Goal: Task Accomplishment & Management: Manage account settings

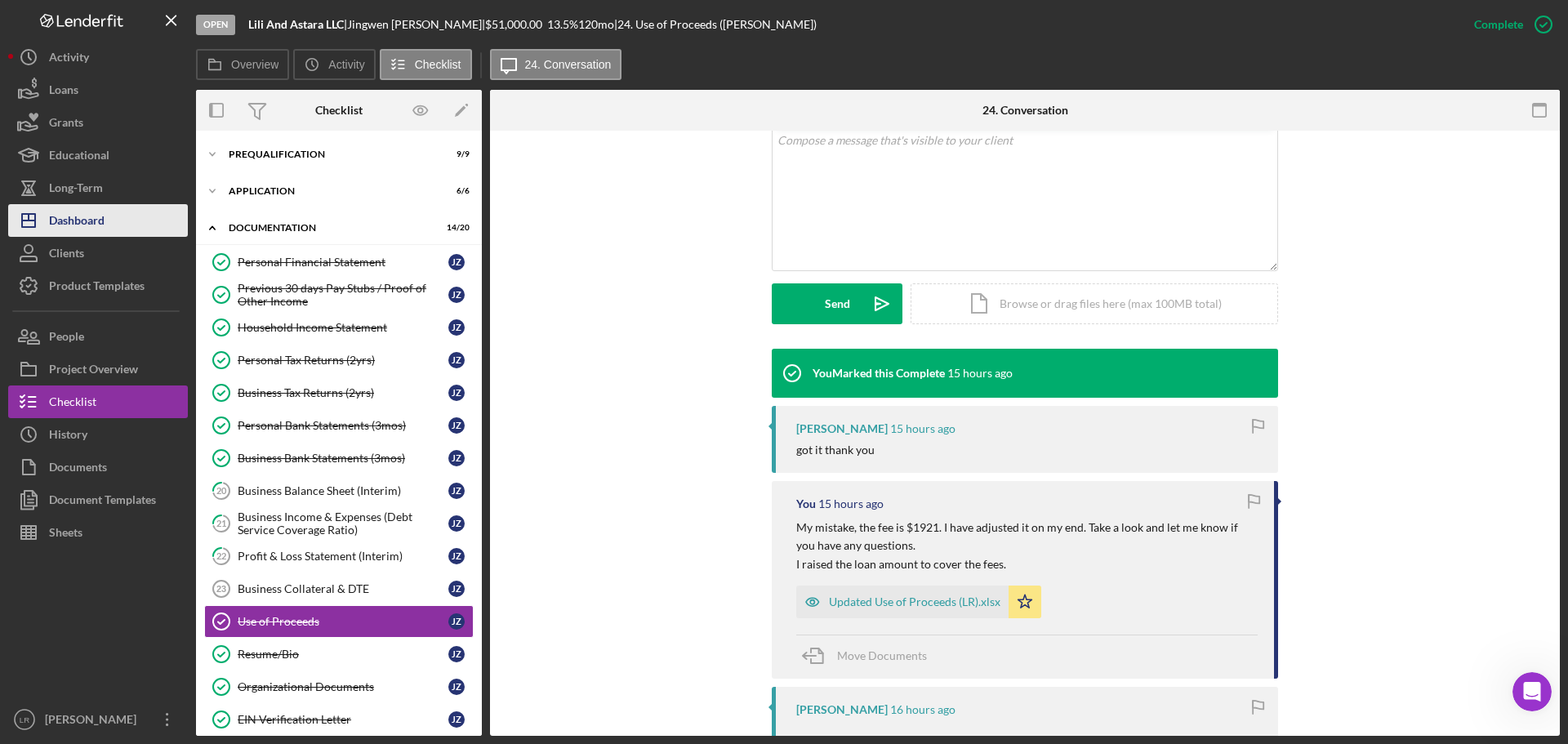
click at [117, 226] on button "Icon/Dashboard Dashboard" at bounding box center [97, 221] width 179 height 33
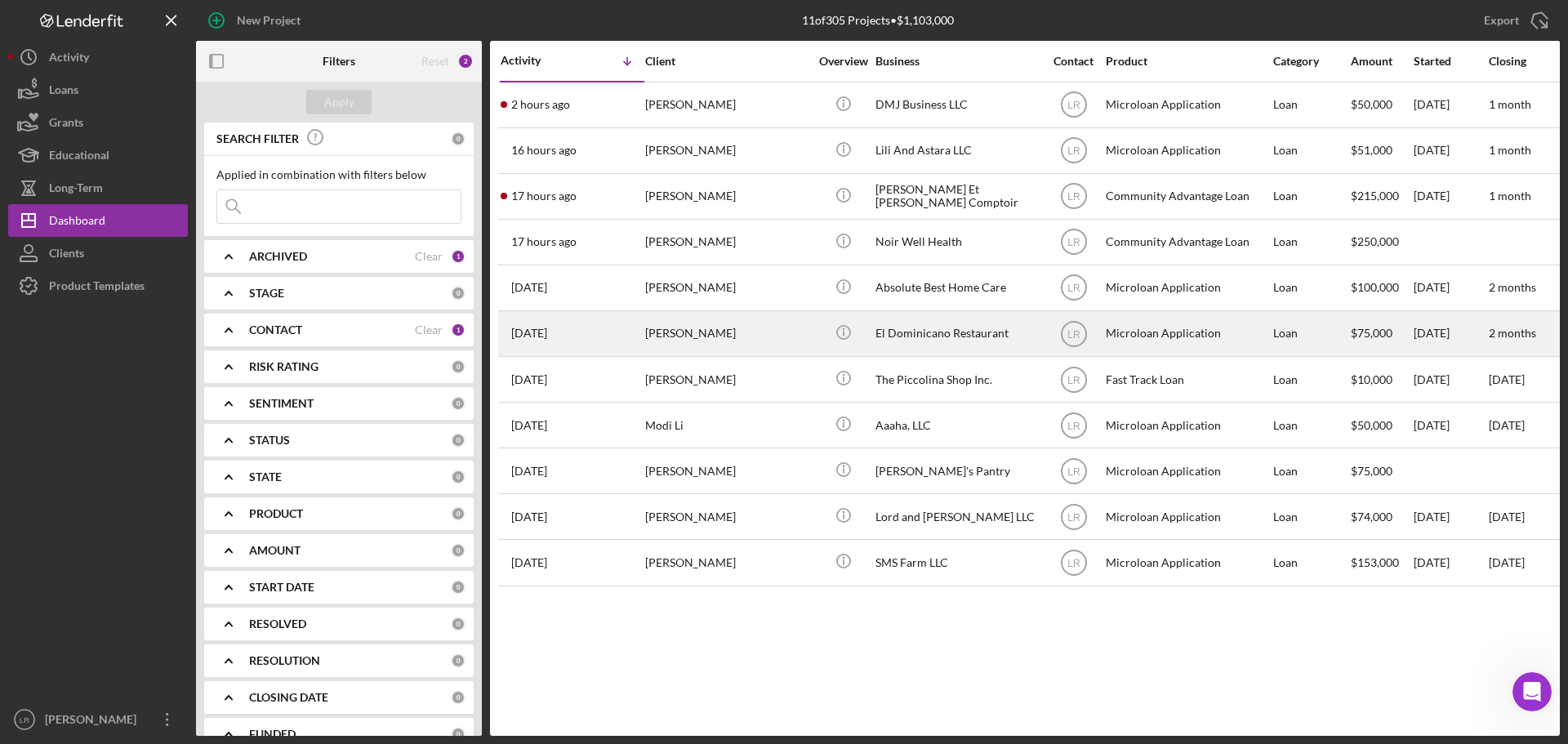
click at [679, 340] on div "[PERSON_NAME]" at bounding box center [726, 333] width 164 height 44
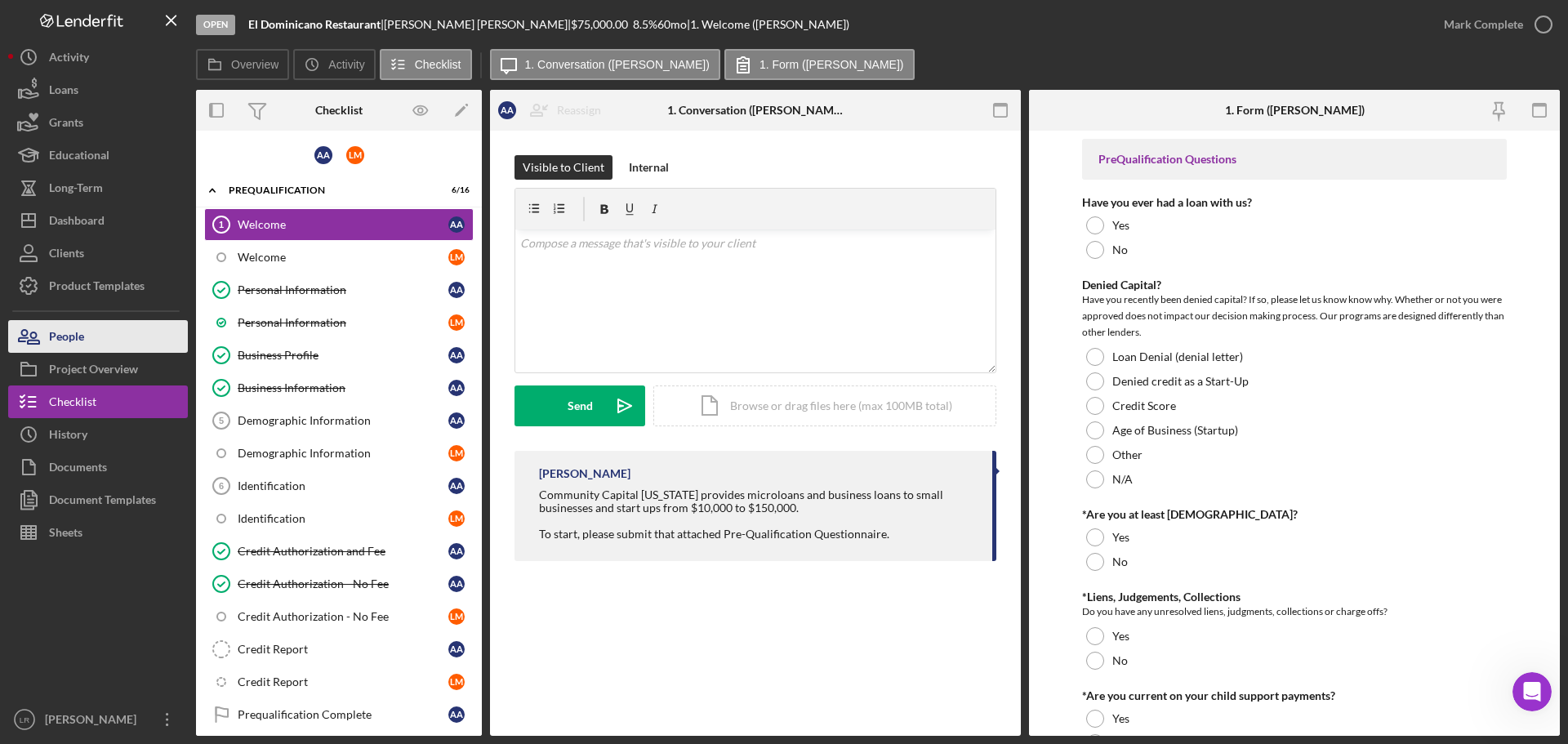
click at [95, 333] on button "People" at bounding box center [97, 337] width 179 height 33
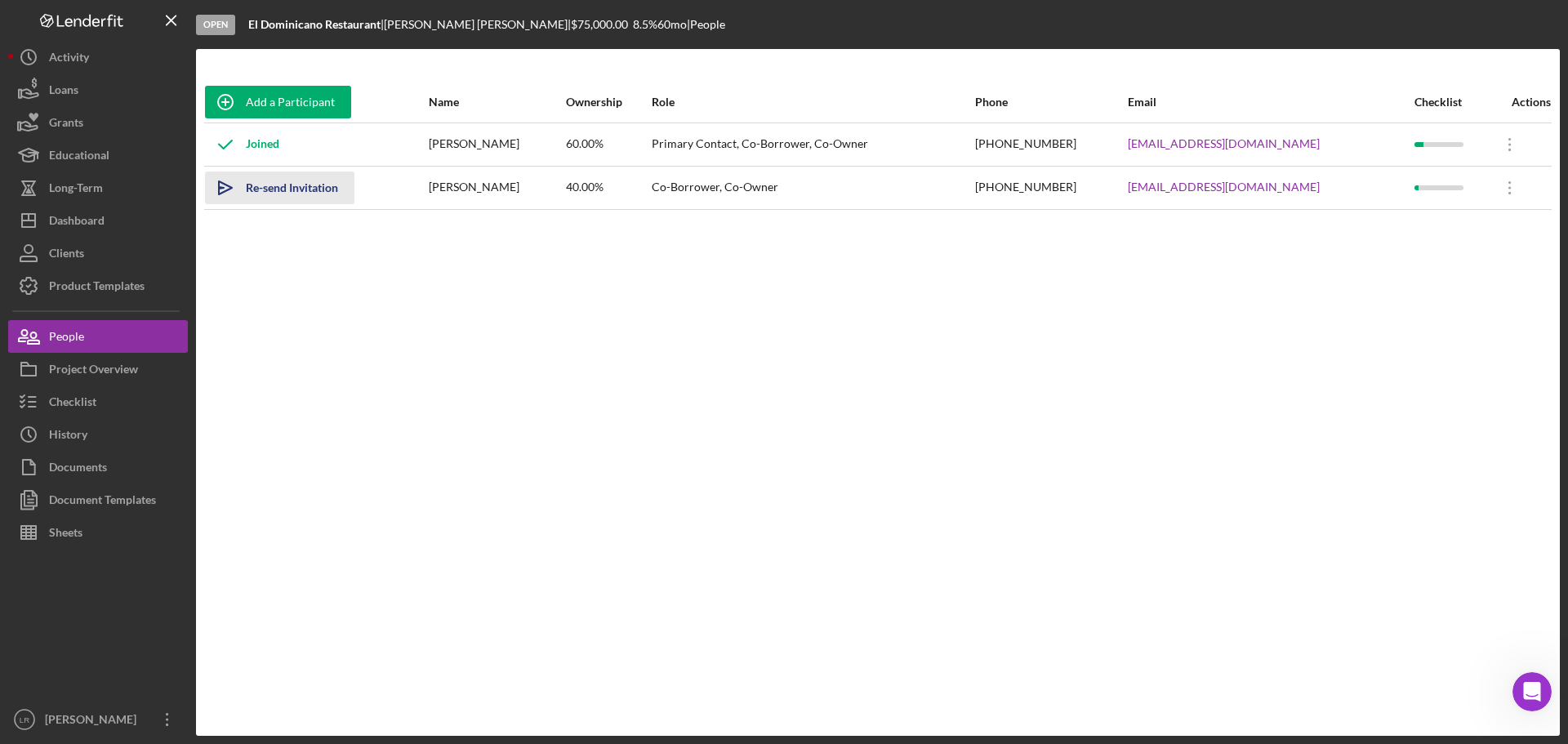
click at [279, 185] on div "Re-send Invitation" at bounding box center [292, 188] width 92 height 33
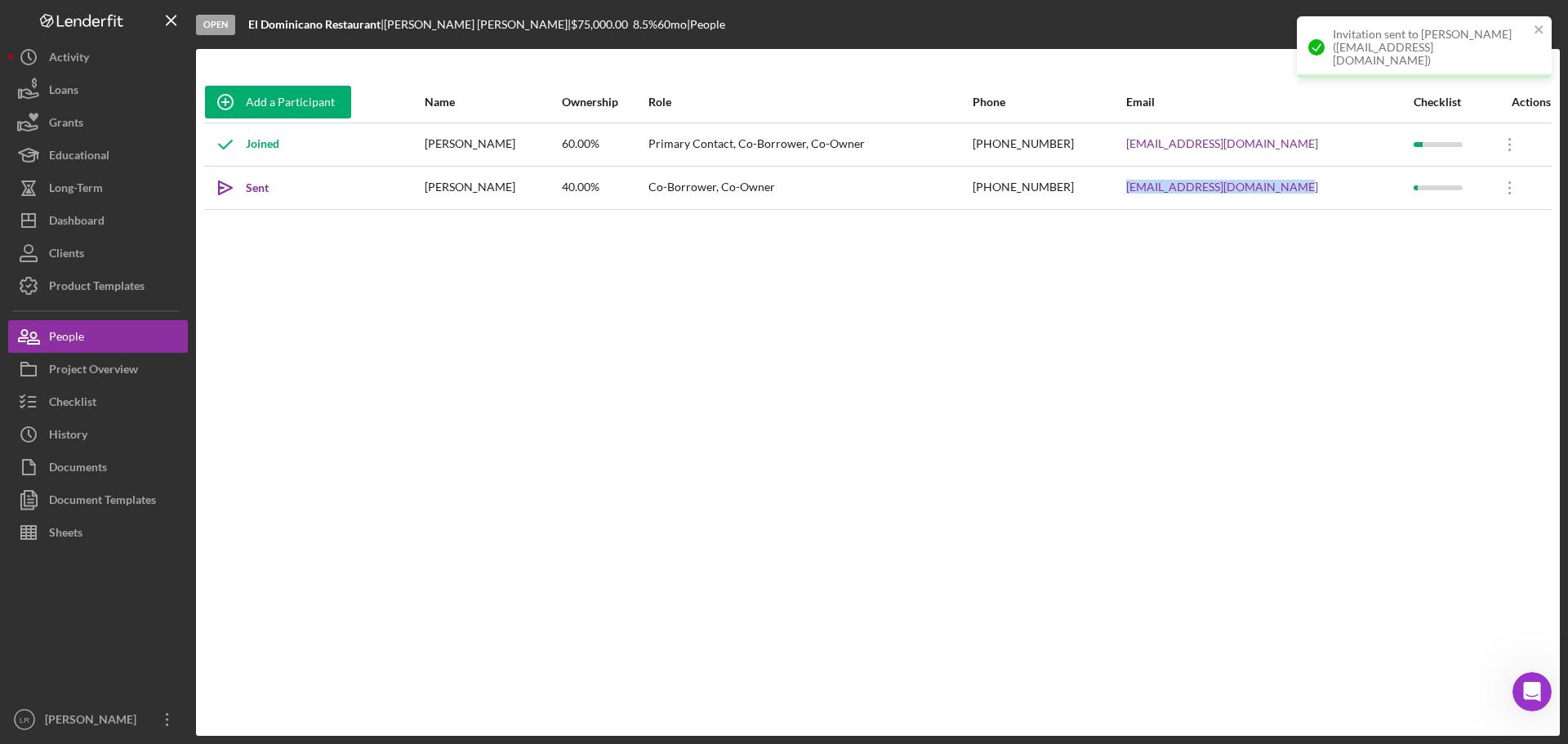
drag, startPoint x: 1277, startPoint y: 189, endPoint x: 1095, endPoint y: 200, distance: 182.3
click at [1095, 200] on tr "Icon/icon-invite-send Sent [PERSON_NAME] 40.00% Co-Borrower, Co-Owner [PHONE_NU…" at bounding box center [877, 187] width 1347 height 44
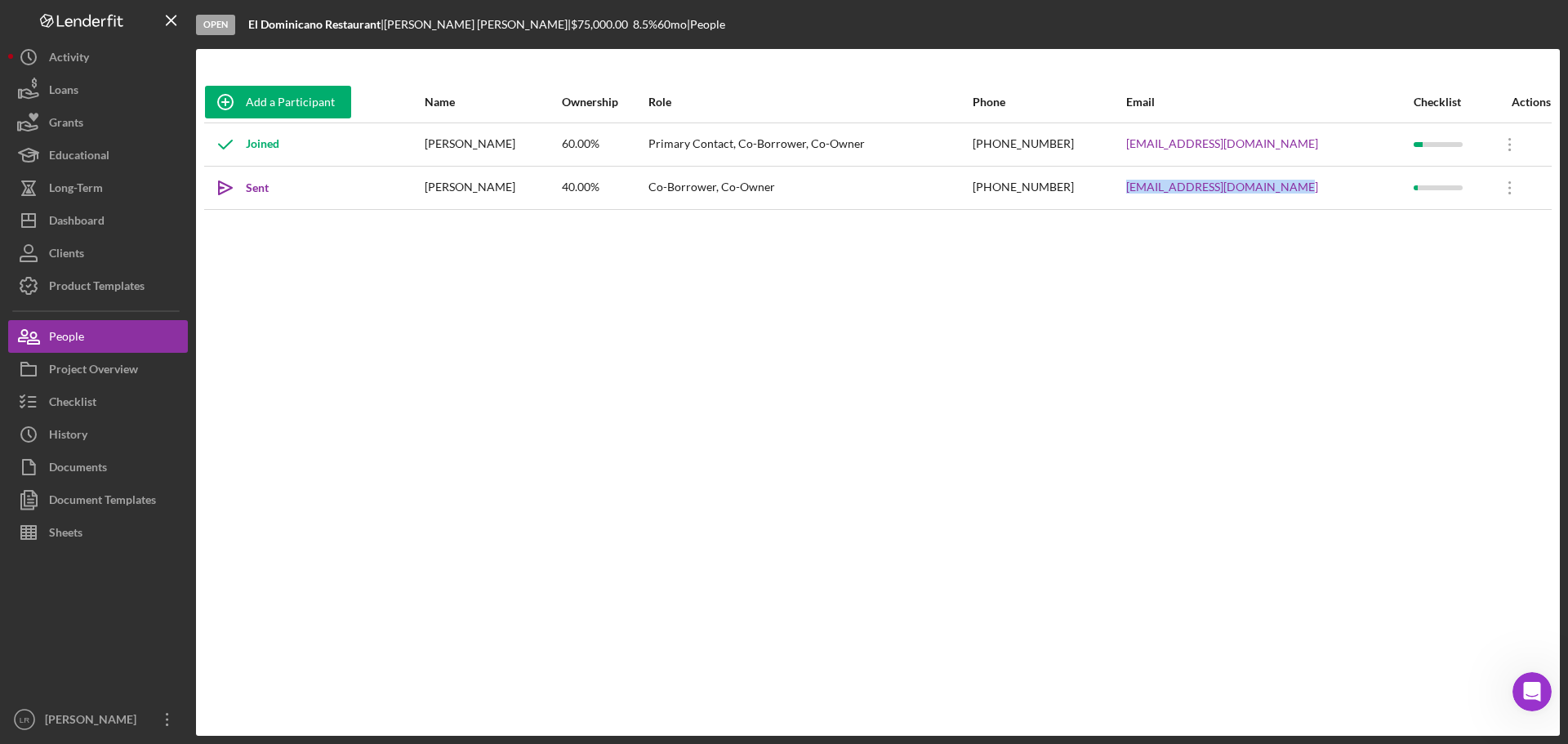
copy tr "[EMAIL_ADDRESS][DOMAIN_NAME]"
click at [105, 360] on div "Project Overview" at bounding box center [94, 371] width 89 height 37
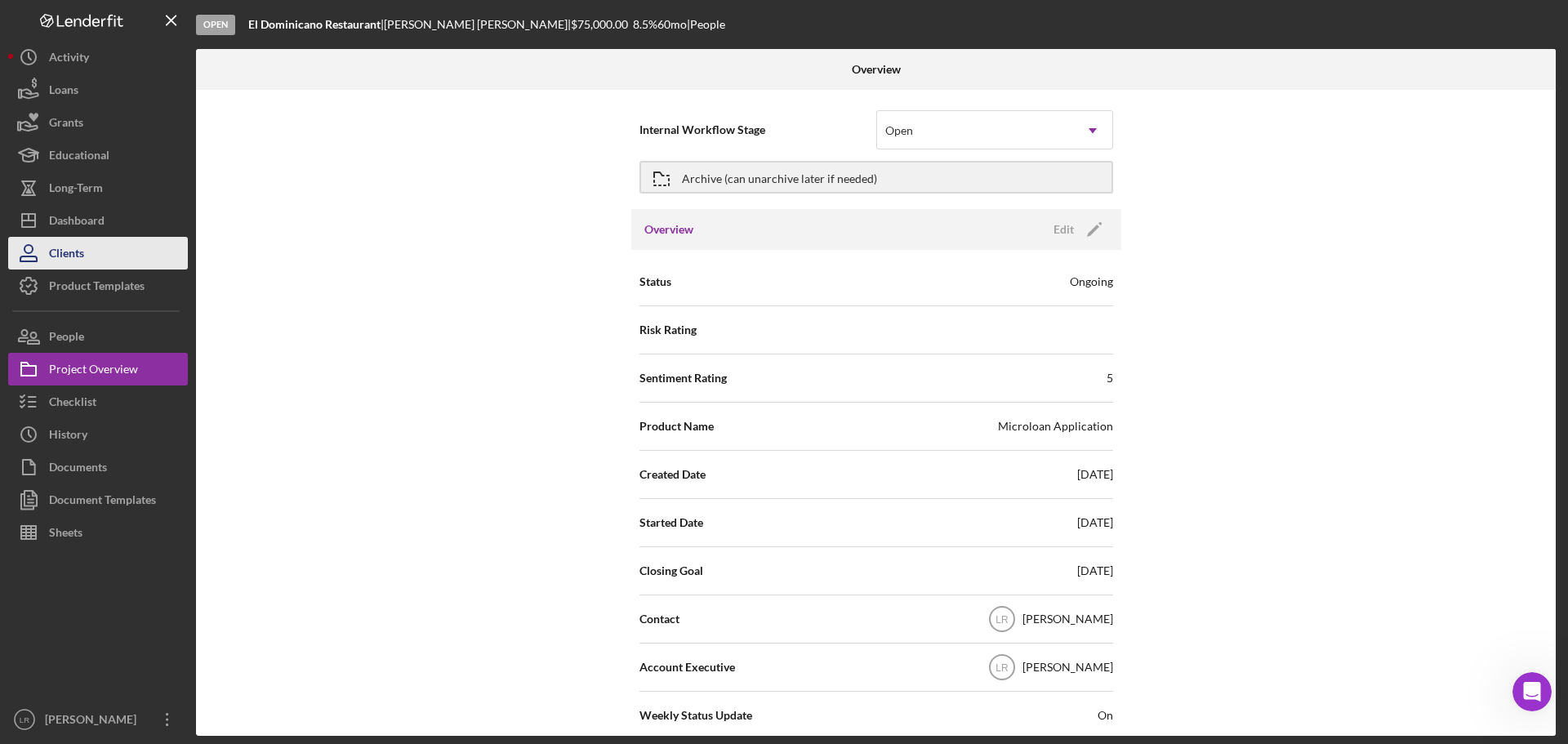
click at [101, 251] on button "Clients" at bounding box center [97, 254] width 179 height 33
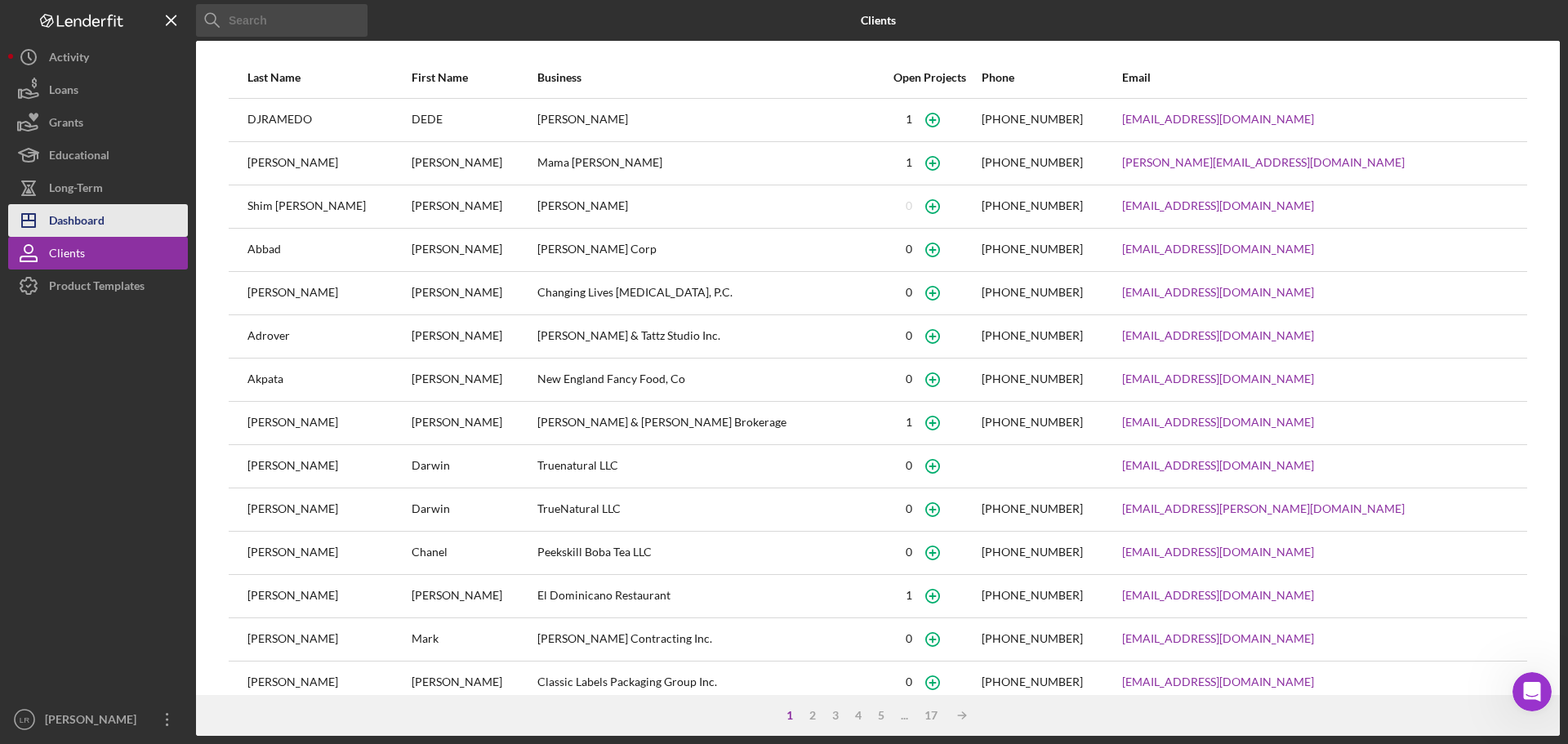
click at [102, 210] on div "Dashboard" at bounding box center [77, 223] width 55 height 37
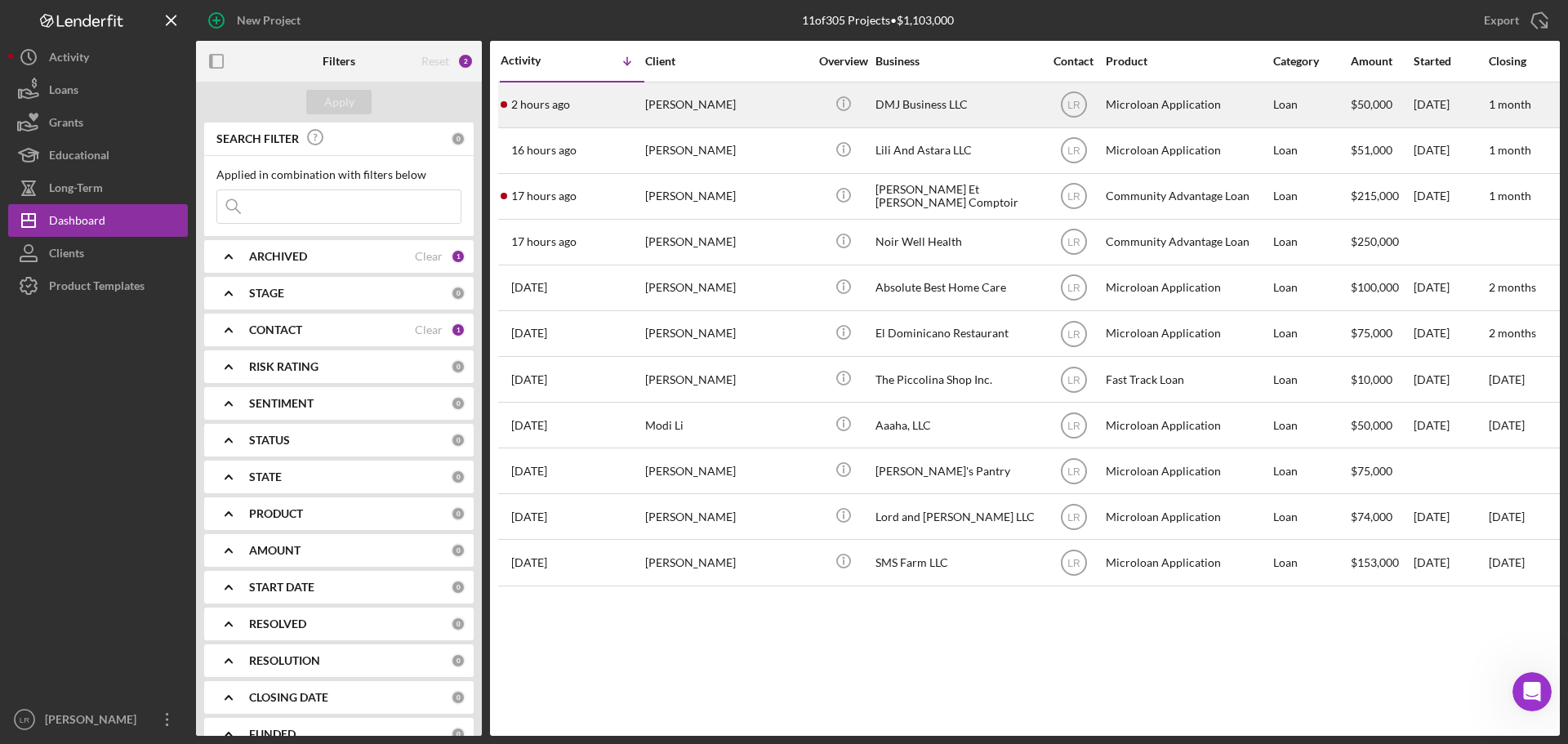
click at [688, 100] on div "[PERSON_NAME]" at bounding box center [726, 105] width 164 height 44
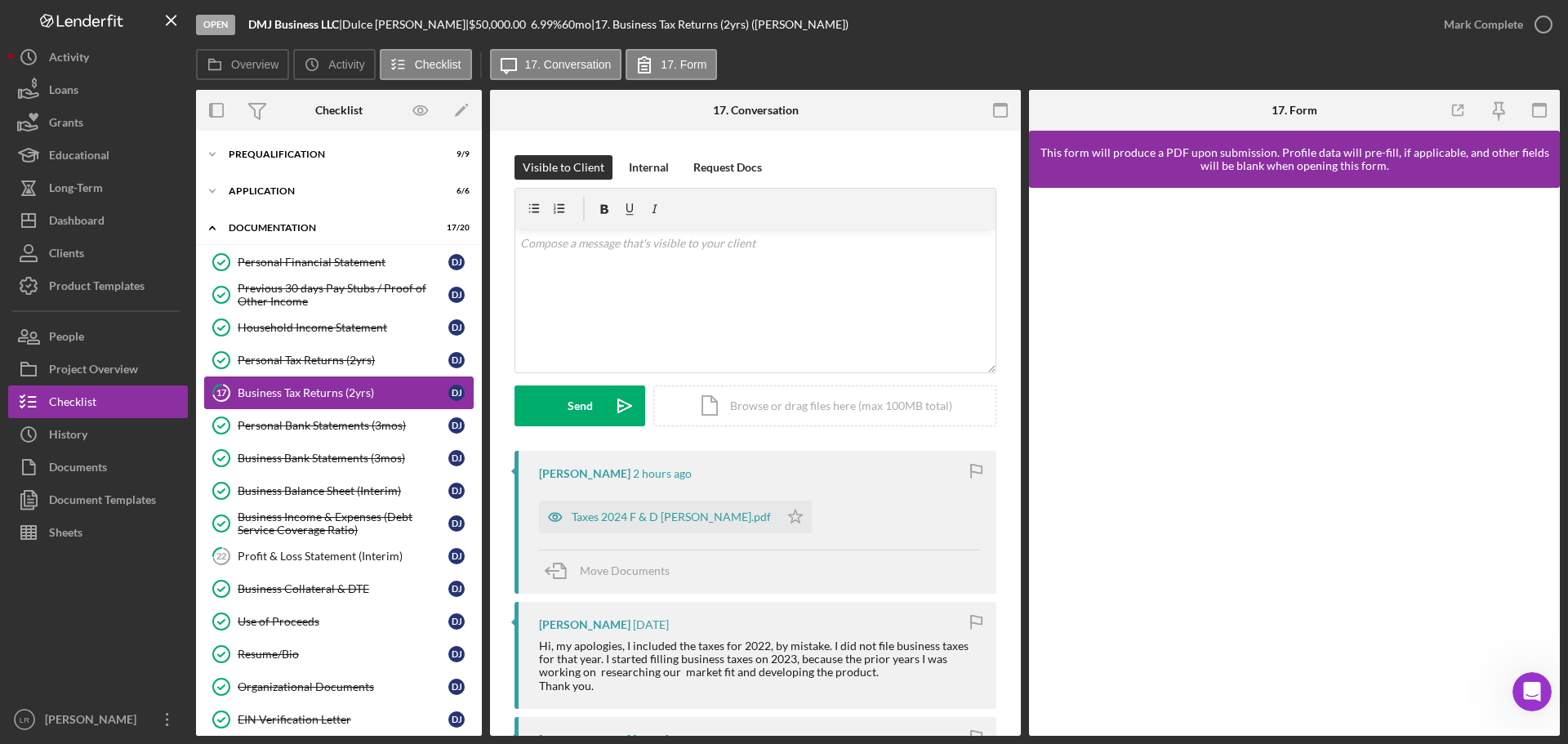
click at [322, 387] on div "Business Tax Returns (2yrs)" at bounding box center [343, 392] width 211 height 13
click at [652, 516] on div "Taxes 2024 F & D [PERSON_NAME].pdf" at bounding box center [671, 516] width 200 height 13
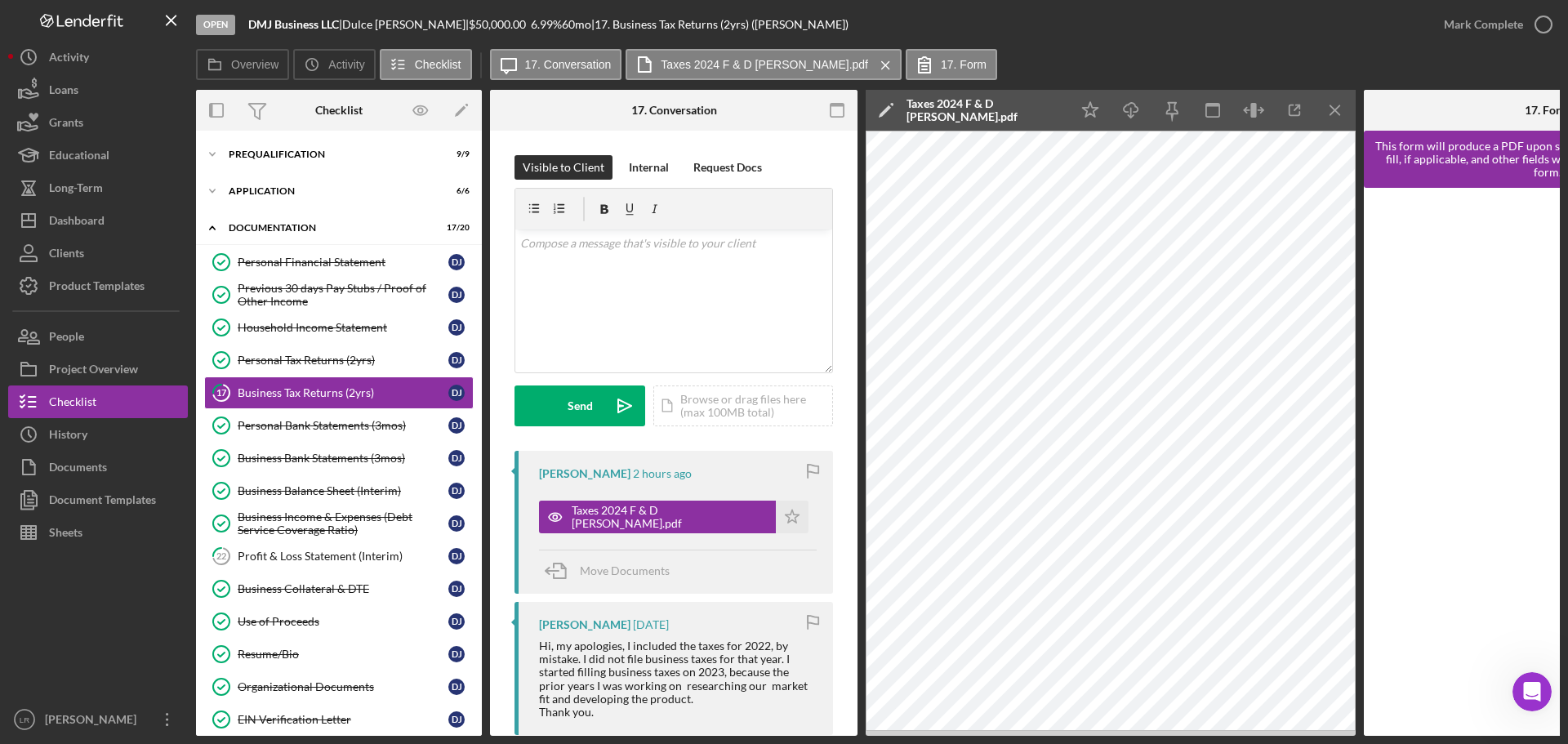
click at [888, 114] on icon "Icon/Edit" at bounding box center [886, 110] width 41 height 41
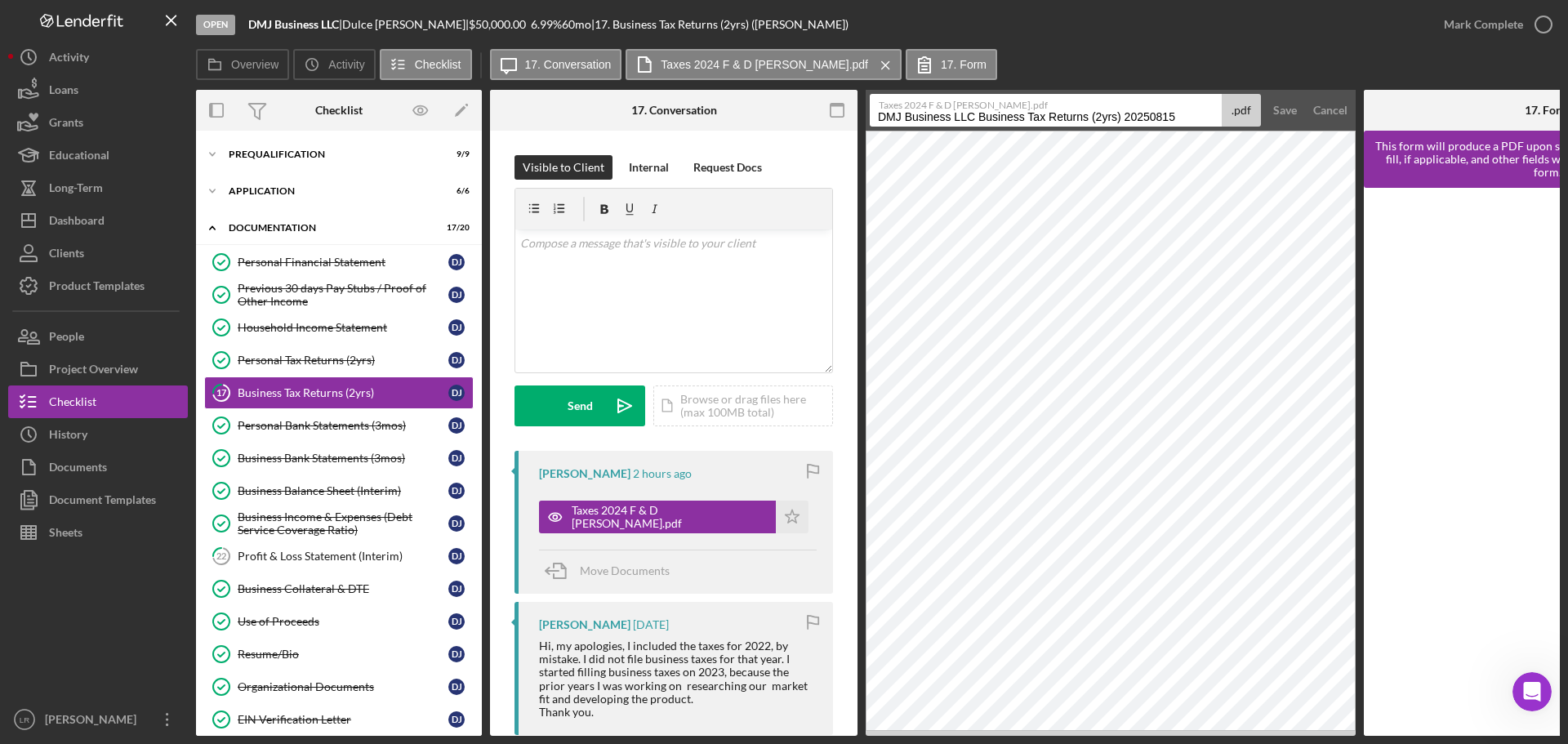
drag, startPoint x: 977, startPoint y: 116, endPoint x: 749, endPoint y: 143, distance: 229.6
click at [749, 143] on div "Overview Internal Workflow Stage Open Icon/Dropdown Arrow Archive (can unarchiv…" at bounding box center [877, 413] width 1364 height 646
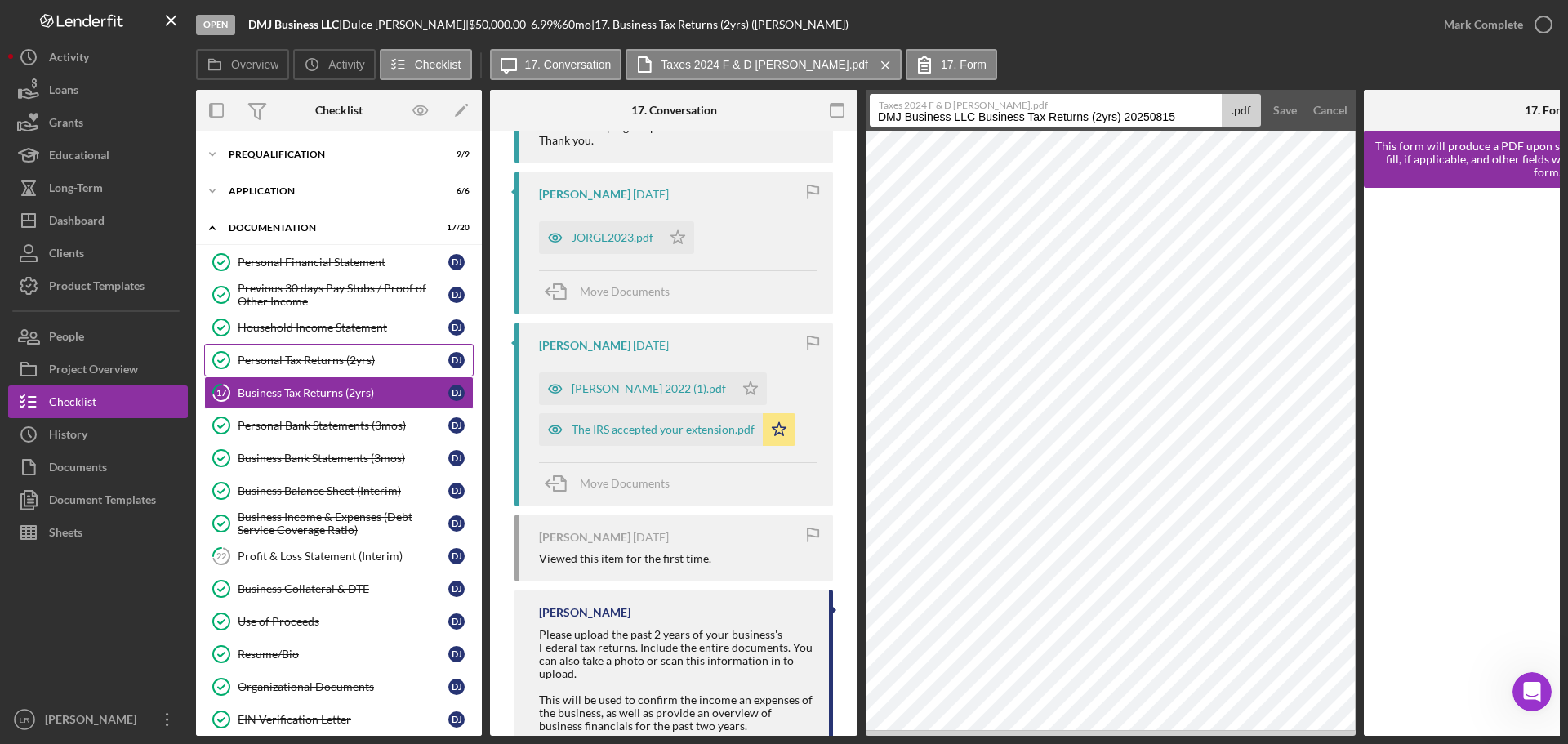
click at [339, 362] on div "Personal Tax Returns (2yrs)" at bounding box center [343, 359] width 211 height 13
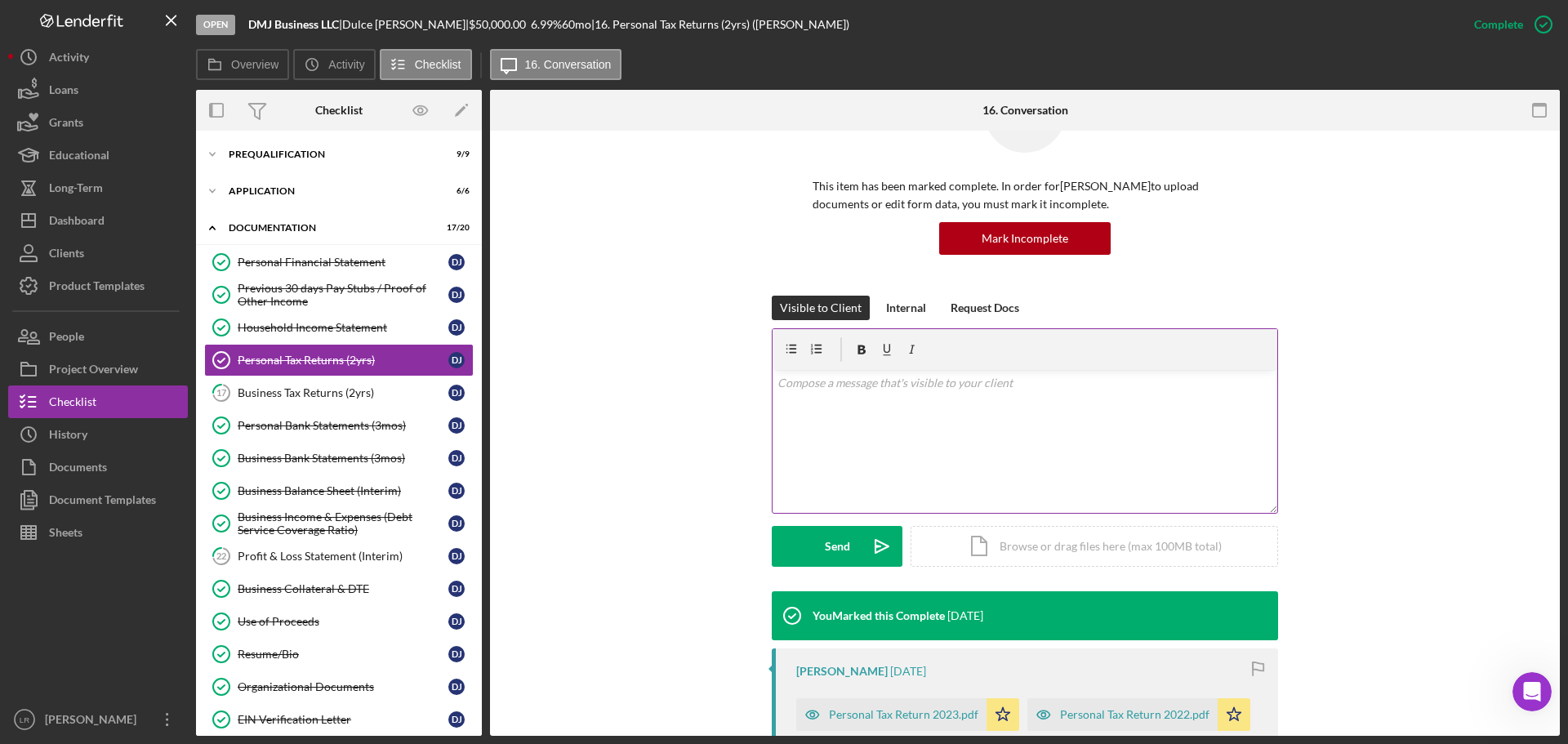
scroll to position [394, 0]
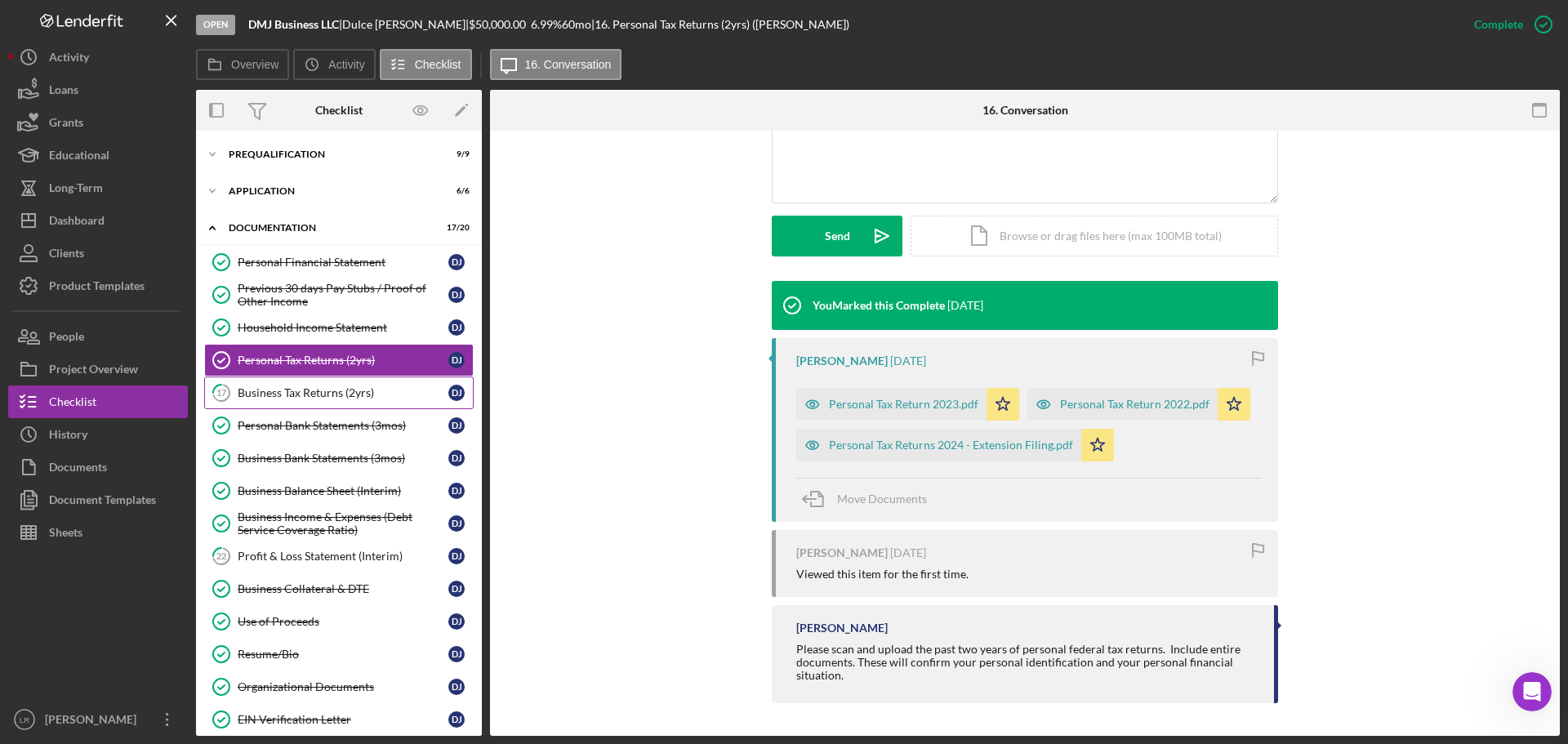
click at [321, 395] on div "Business Tax Returns (2yrs)" at bounding box center [343, 392] width 211 height 13
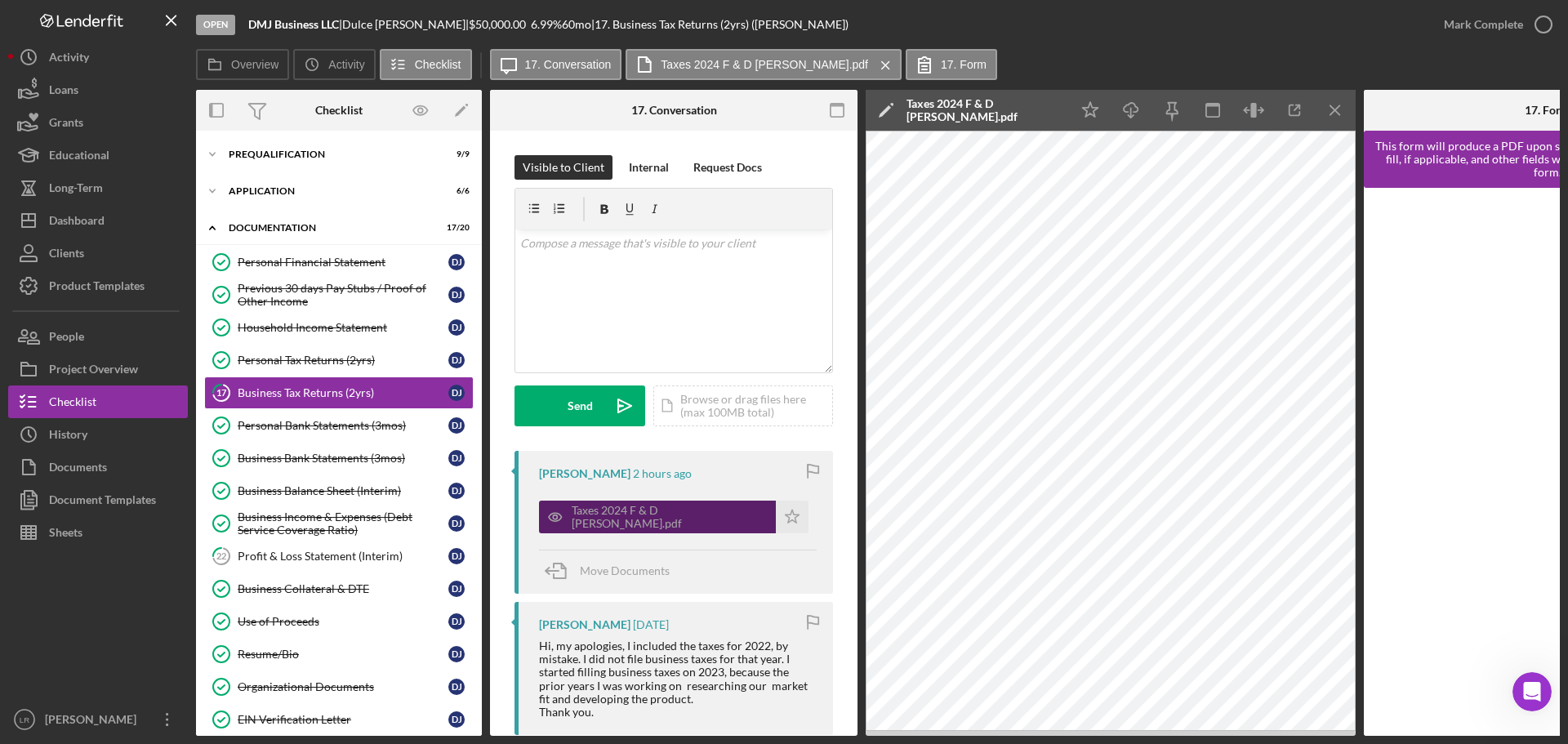
click at [619, 512] on div "Taxes 2024 F & D [PERSON_NAME].pdf" at bounding box center [669, 516] width 196 height 26
click at [882, 111] on icon "Icon/Edit" at bounding box center [886, 110] width 41 height 41
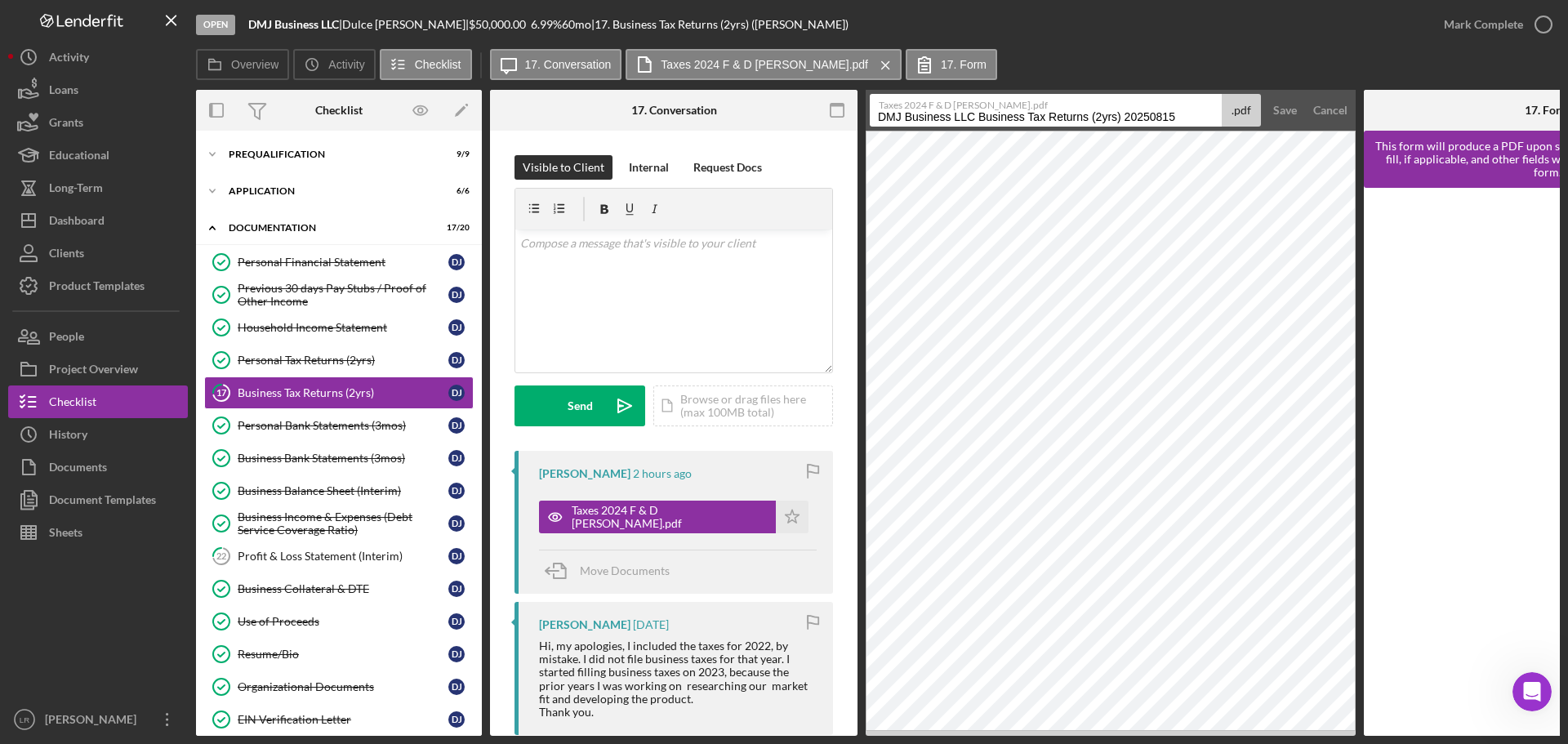
drag, startPoint x: 1023, startPoint y: 117, endPoint x: 534, endPoint y: 115, distance: 489.0
click at [534, 115] on div "Overview Internal Workflow Stage Open Icon/Dropdown Arrow Archive (can unarchiv…" at bounding box center [877, 413] width 1364 height 646
drag, startPoint x: 983, startPoint y: 118, endPoint x: 1268, endPoint y: 112, distance: 285.1
click at [1268, 112] on form "Taxes 2024 F & D [PERSON_NAME].pdf Persoanl Tax Returns (2yrs) 20250815 .pdf Sa…" at bounding box center [1111, 110] width 490 height 41
type input "Persoanl Tax Return 2024"
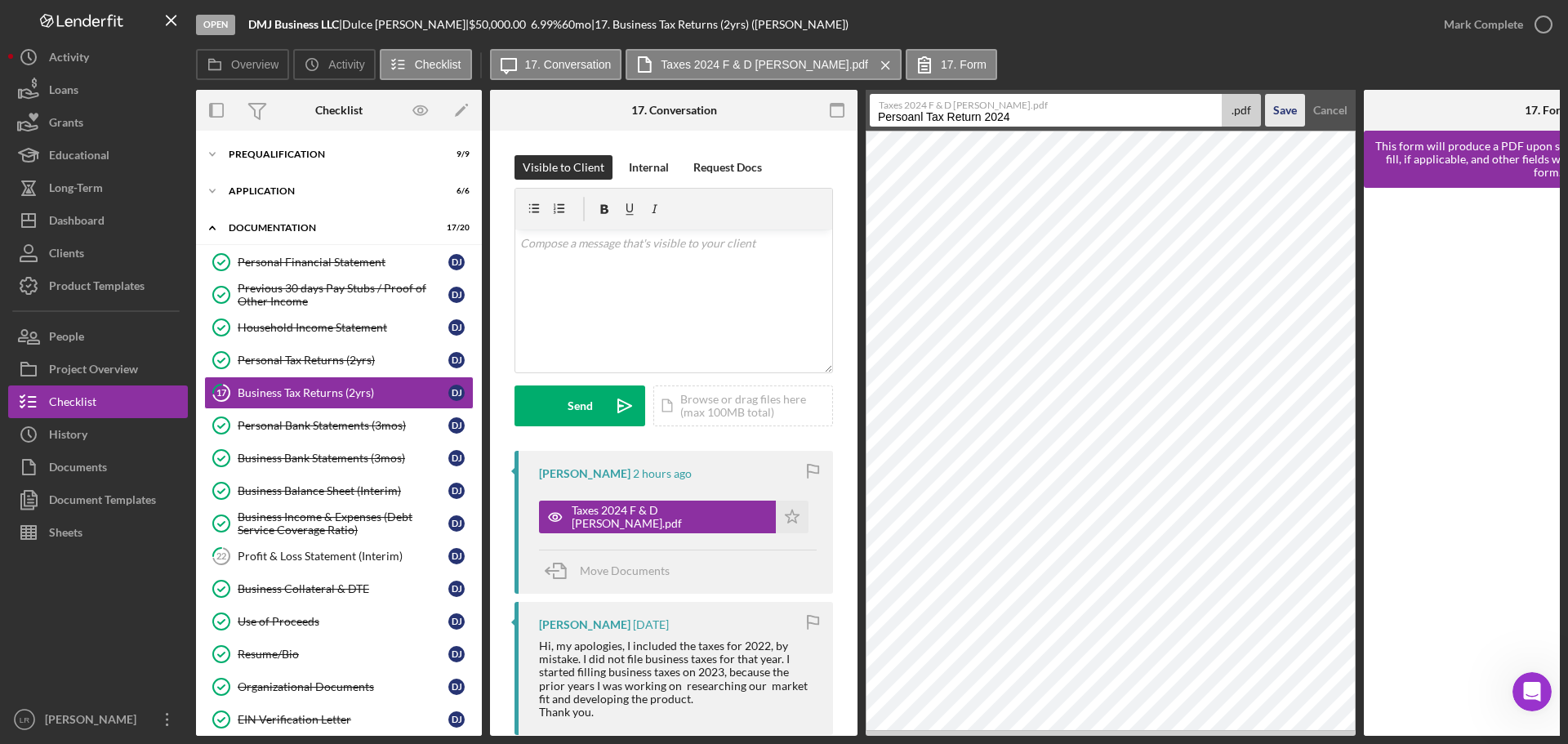
click at [1265, 94] on button "Save" at bounding box center [1284, 110] width 40 height 33
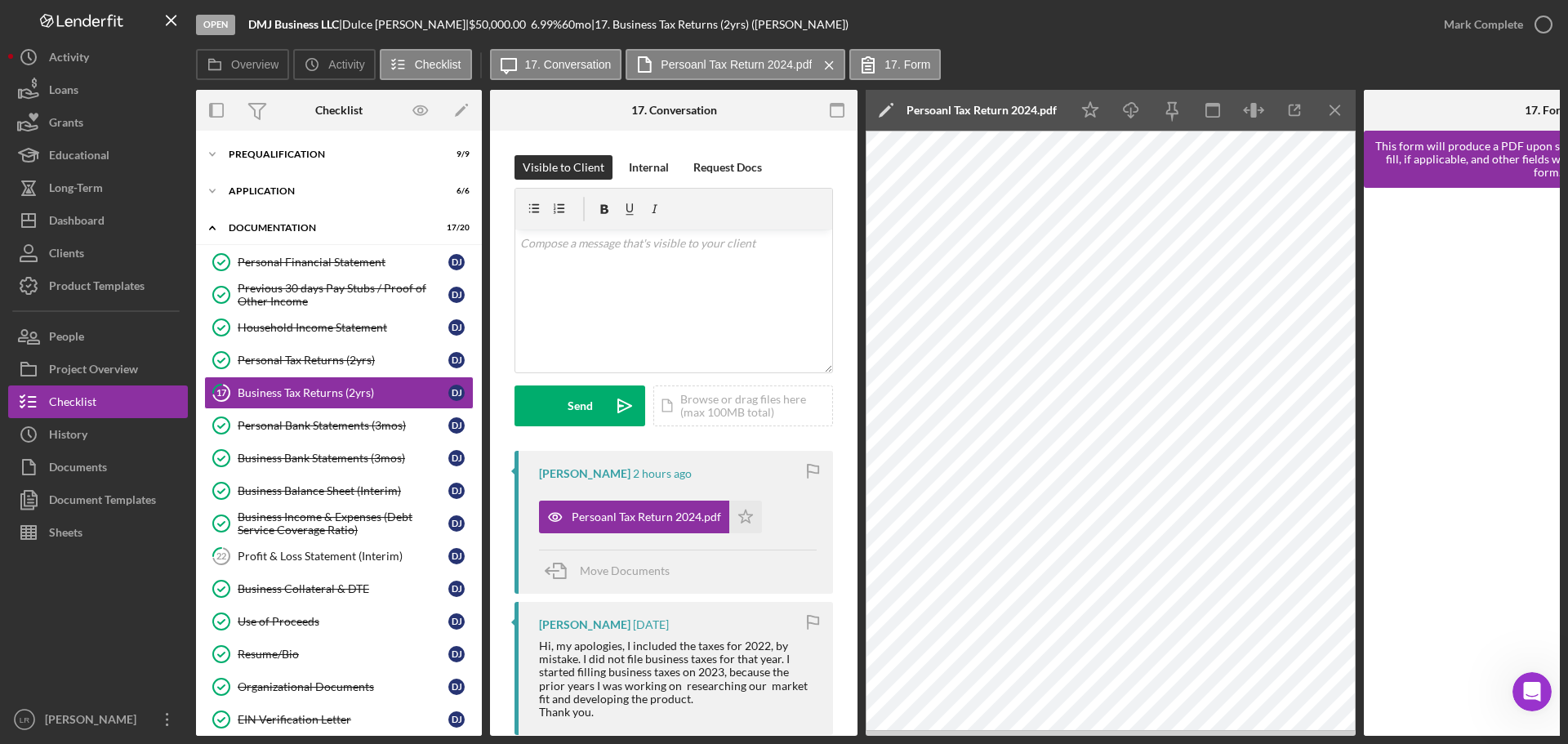
click at [887, 107] on icon "Icon/Edit" at bounding box center [886, 110] width 41 height 41
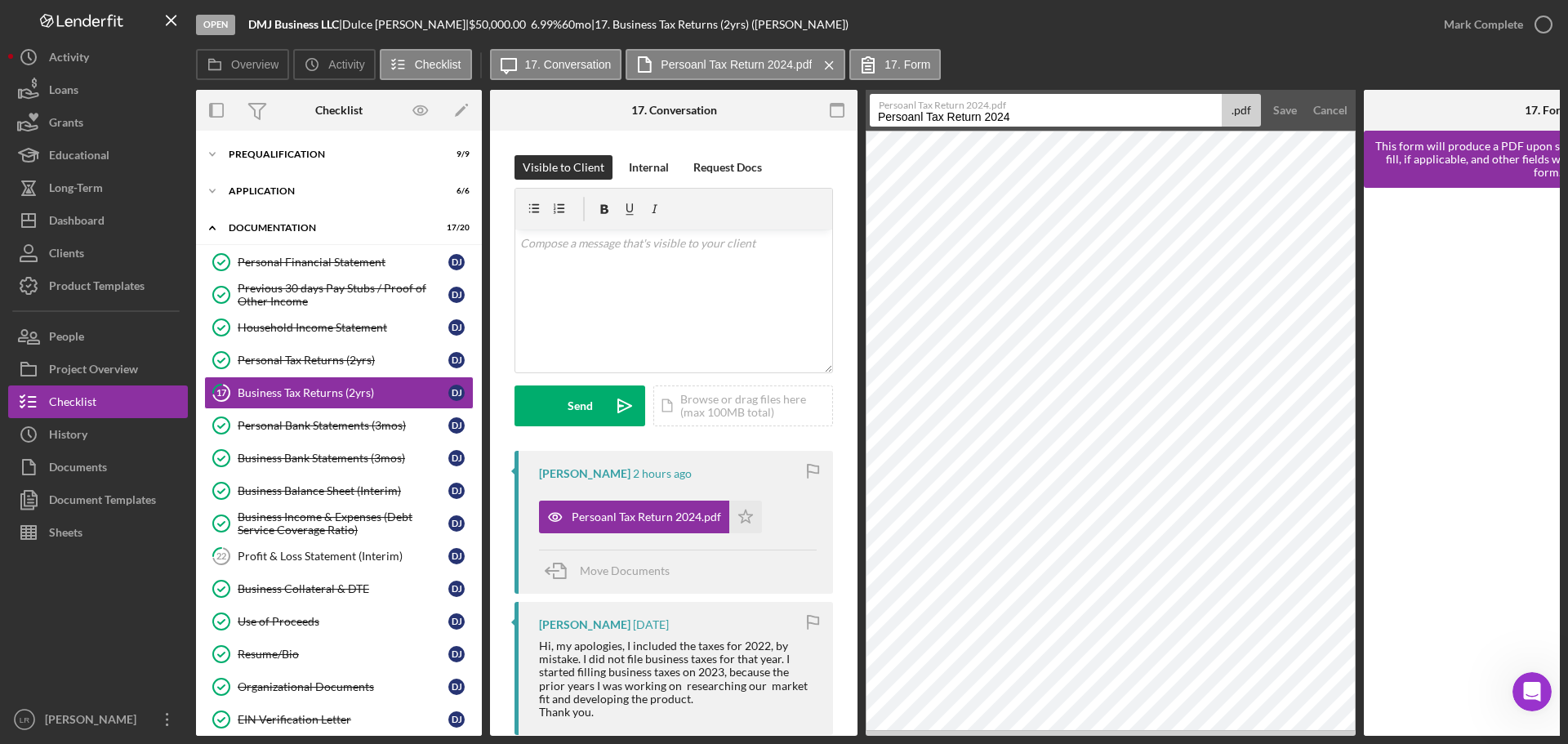
click at [907, 120] on input "Persoanl Tax Return 2024" at bounding box center [1045, 110] width 352 height 33
type input "Personal Tax Return 2024"
click at [1291, 107] on div "Save" at bounding box center [1284, 110] width 23 height 33
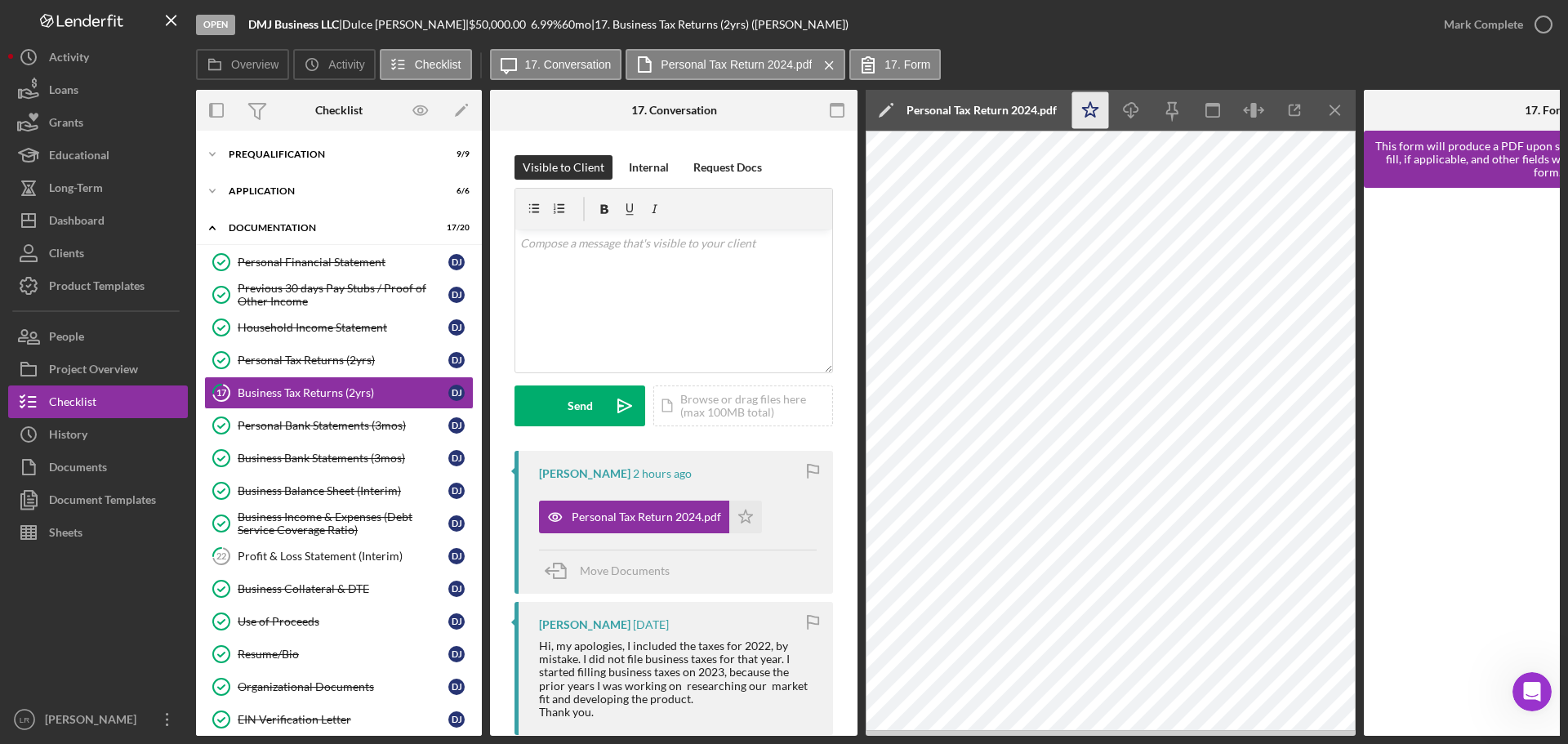
click at [1098, 110] on icon "Icon/Star" at bounding box center [1091, 110] width 37 height 37
click at [1128, 108] on icon "Icon/Download" at bounding box center [1131, 110] width 37 height 37
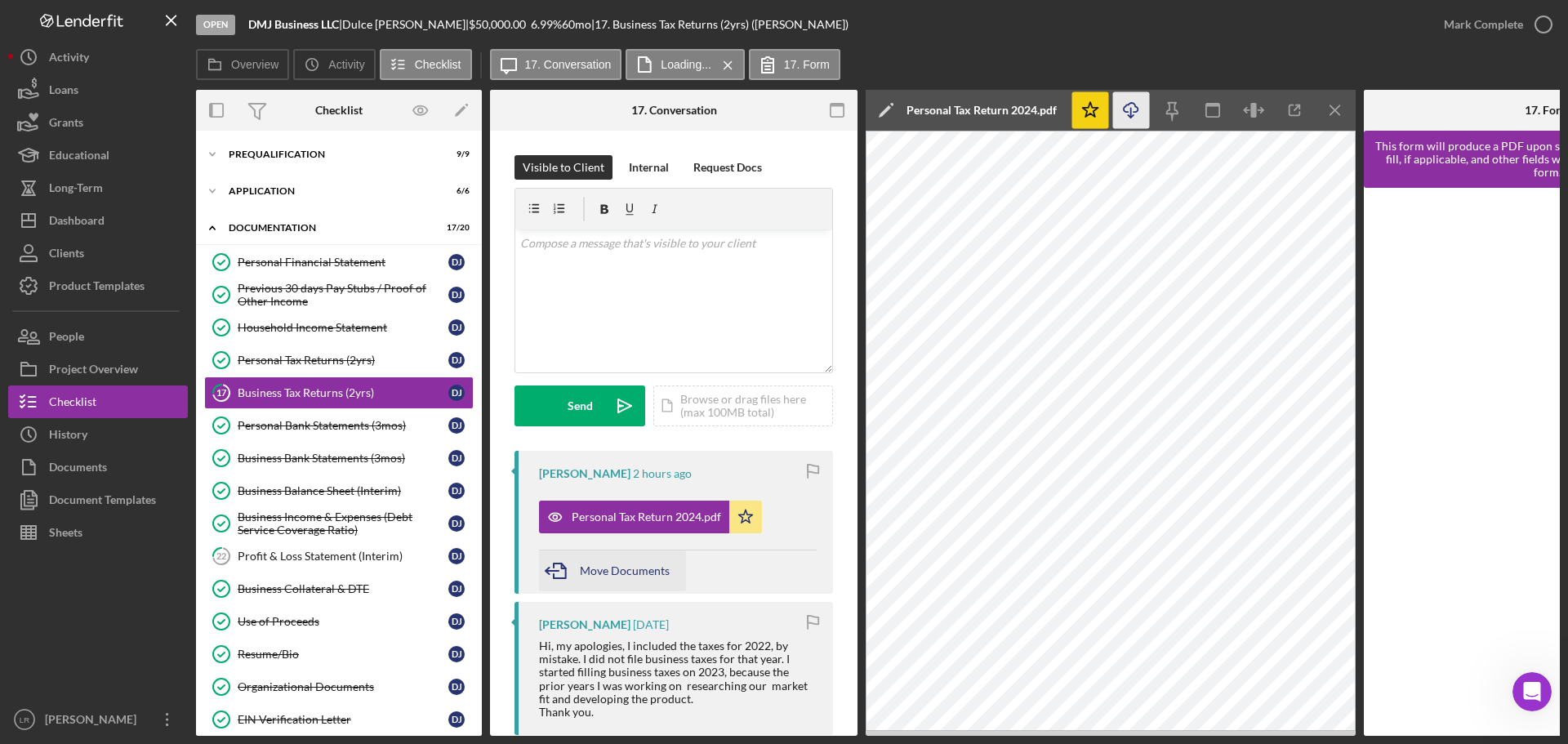
click at [583, 574] on span "Move Documents" at bounding box center [625, 571] width 90 height 14
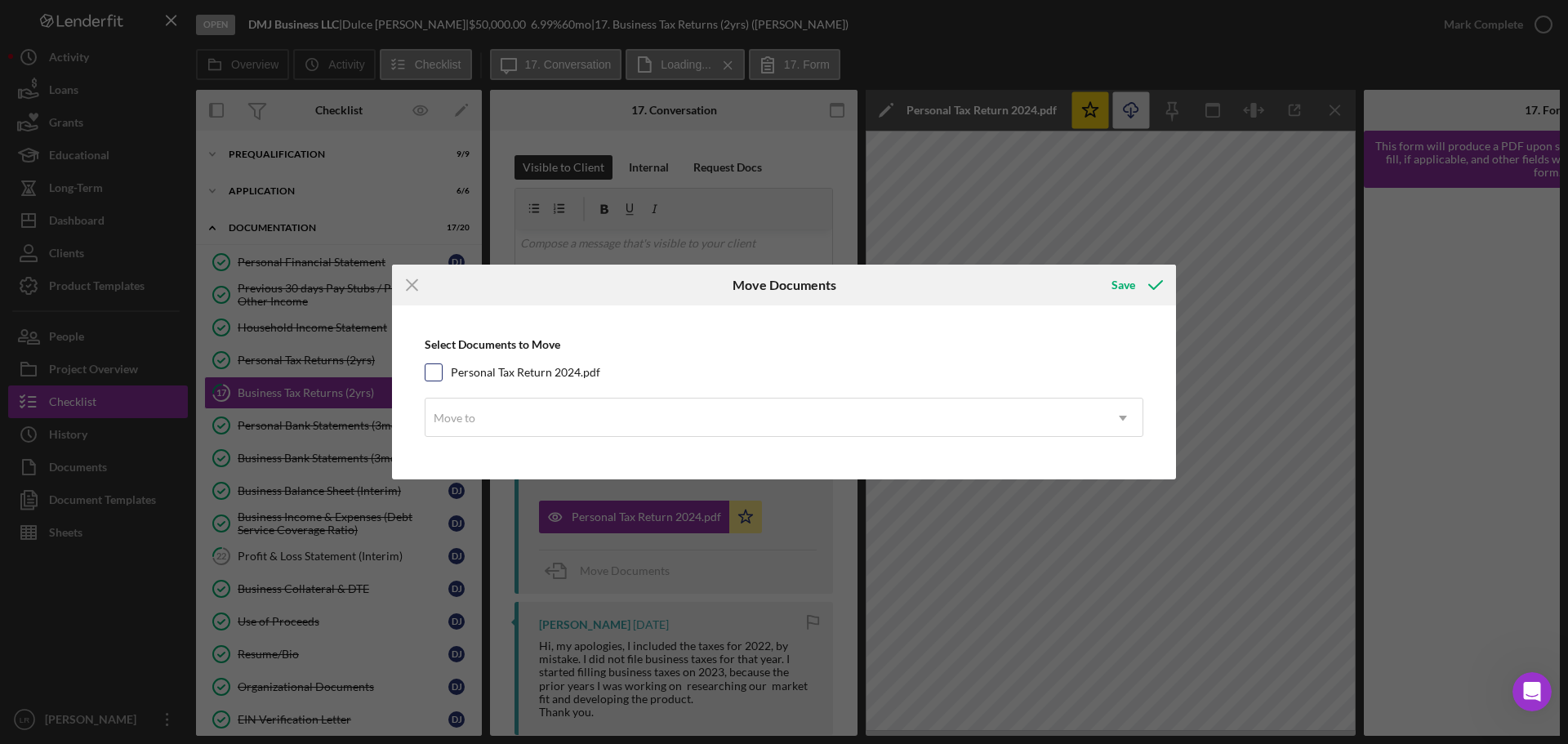
click at [526, 374] on label "Personal Tax Return 2024.pdf" at bounding box center [525, 372] width 149 height 16
click at [442, 374] on input "Personal Tax Return 2024.pdf" at bounding box center [433, 372] width 16 height 16
checkbox input "true"
click at [518, 417] on div "Move to" at bounding box center [764, 418] width 678 height 38
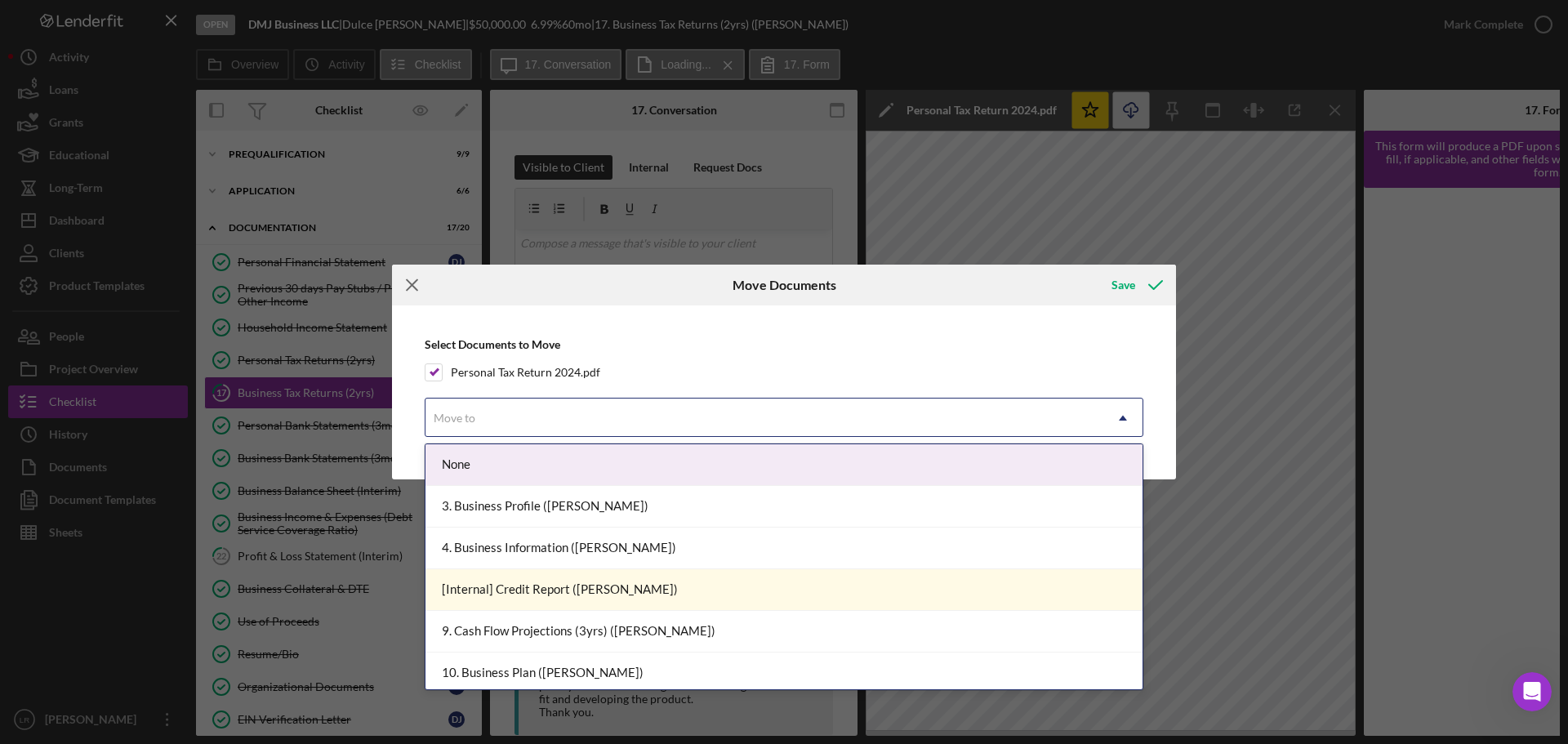
click at [409, 289] on line at bounding box center [412, 285] width 11 height 11
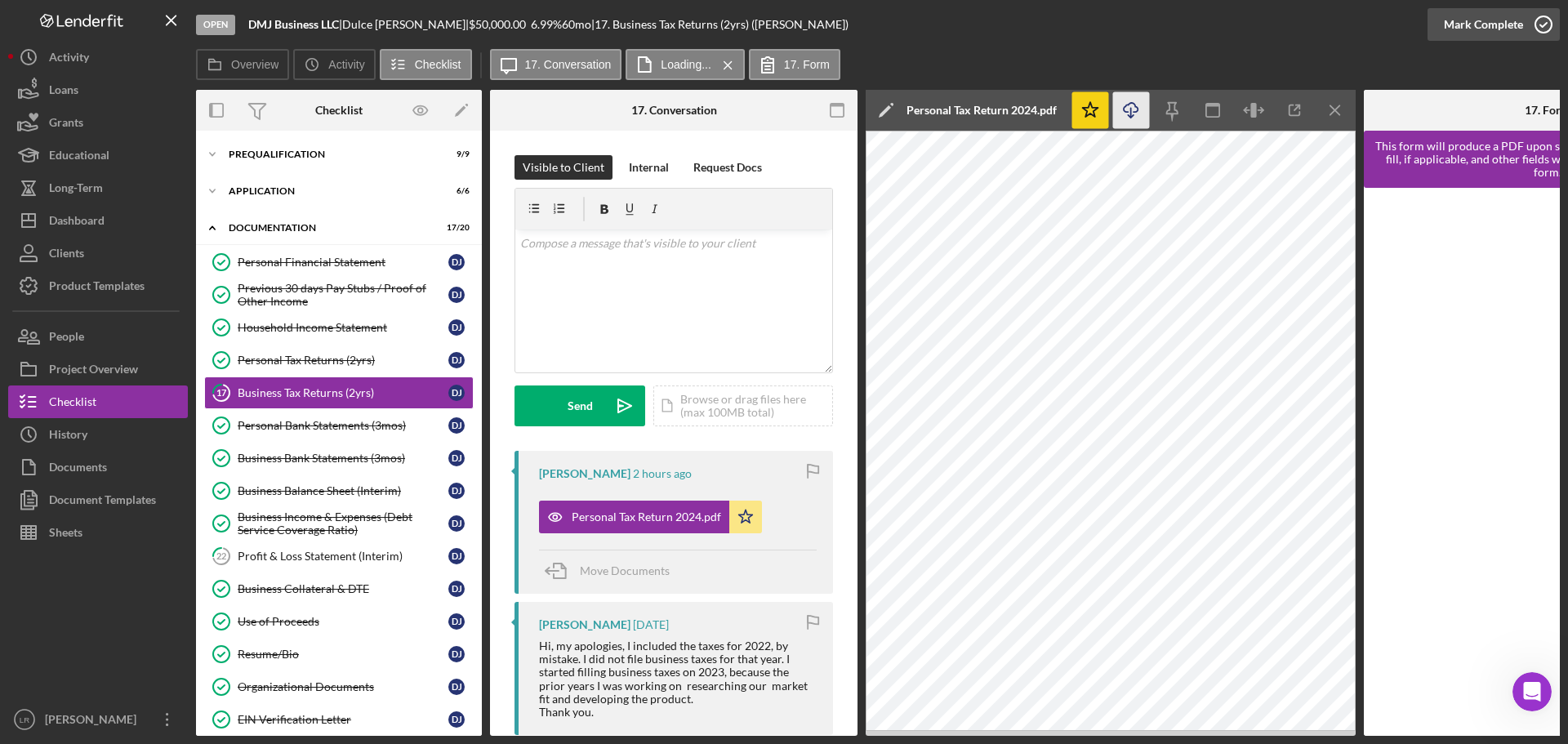
click at [1502, 18] on div "Mark Complete" at bounding box center [1484, 24] width 79 height 33
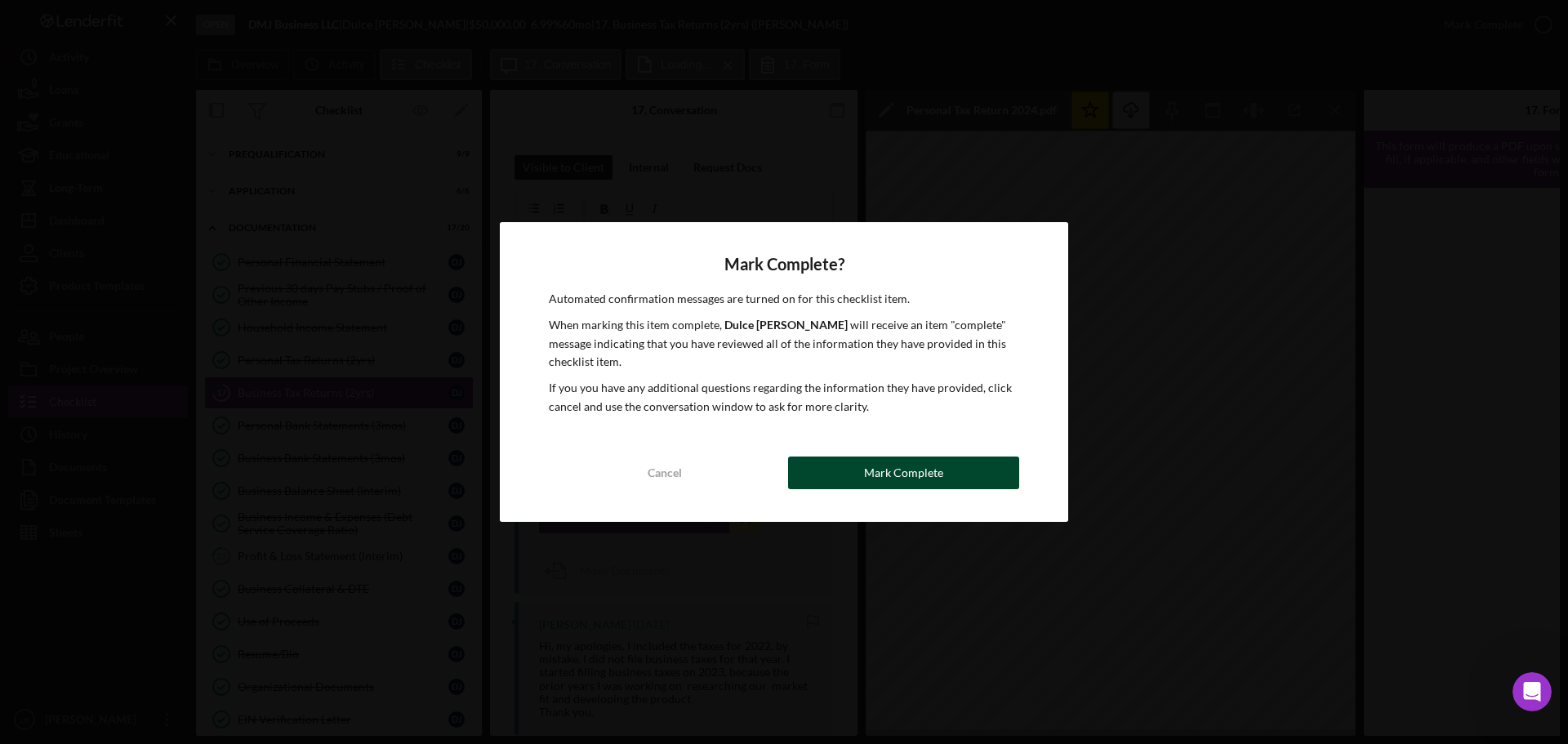
click at [884, 479] on div "Mark Complete" at bounding box center [904, 473] width 79 height 33
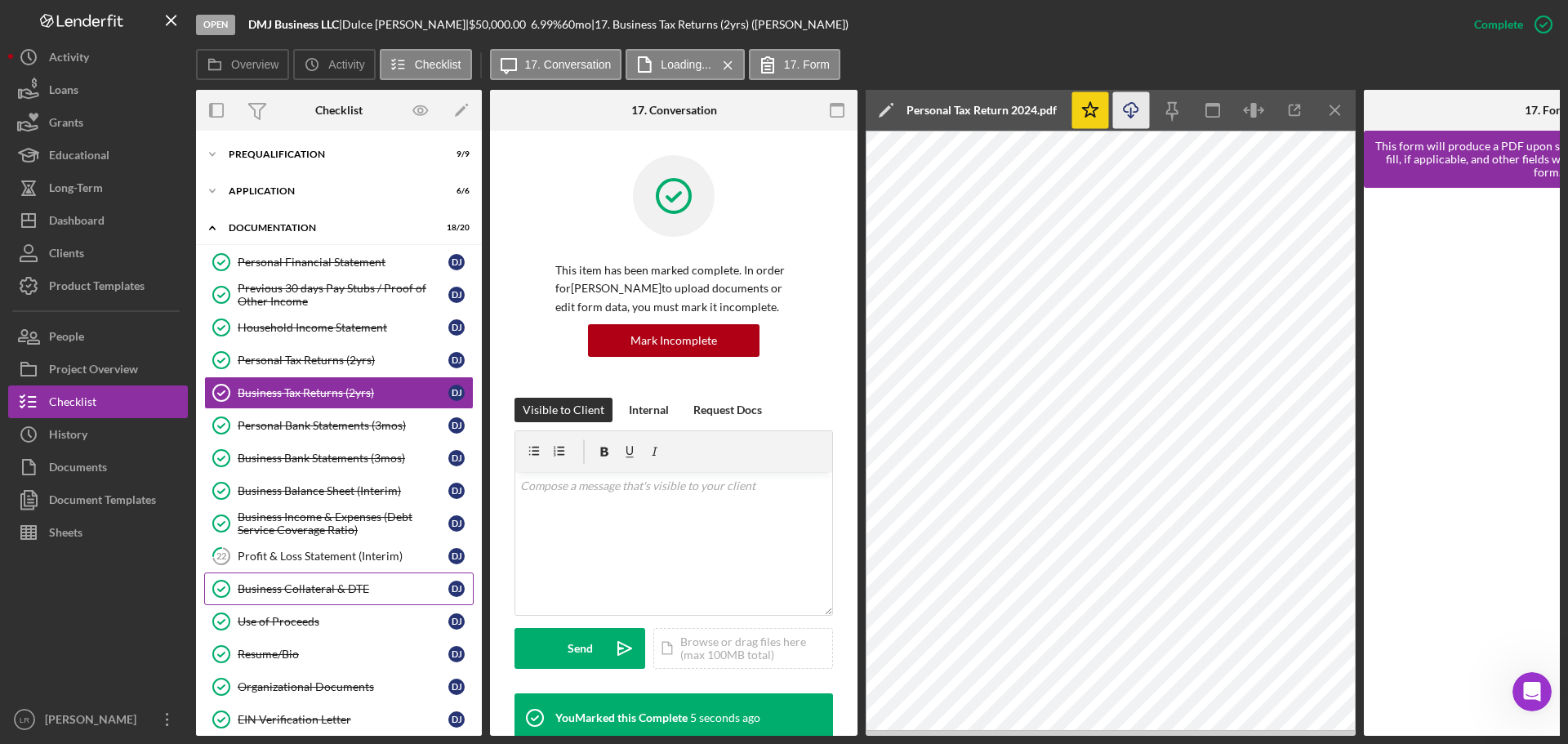
click at [367, 574] on link "Business Collateral & DTE Business Collateral & DTE D J" at bounding box center [339, 589] width 269 height 33
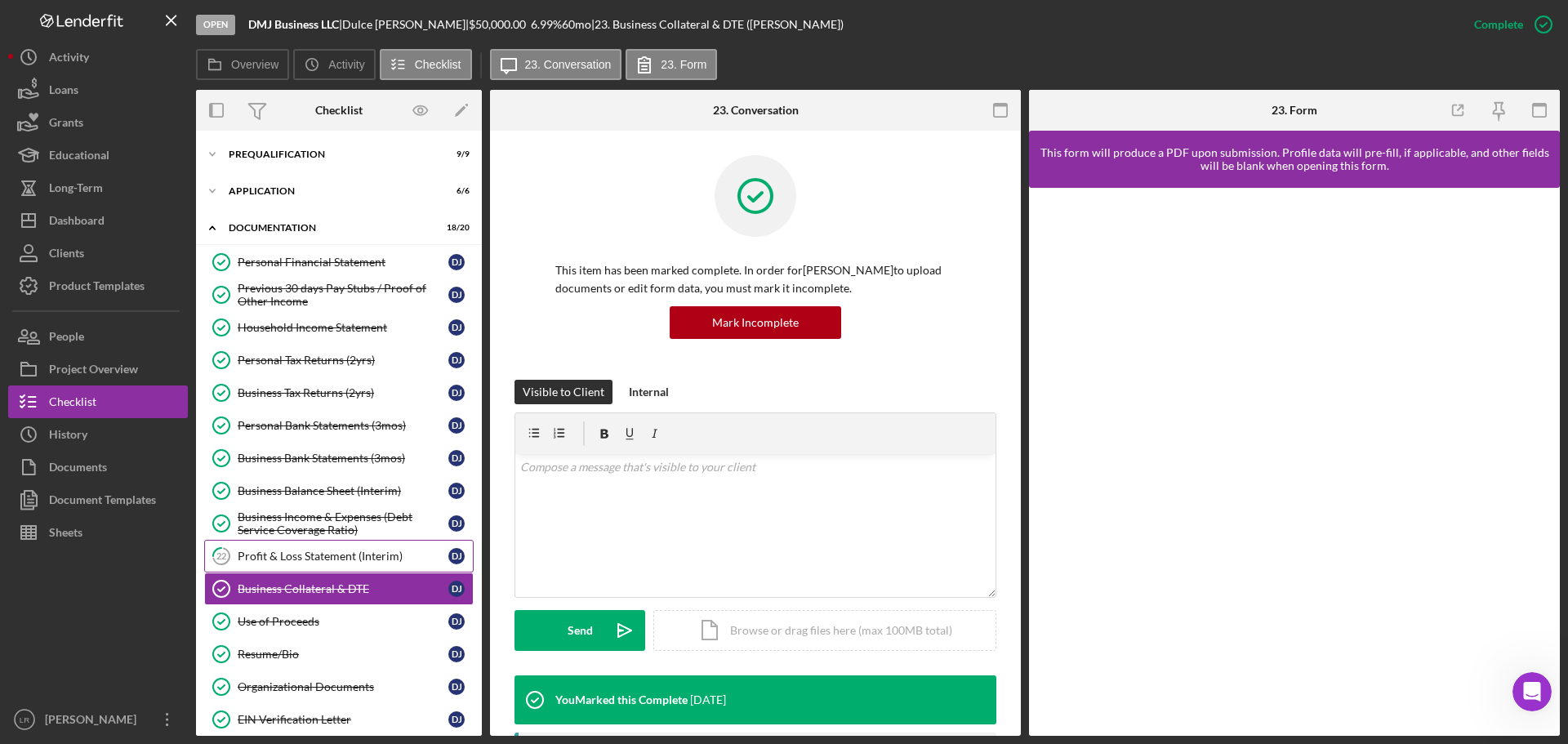
click at [362, 556] on div "Profit & Loss Statement (Interim)" at bounding box center [343, 555] width 211 height 13
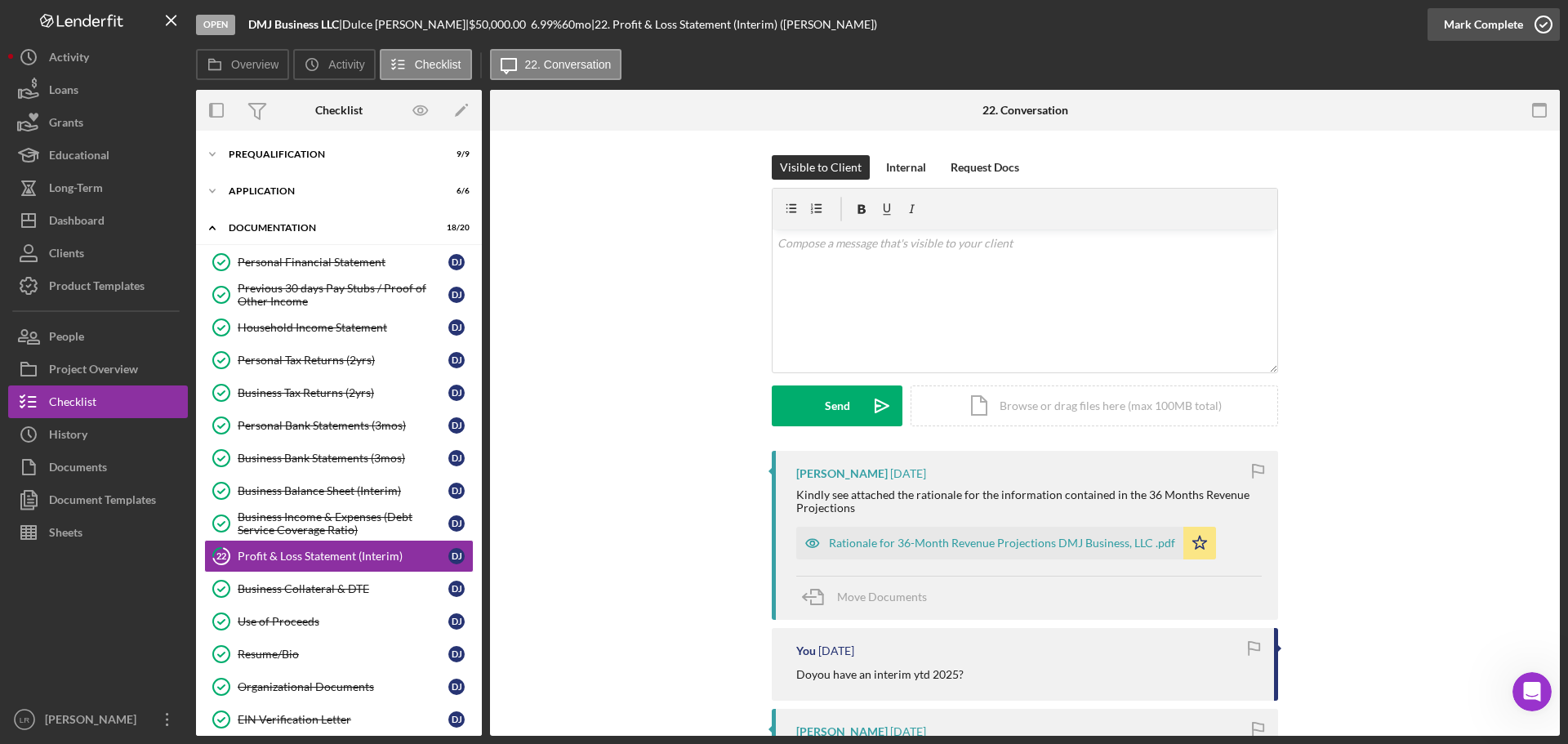
click at [1499, 17] on div "Mark Complete" at bounding box center [1484, 24] width 79 height 33
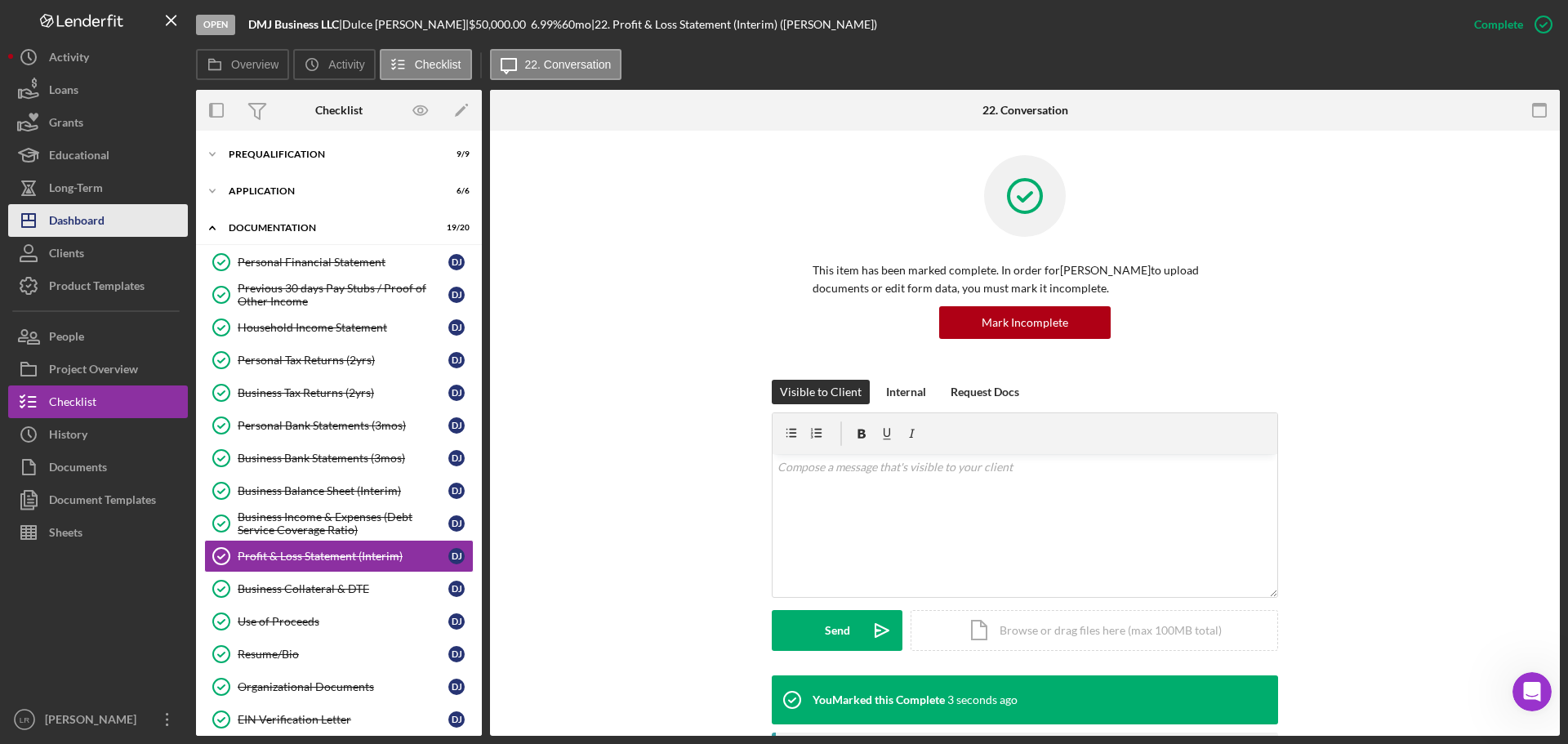
click at [90, 222] on div "Dashboard" at bounding box center [77, 223] width 55 height 37
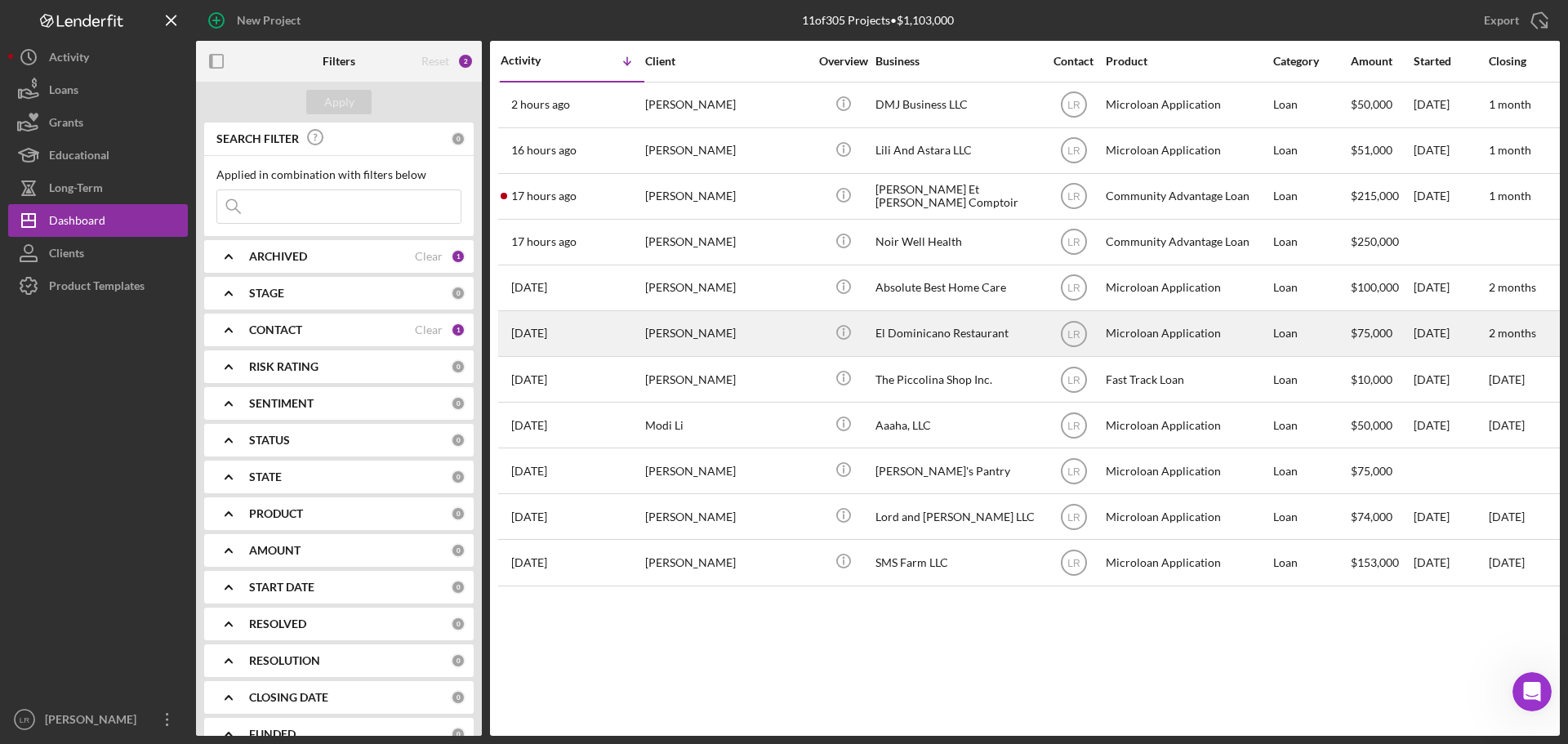
click at [741, 330] on div "[PERSON_NAME]" at bounding box center [726, 333] width 164 height 44
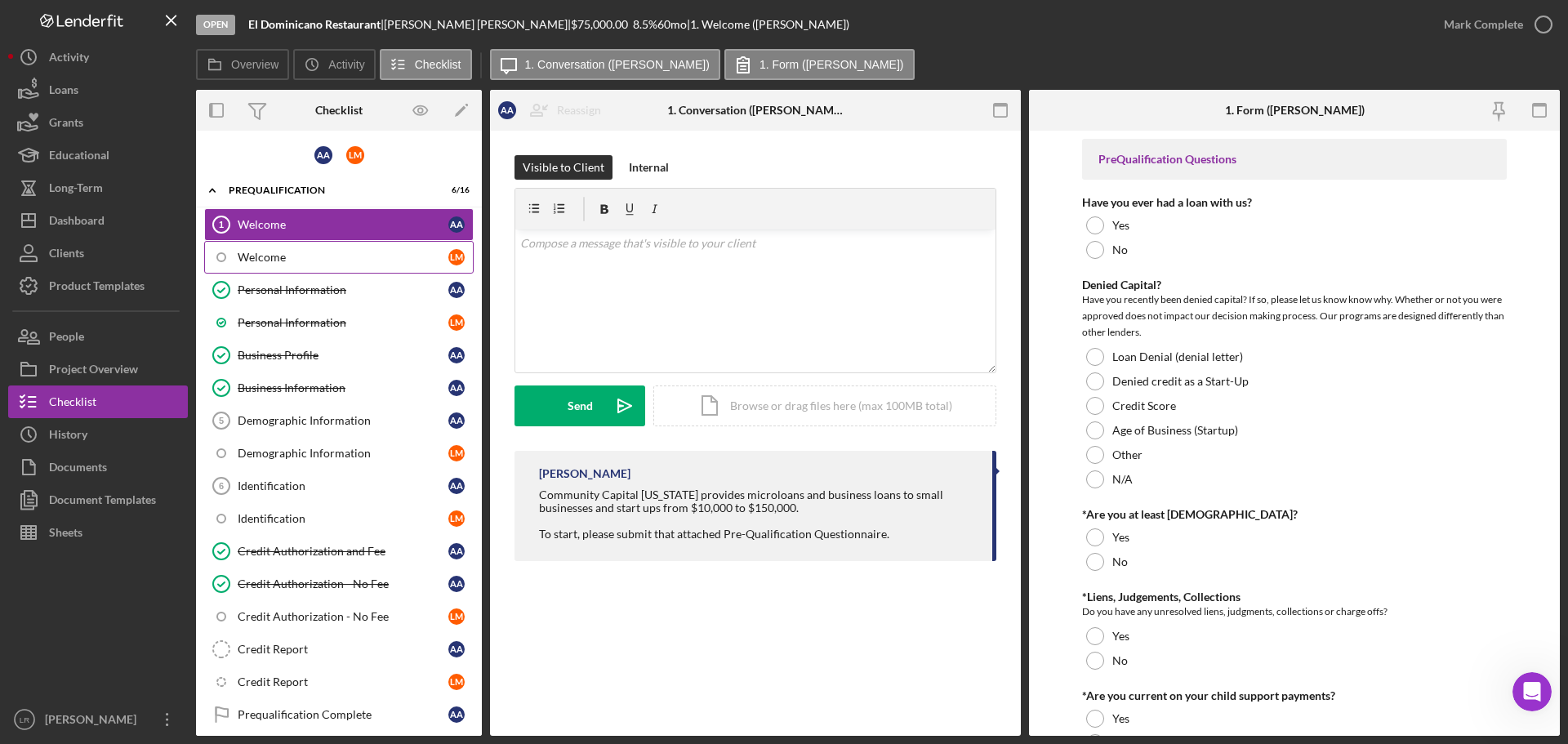
click at [325, 251] on div "Welcome" at bounding box center [343, 257] width 211 height 13
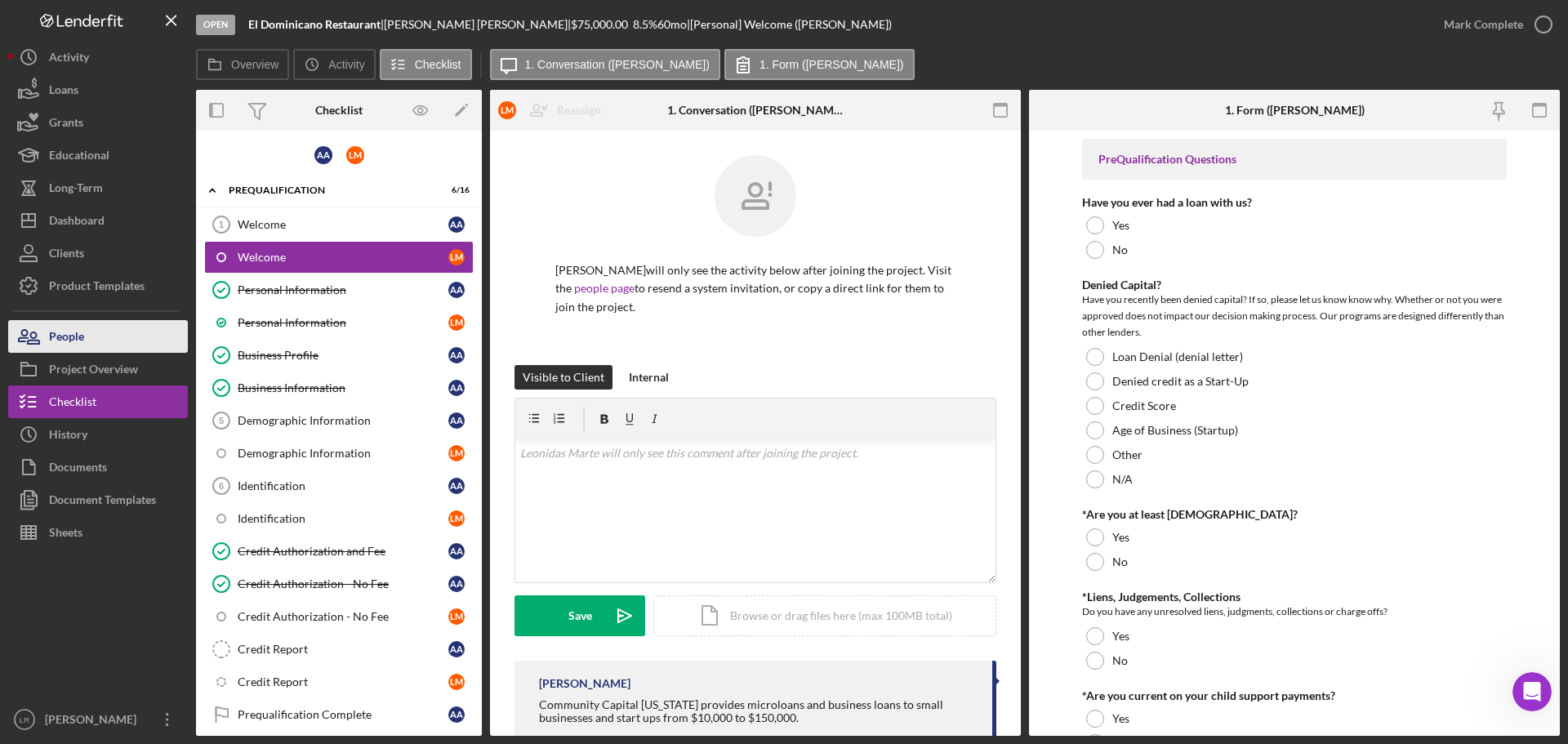
click at [100, 342] on button "People" at bounding box center [97, 337] width 179 height 33
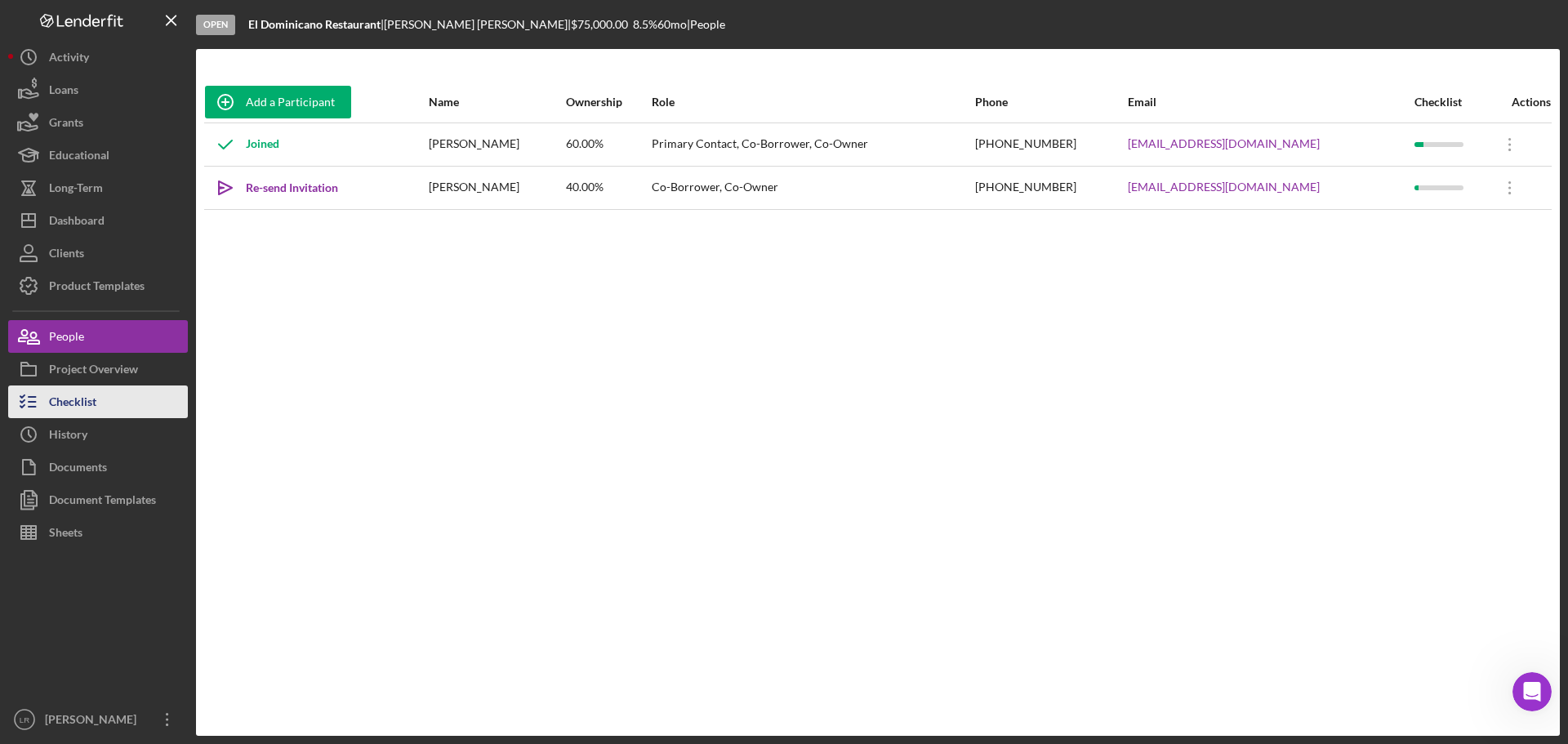
click at [99, 409] on button "Checklist" at bounding box center [97, 402] width 179 height 33
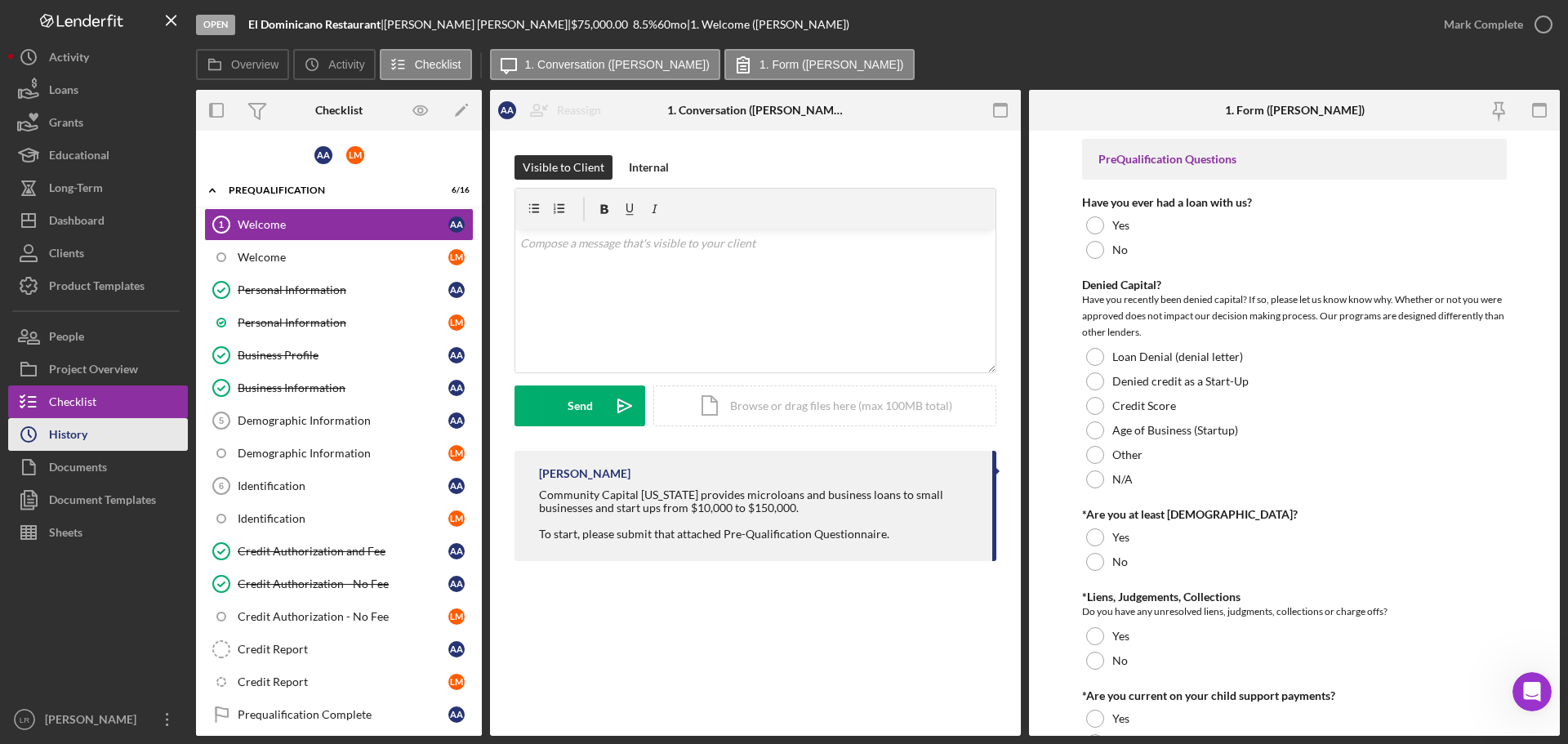
click at [81, 435] on div "History" at bounding box center [69, 437] width 39 height 37
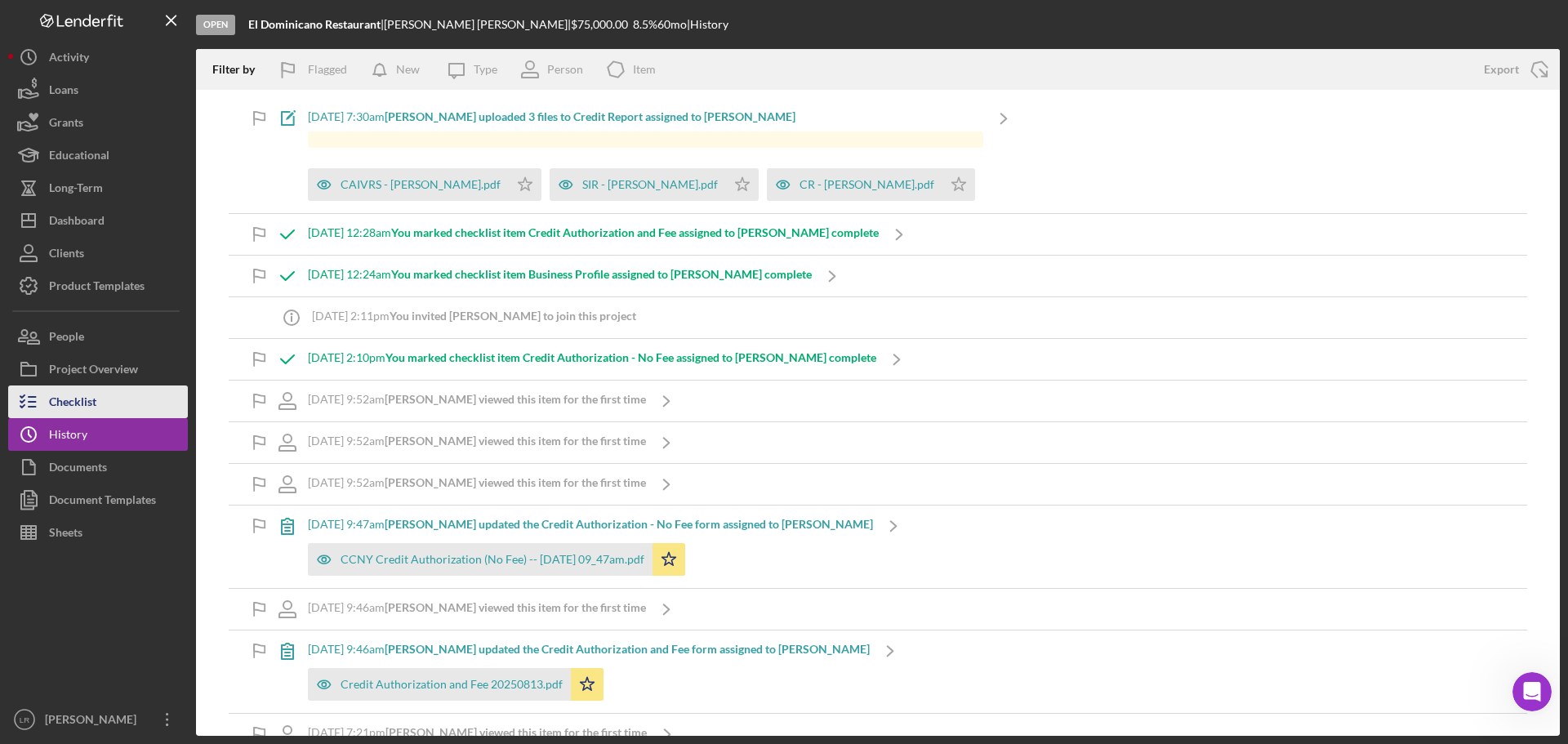
click at [93, 398] on div "Checklist" at bounding box center [73, 404] width 47 height 37
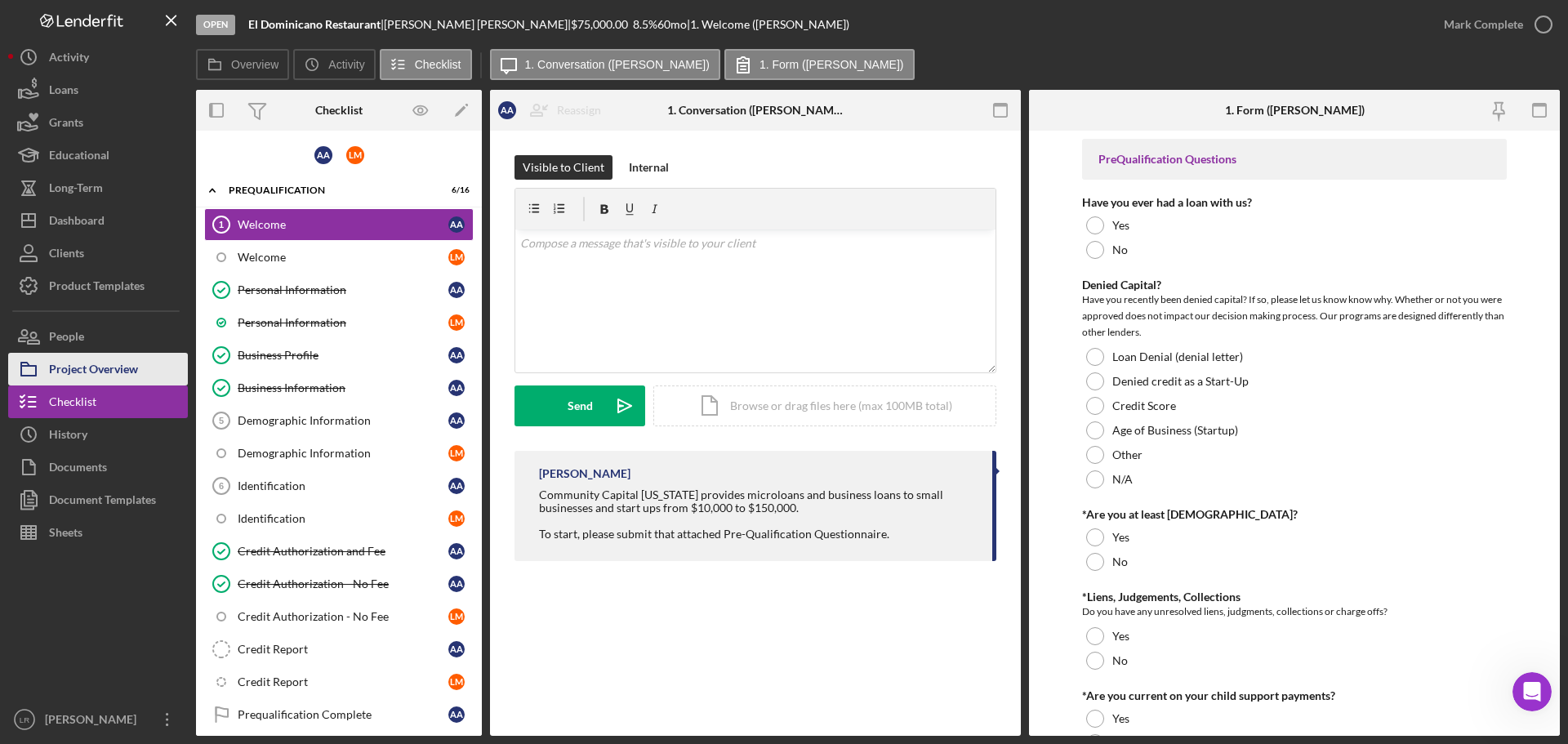
click at [80, 368] on div "Project Overview" at bounding box center [94, 371] width 89 height 37
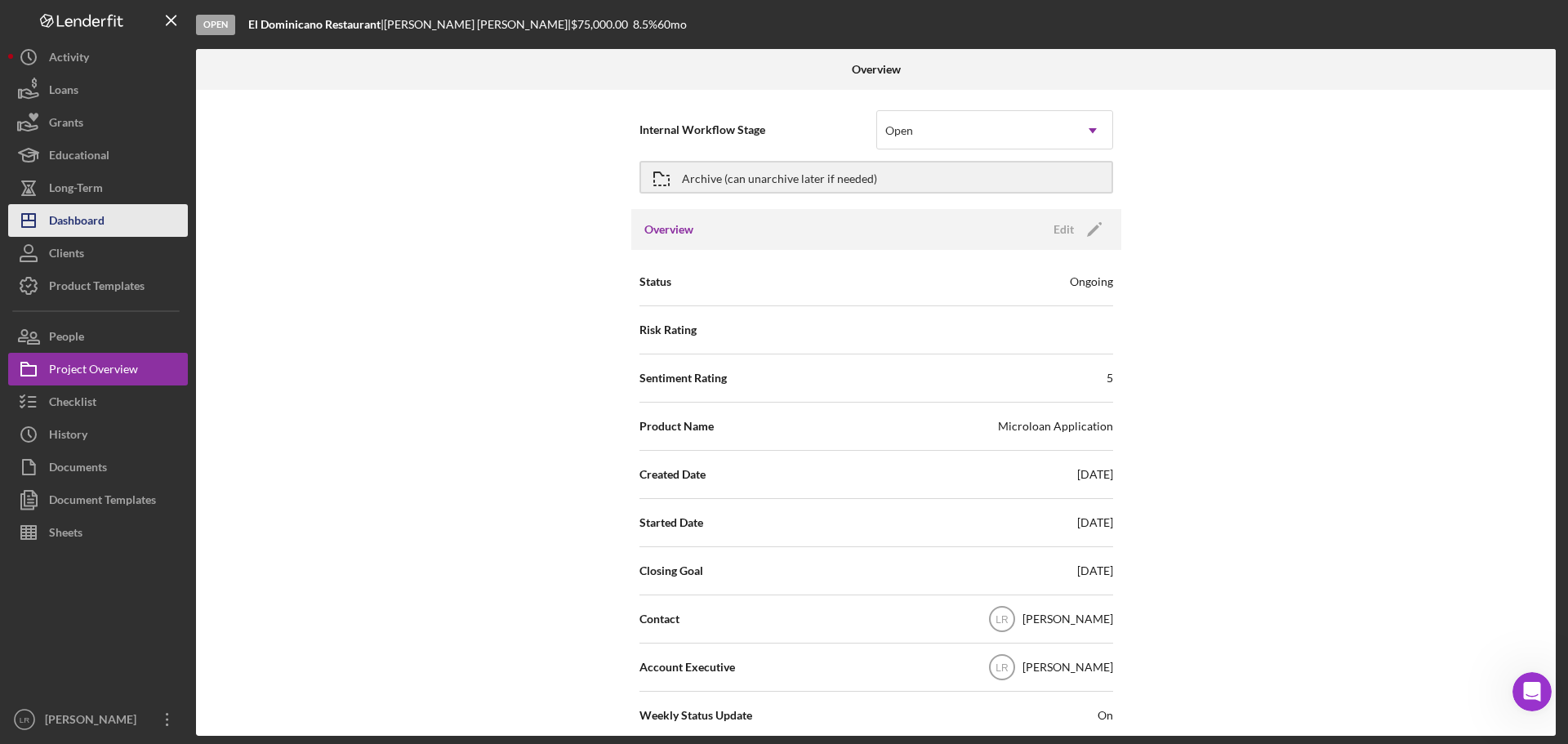
click at [112, 216] on button "Icon/Dashboard Dashboard" at bounding box center [97, 221] width 179 height 33
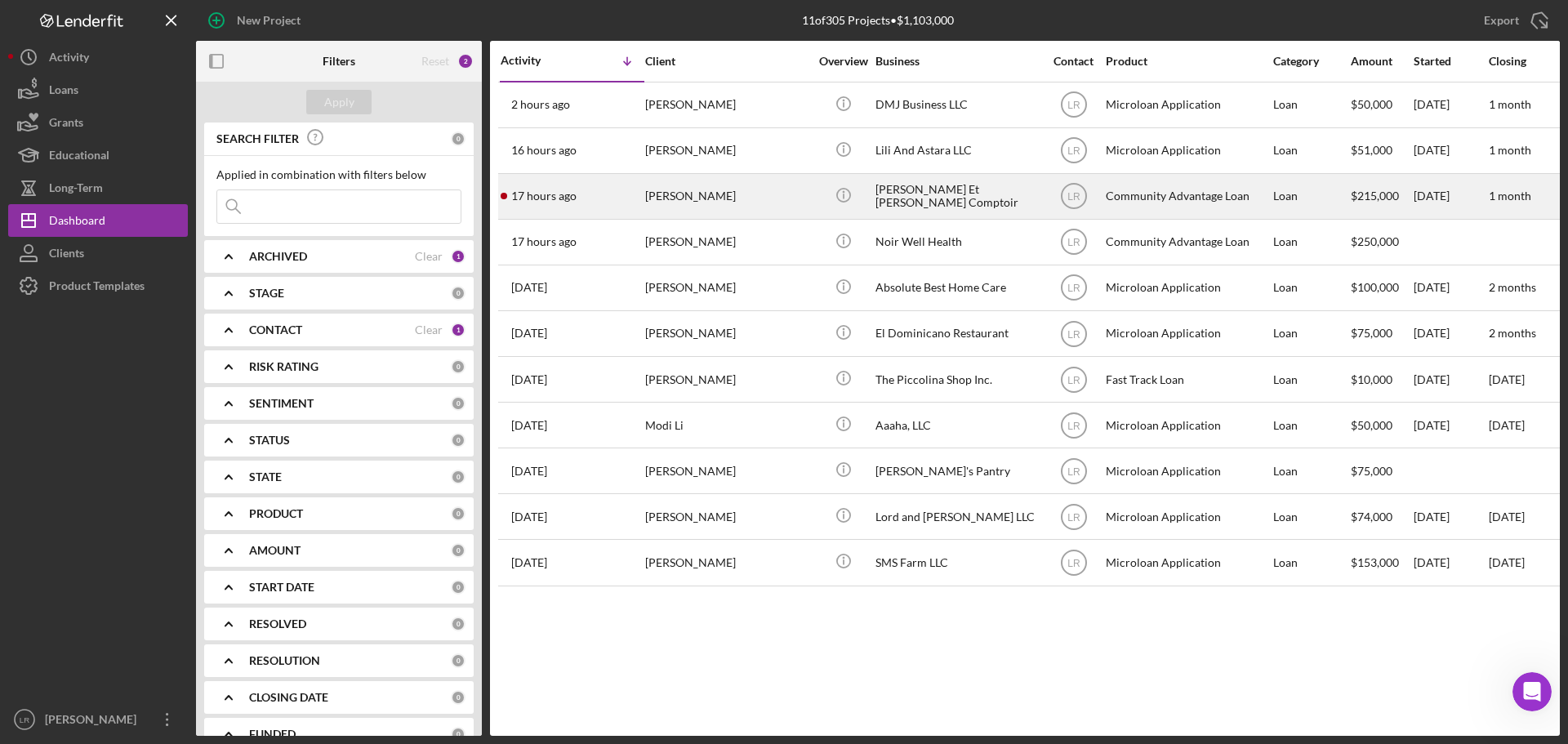
click at [754, 191] on div "[PERSON_NAME]" at bounding box center [726, 196] width 164 height 44
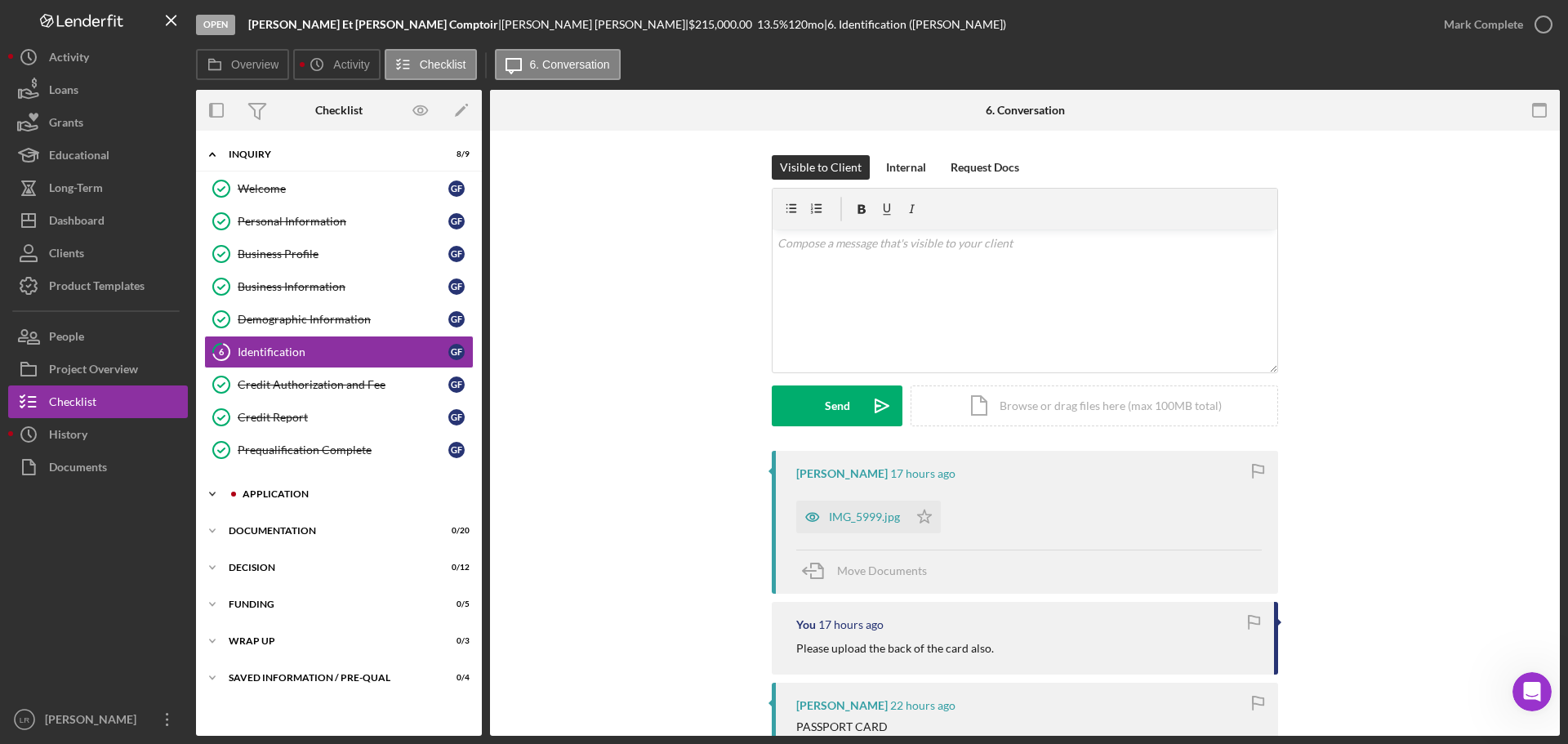
click at [322, 489] on div "Application" at bounding box center [352, 494] width 219 height 10
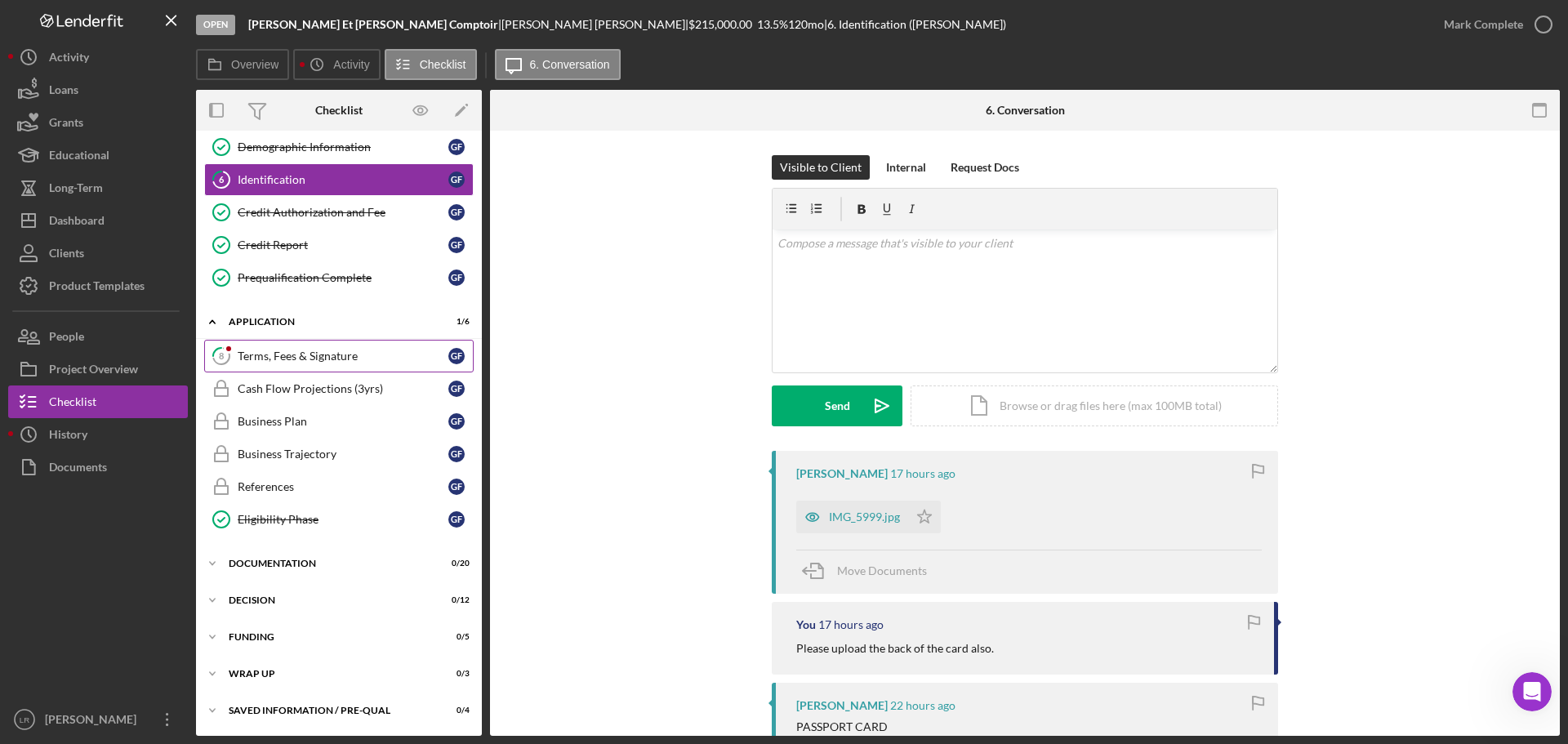
click at [323, 354] on div "Terms, Fees & Signature" at bounding box center [343, 356] width 211 height 13
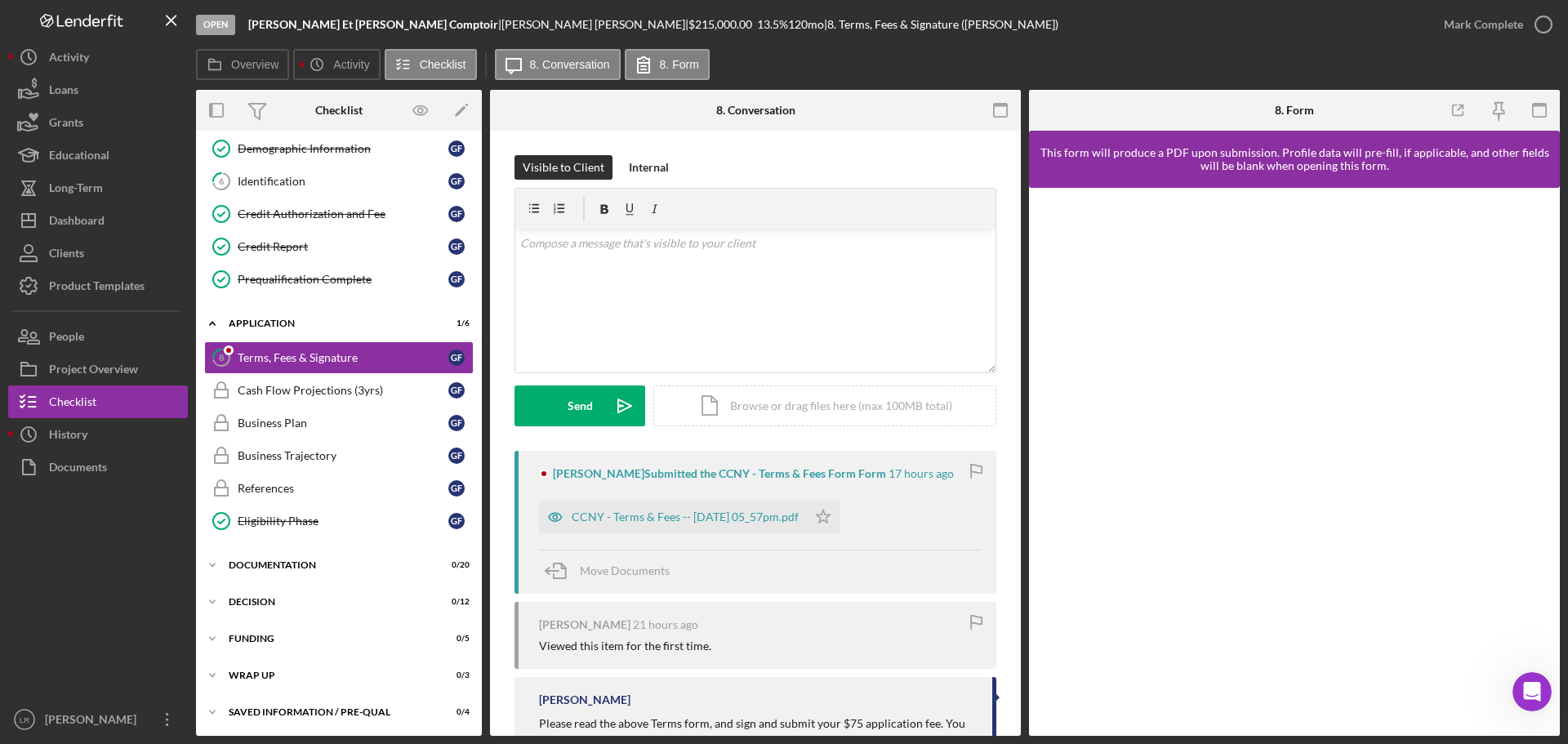
scroll to position [172, 0]
click at [706, 507] on div "CCNY - Terms & Fees -- [DATE] 05_57pm.pdf" at bounding box center [672, 517] width 268 height 33
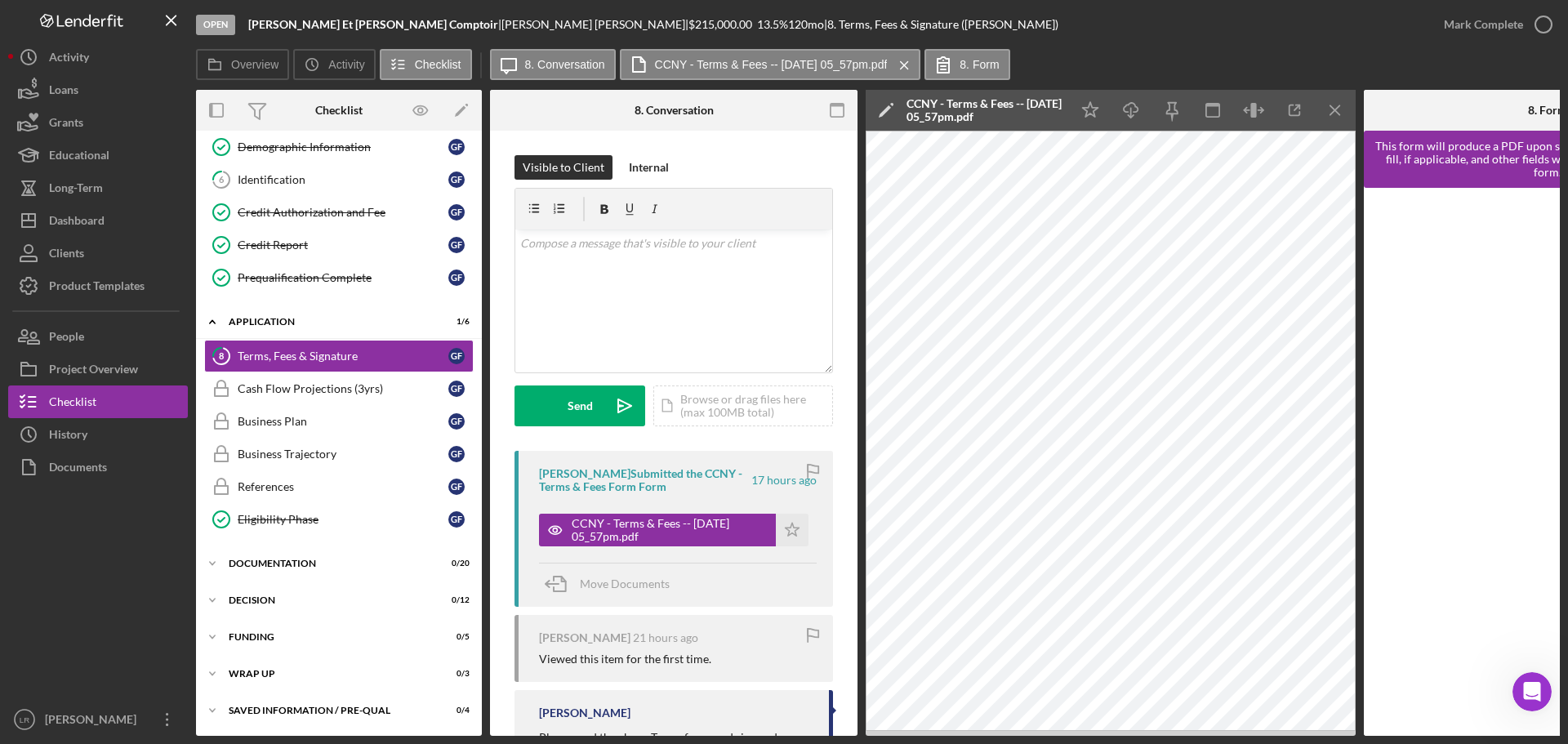
click at [875, 112] on icon "Icon/Edit" at bounding box center [886, 110] width 41 height 41
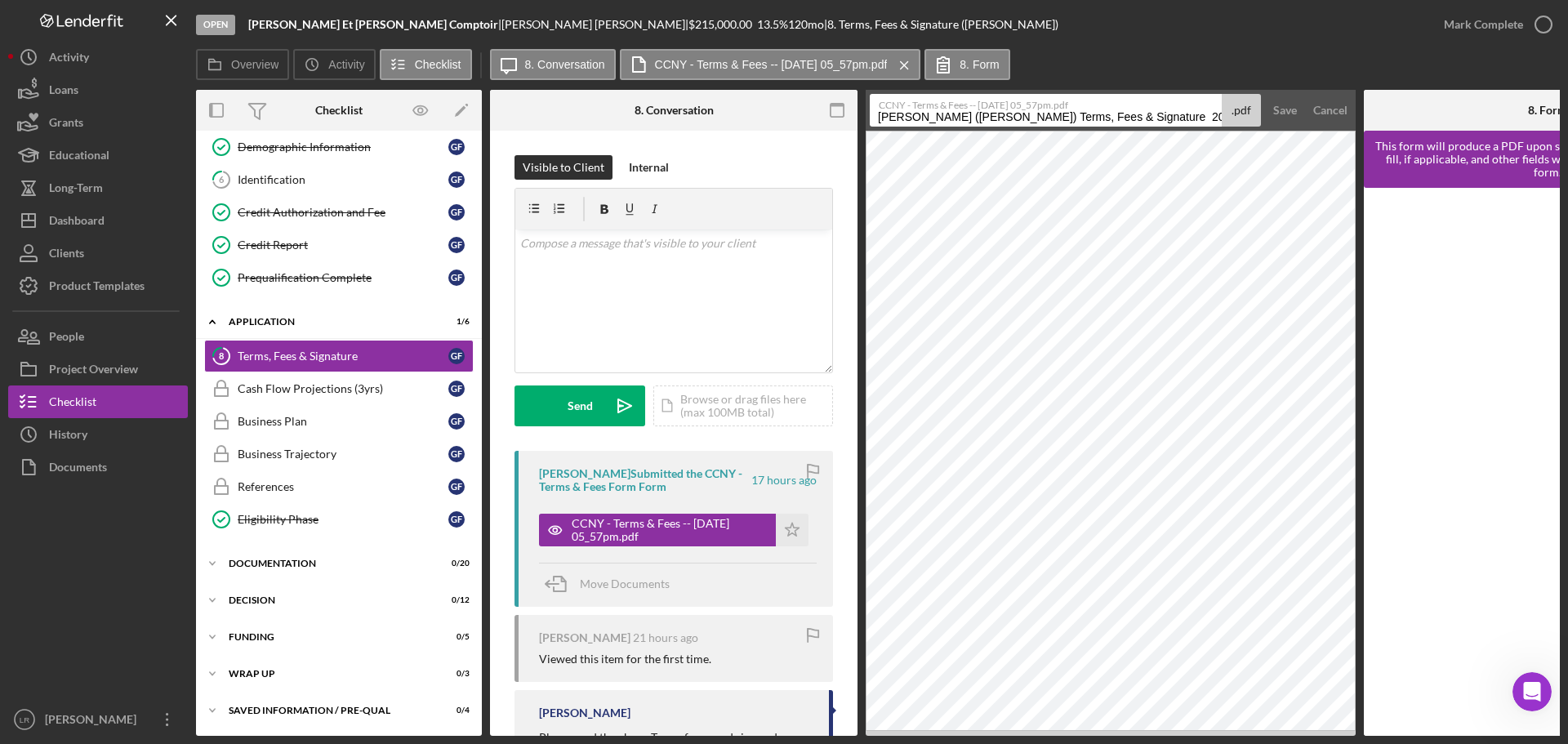
drag, startPoint x: 1122, startPoint y: 117, endPoint x: -60, endPoint y: 60, distance: 1183.4
click at [0, 60] on html "Open [PERSON_NAME] | [PERSON_NAME] | $215,000.00 13.5 % 120 mo | 8. Terms, Fees…" at bounding box center [784, 372] width 1568 height 744
click at [1008, 113] on input "Terms, Fees & Signature 20250814" at bounding box center [1045, 110] width 352 height 33
type input "Terms, Fees & Signature 20250814"
click at [1290, 113] on div "Save" at bounding box center [1284, 110] width 23 height 33
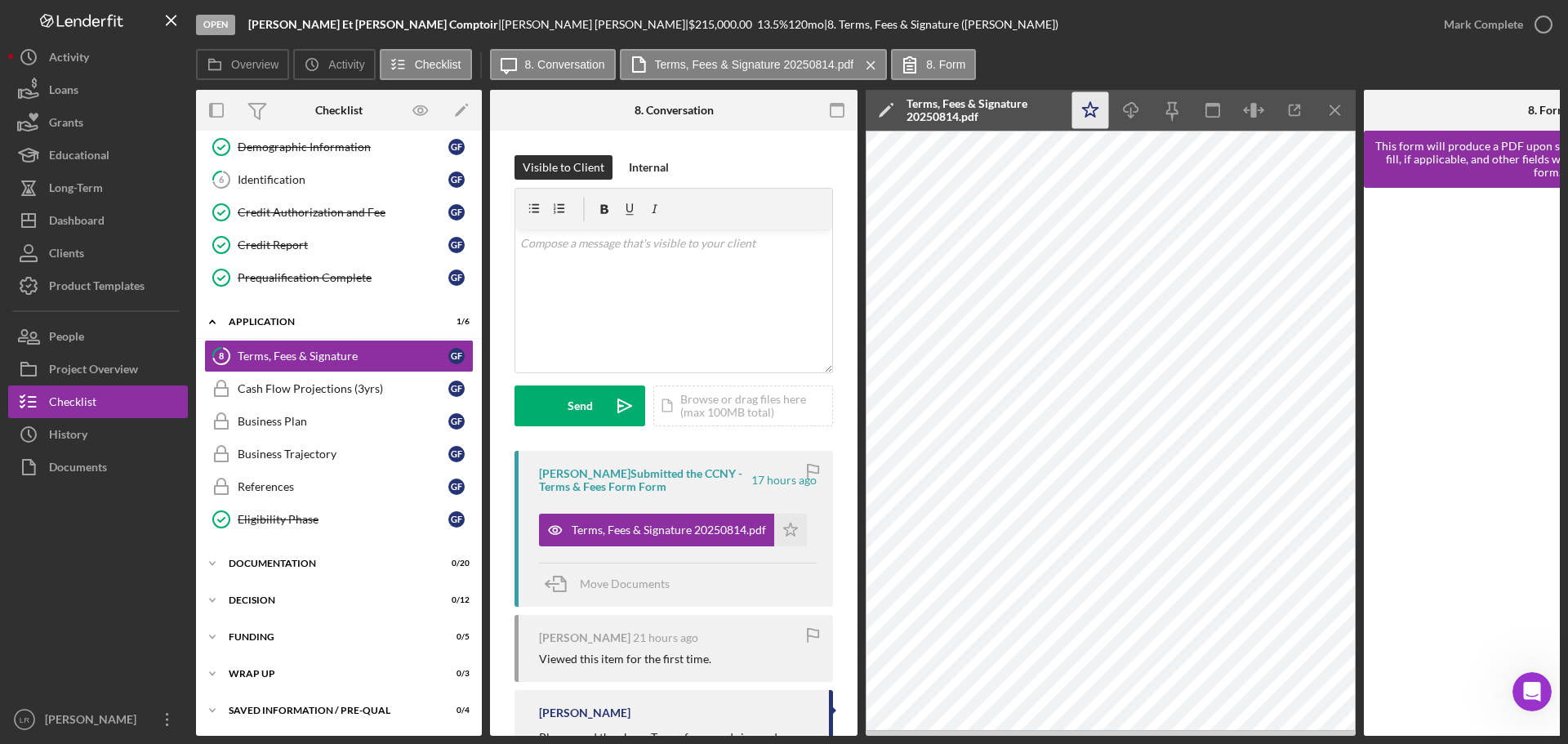
click at [1074, 112] on icon "Icon/Star" at bounding box center [1091, 110] width 37 height 37
click at [1134, 110] on icon "Icon/Download" at bounding box center [1131, 110] width 37 height 37
click at [1482, 23] on div "Mark Complete" at bounding box center [1484, 24] width 79 height 33
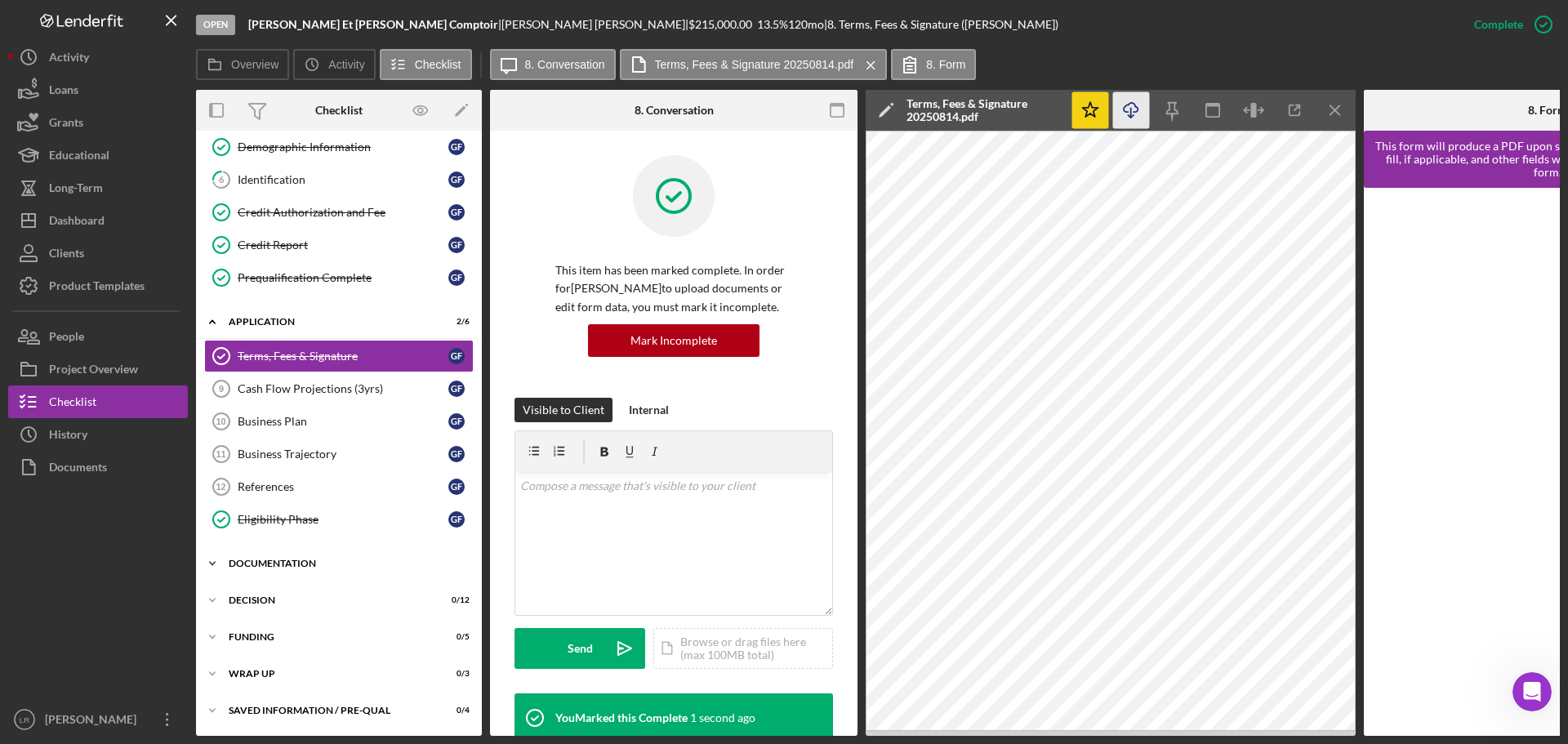
click at [306, 567] on div "Documentation" at bounding box center [345, 564] width 232 height 10
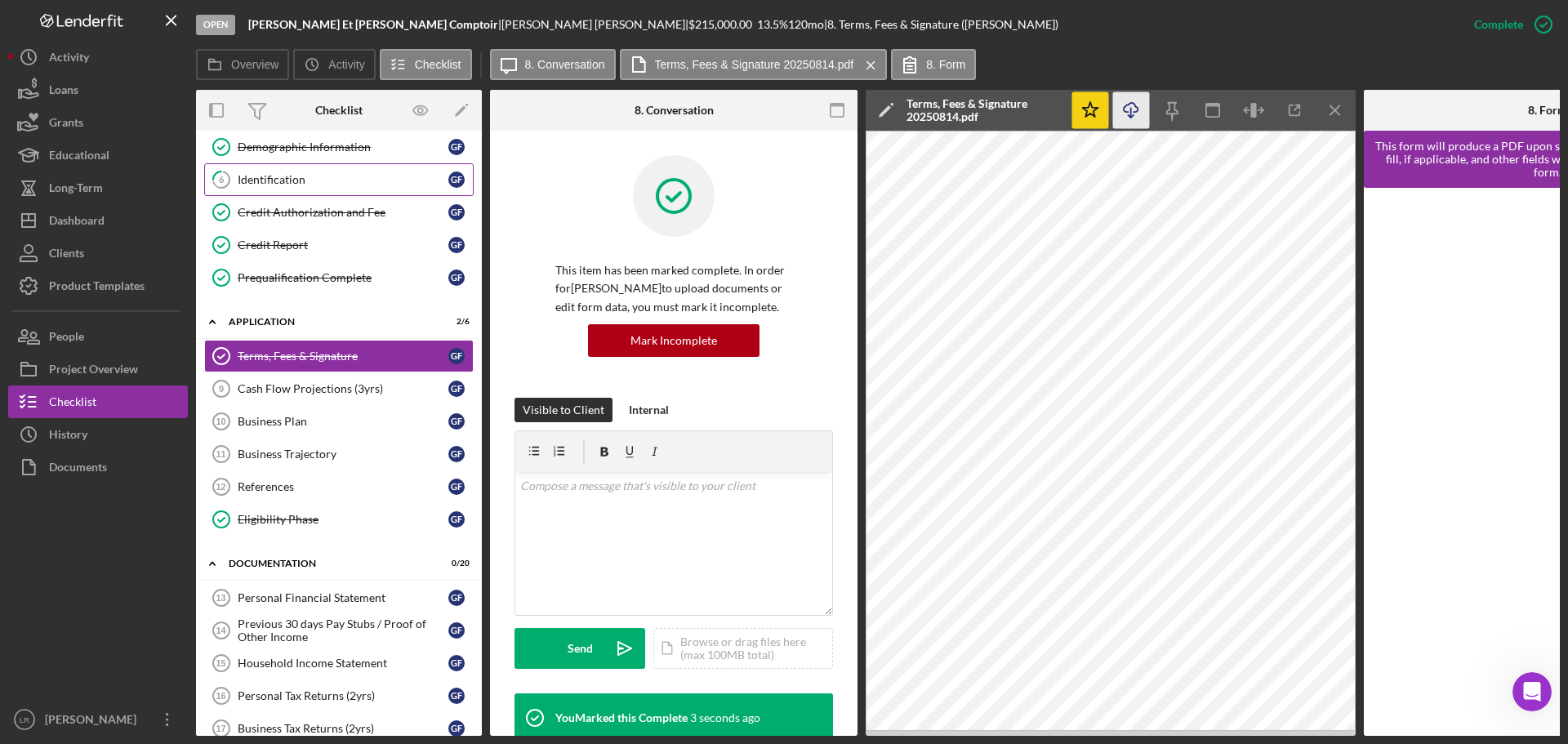
click at [310, 168] on link "6 Identification G F" at bounding box center [339, 180] width 269 height 33
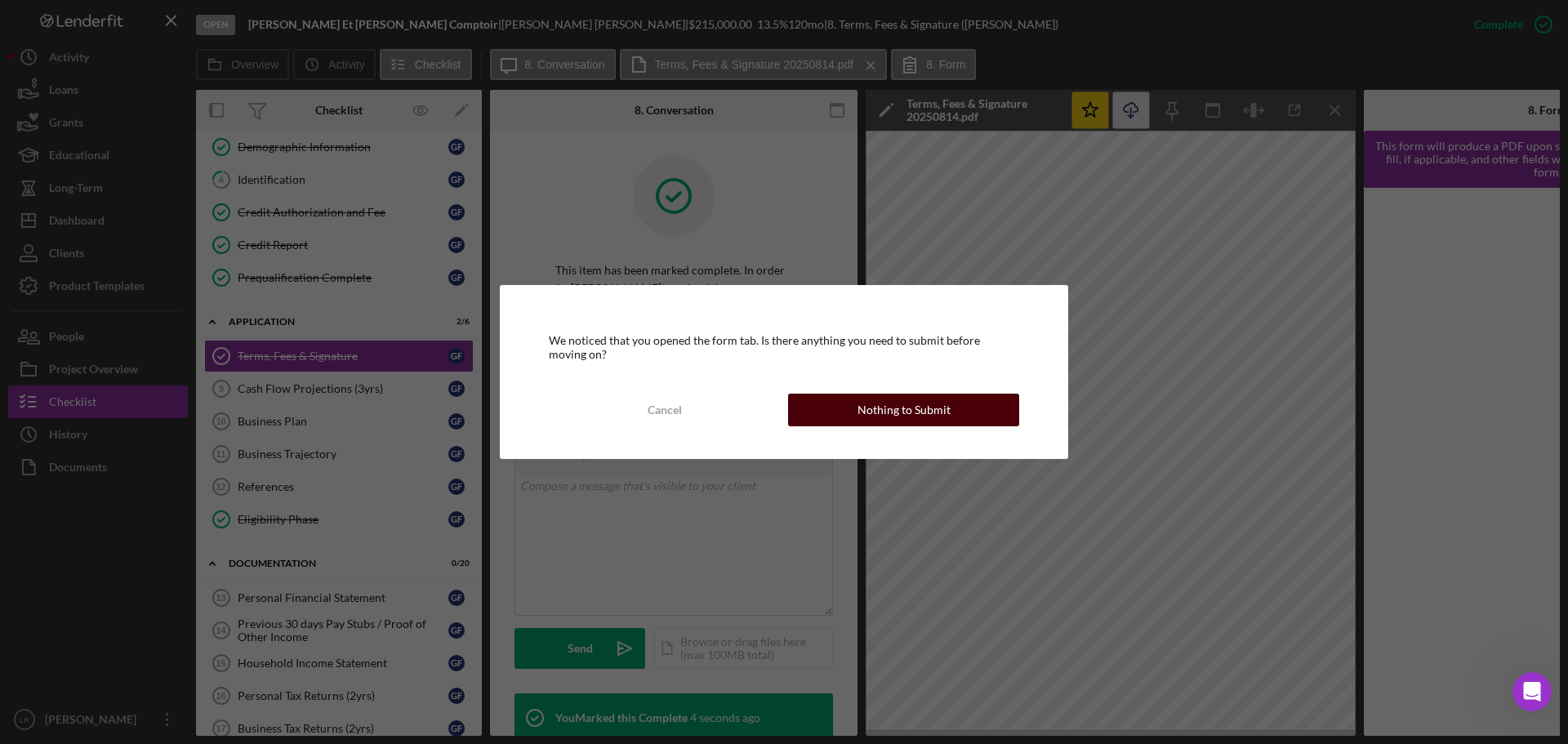
click at [925, 412] on div "Nothing to Submit" at bounding box center [904, 410] width 93 height 33
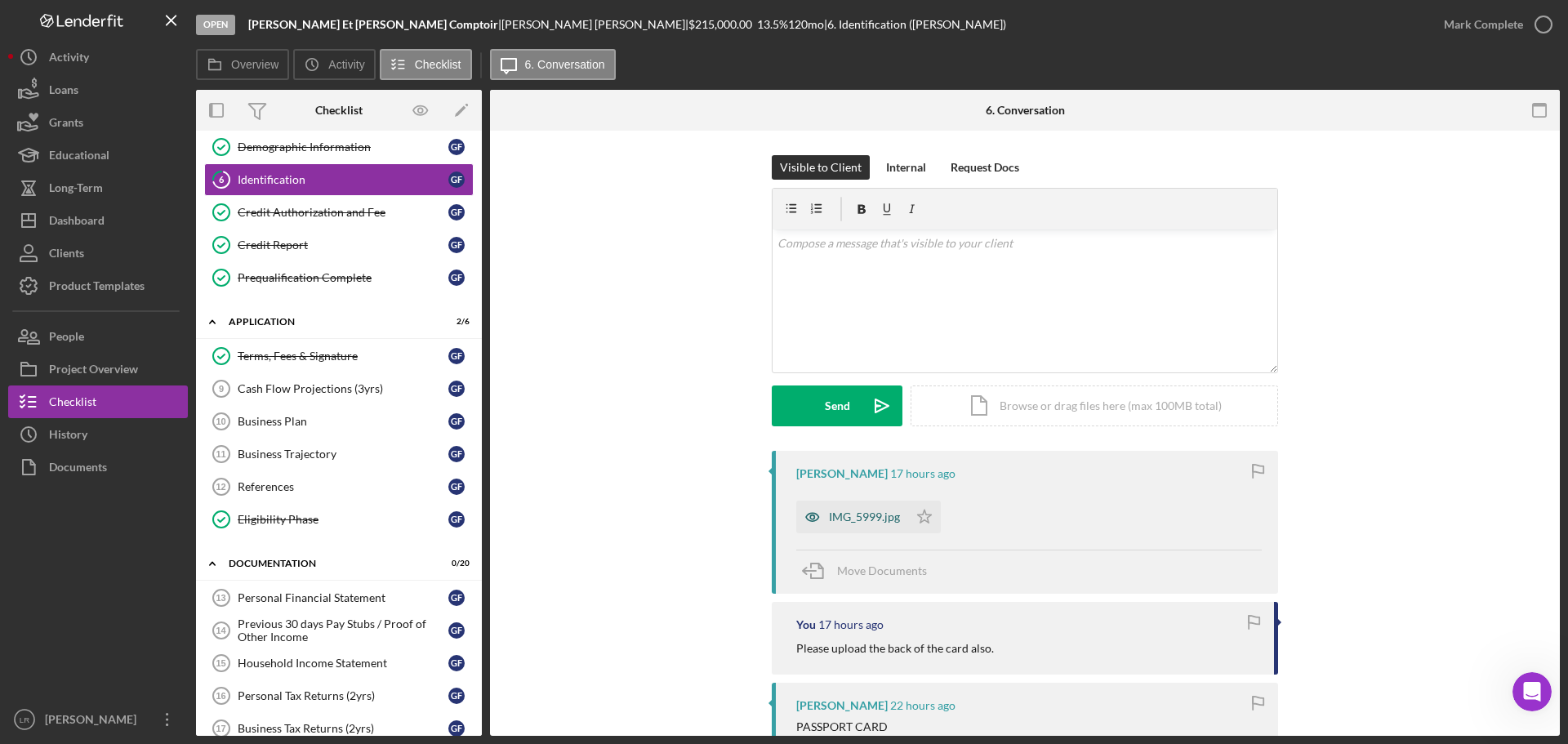
click at [857, 512] on div "IMG_5999.jpg" at bounding box center [864, 516] width 71 height 13
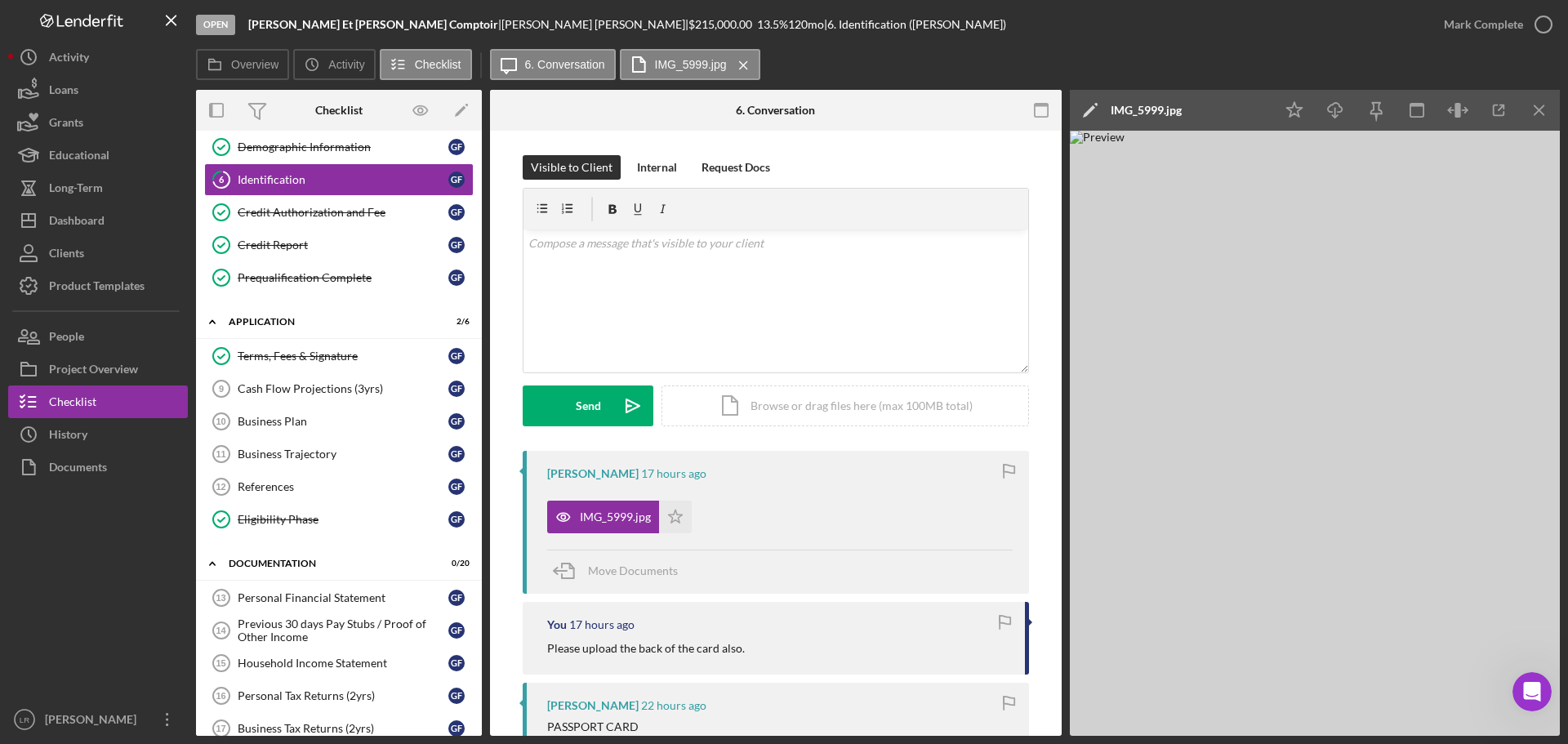
click at [1132, 109] on div "IMG_5999.jpg" at bounding box center [1146, 109] width 71 height 13
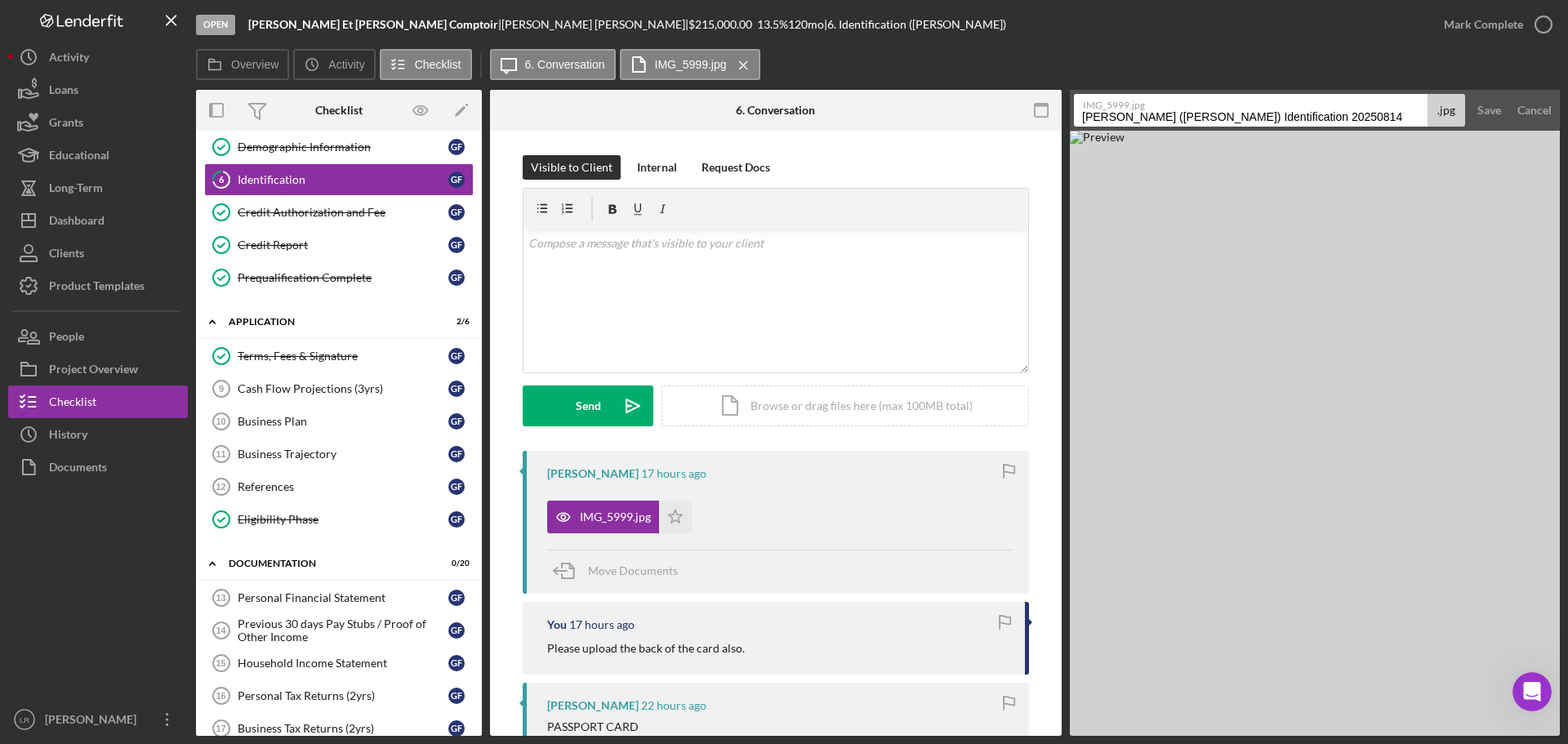
scroll to position [0, 16]
drag, startPoint x: 1307, startPoint y: 111, endPoint x: 1567, endPoint y: 91, distance: 260.8
click at [1567, 91] on div "Open [PERSON_NAME] | [PERSON_NAME] | $215,000.00 13.5 % 120 mo | 6. Identificat…" at bounding box center [784, 372] width 1568 height 744
type input "ID - Passport Card (Back)"
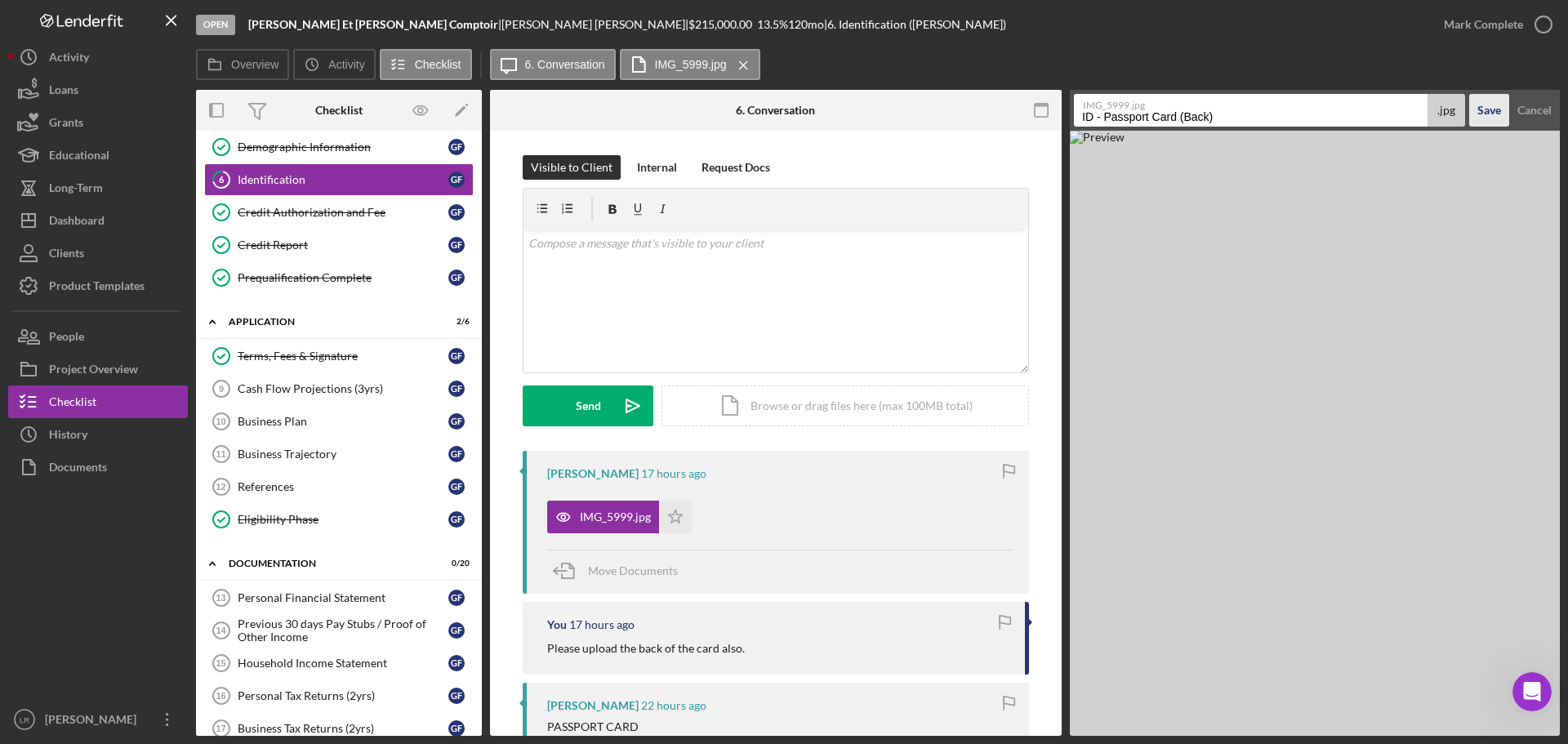
click at [1491, 108] on div "Save" at bounding box center [1489, 110] width 23 height 33
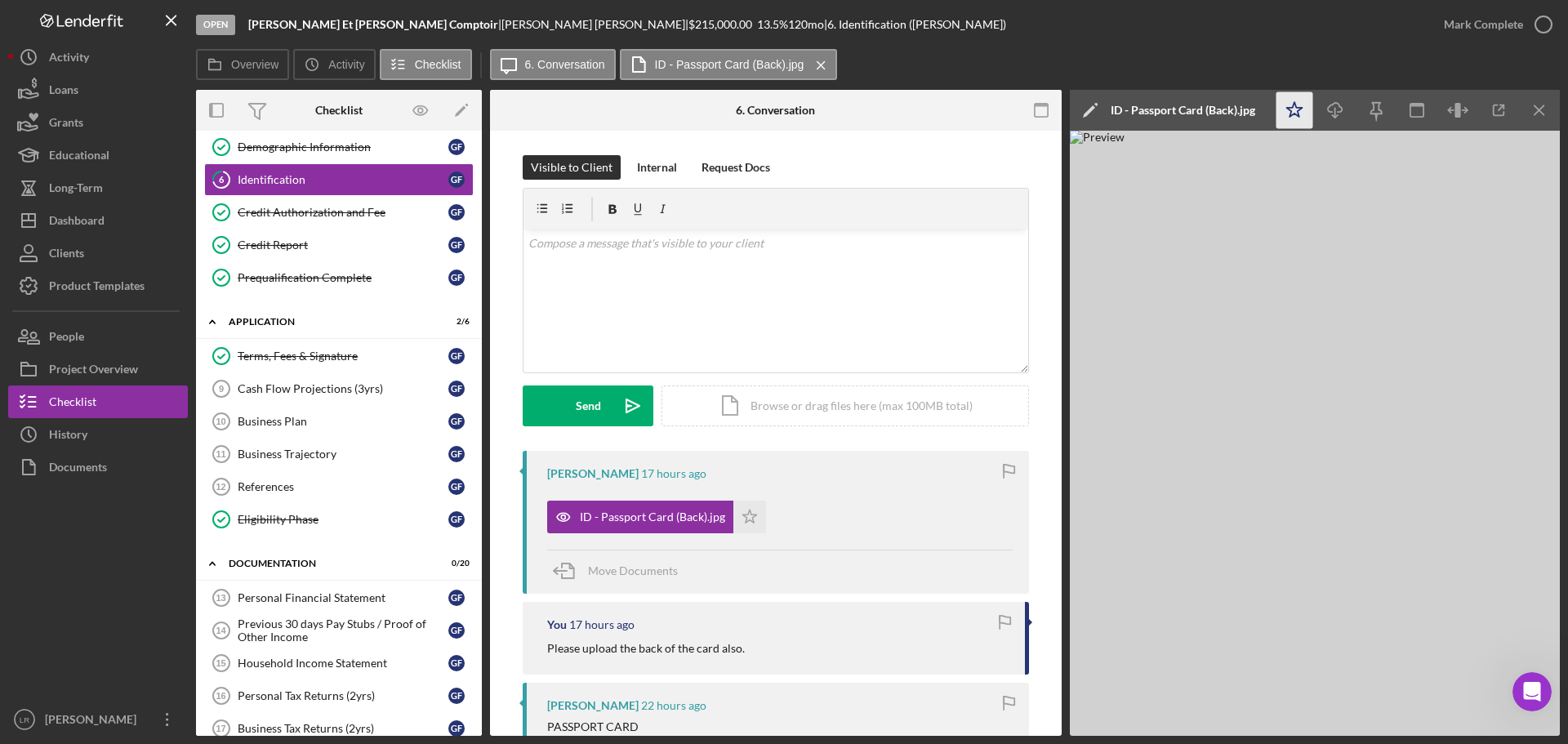
click at [1303, 100] on icon "Icon/Star" at bounding box center [1295, 110] width 37 height 37
click at [1336, 104] on icon "Icon/Download" at bounding box center [1336, 110] width 37 height 37
click at [1490, 27] on div "Mark Complete" at bounding box center [1484, 24] width 79 height 33
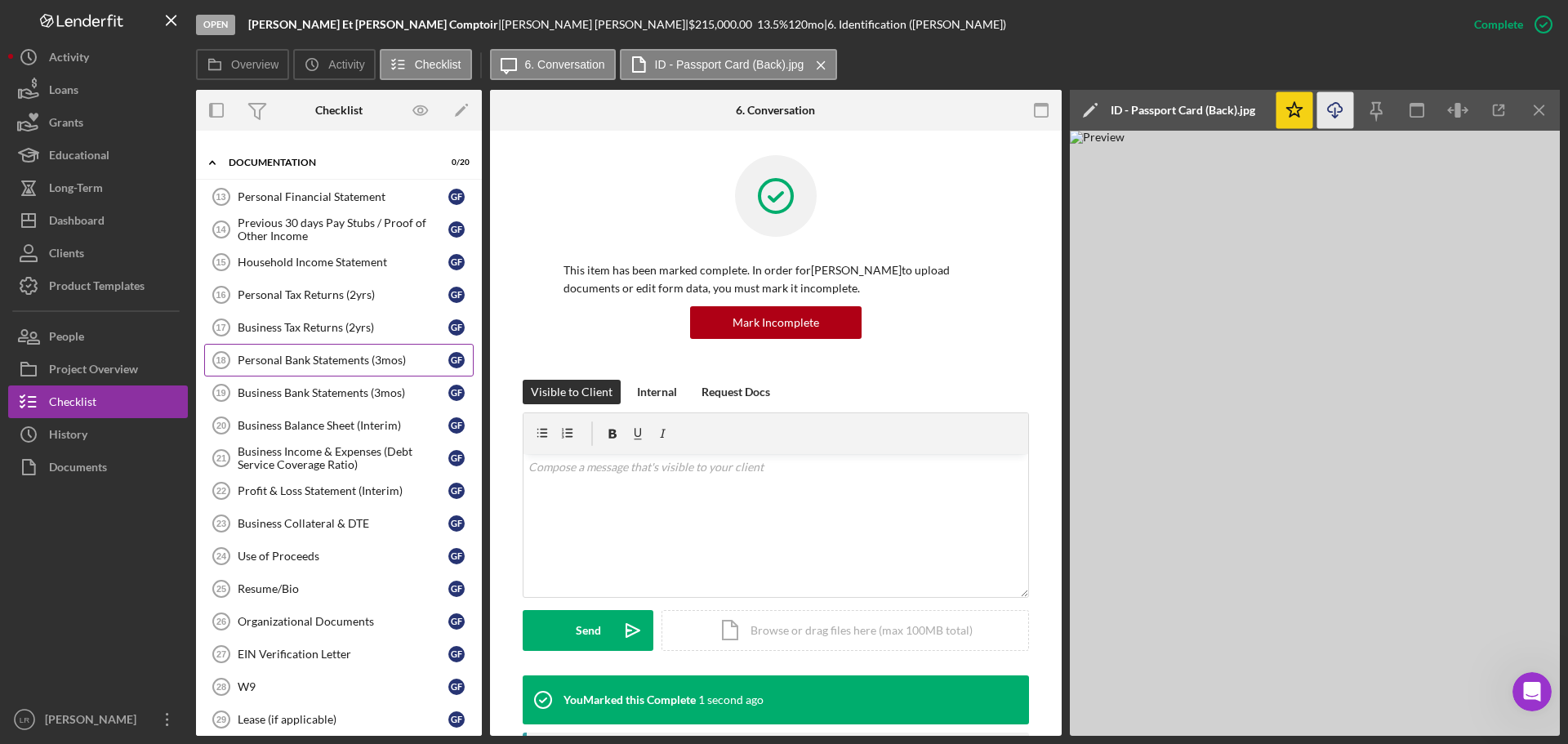
scroll to position [580, 0]
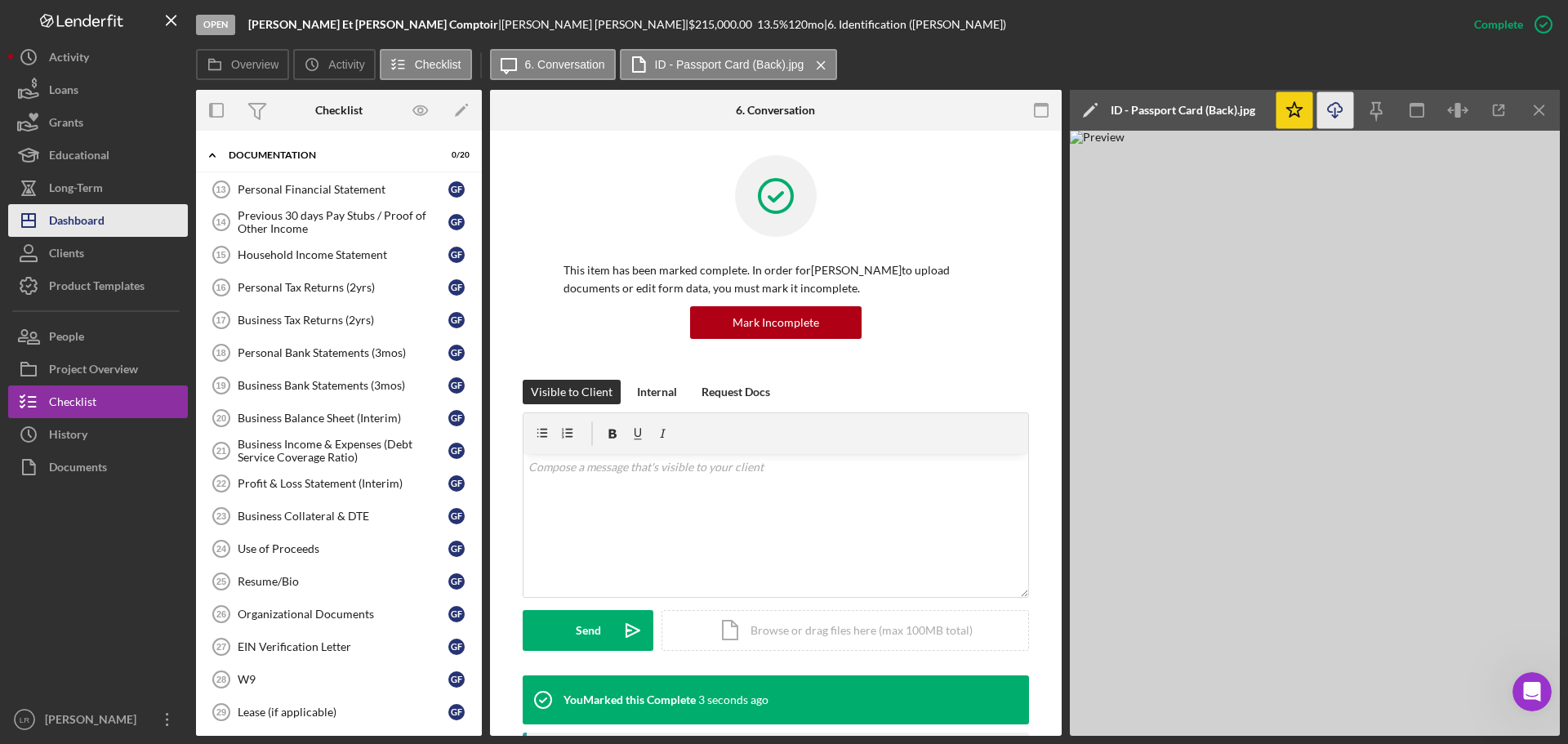
click at [93, 217] on div "Dashboard" at bounding box center [77, 223] width 55 height 37
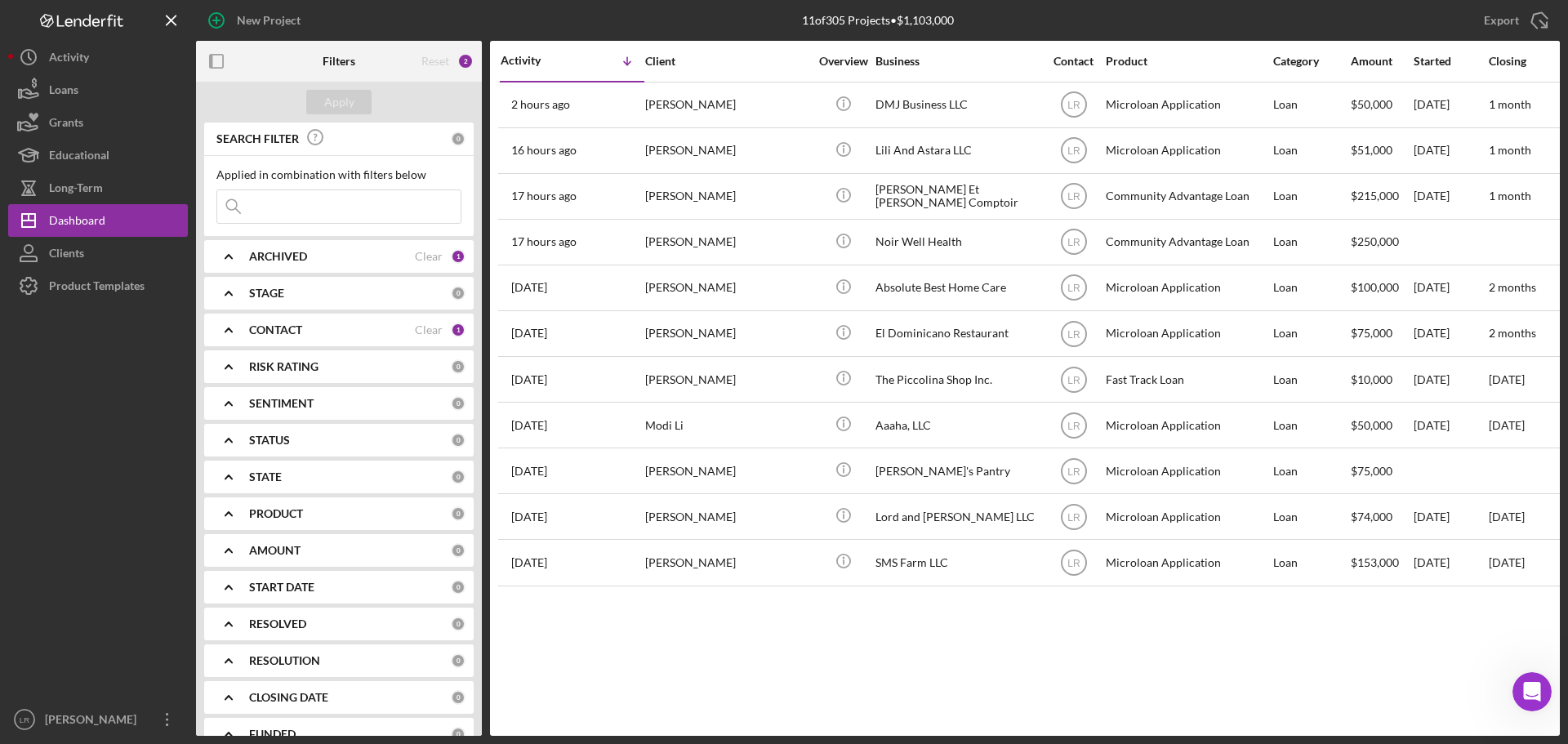
click at [298, 333] on b "CONTACT" at bounding box center [275, 329] width 53 height 13
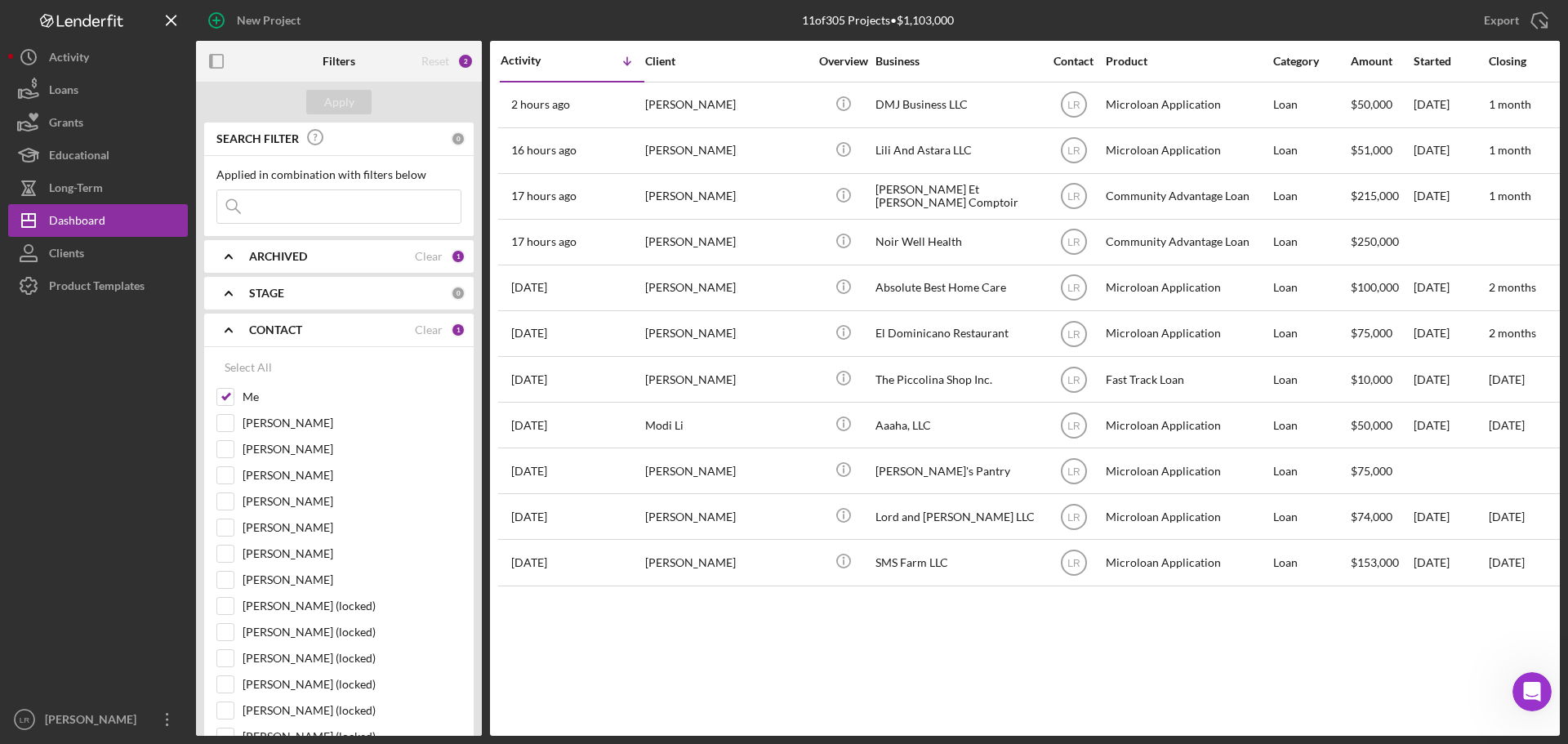
click at [298, 333] on b "CONTACT" at bounding box center [275, 329] width 53 height 13
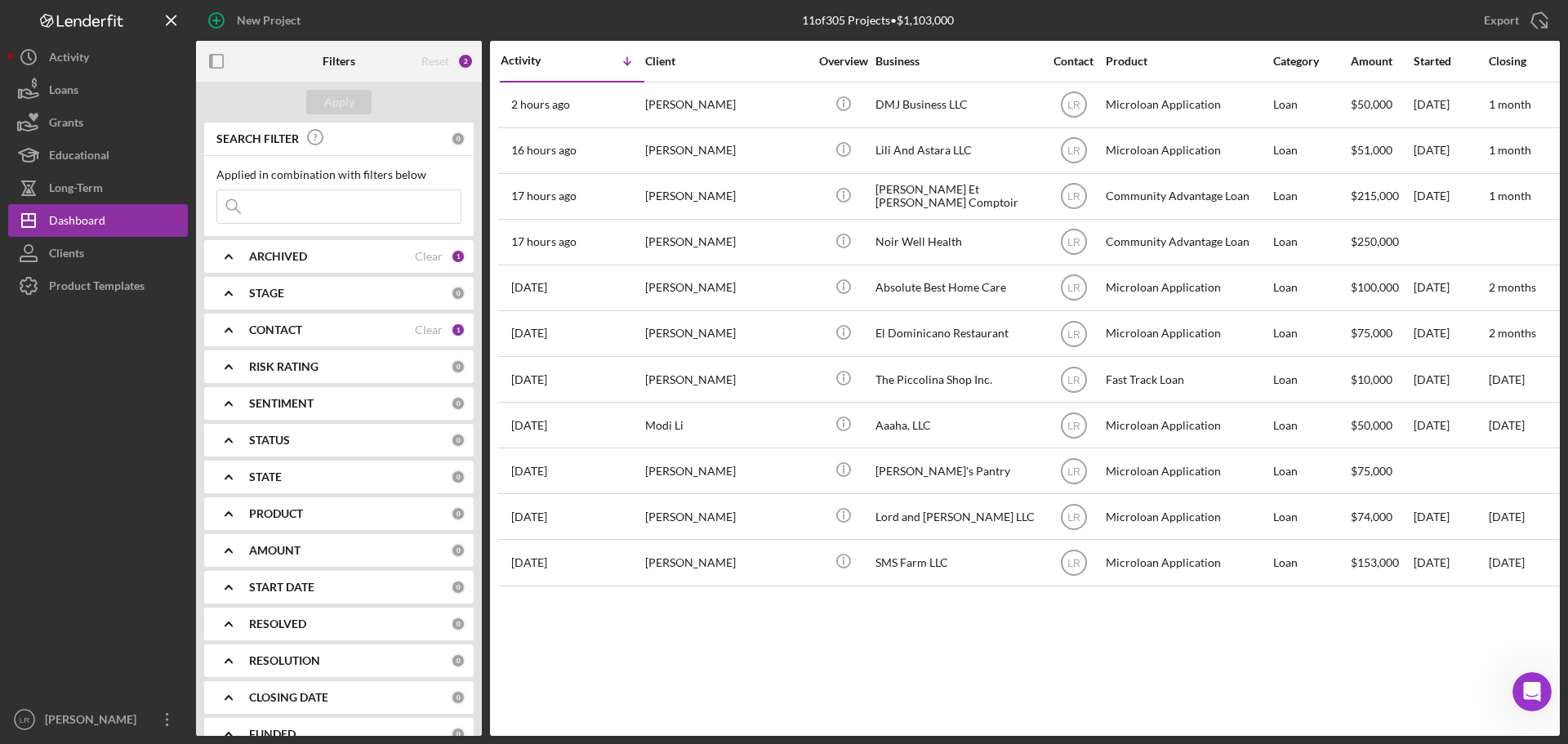
click at [292, 258] on b "ARCHIVED" at bounding box center [278, 256] width 58 height 13
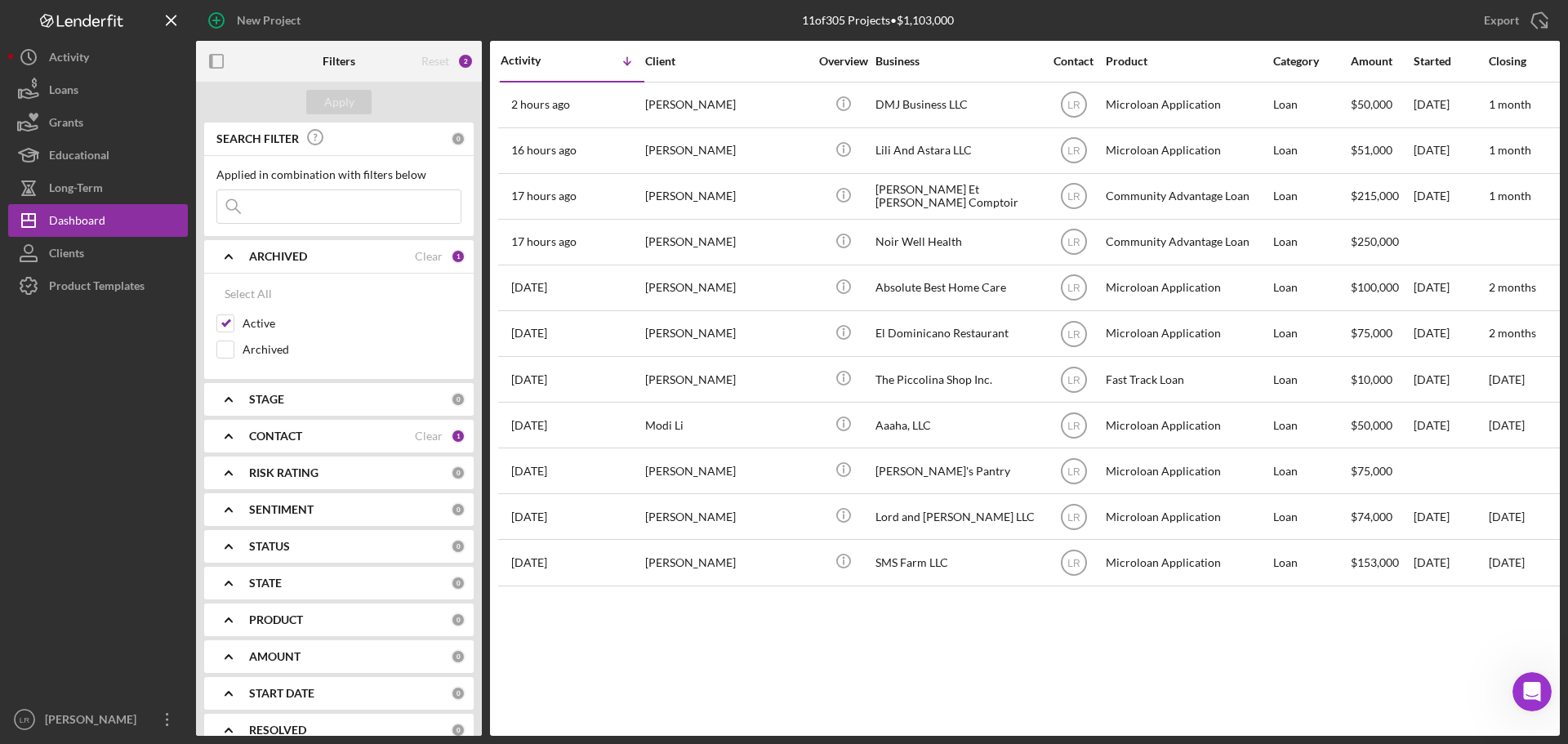
click at [292, 258] on b "ARCHIVED" at bounding box center [278, 256] width 58 height 13
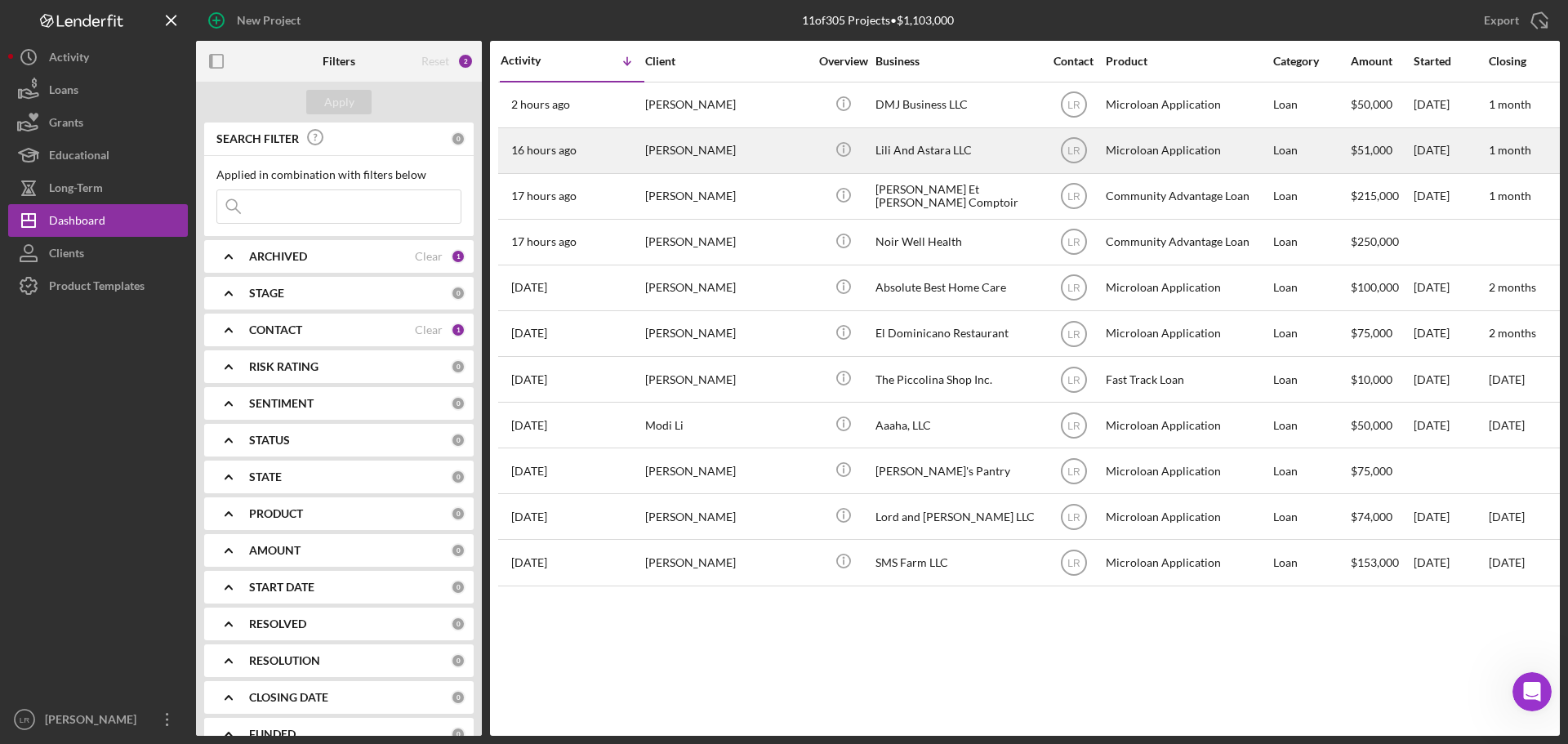
click at [705, 163] on div "[PERSON_NAME]" at bounding box center [726, 150] width 164 height 44
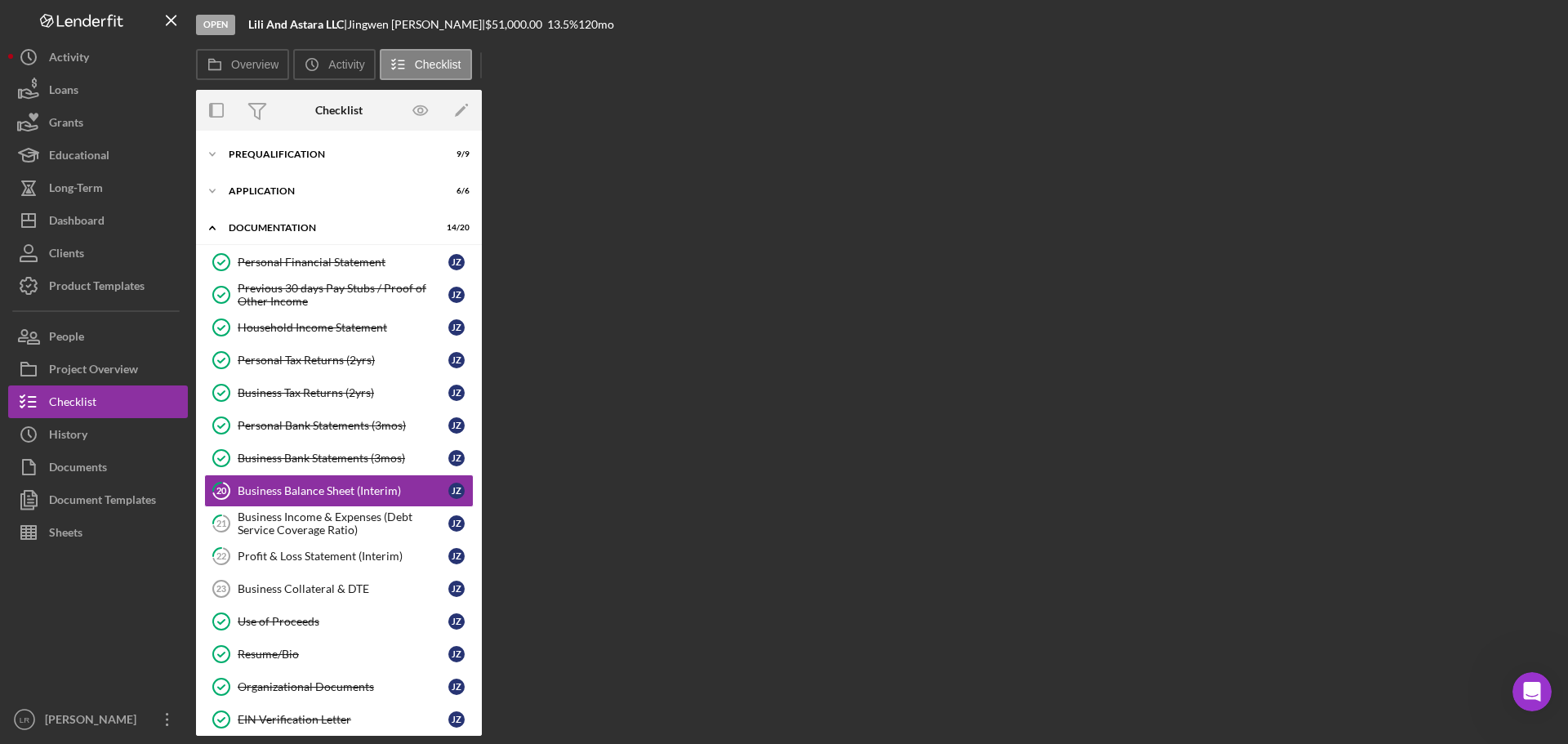
scroll to position [58, 0]
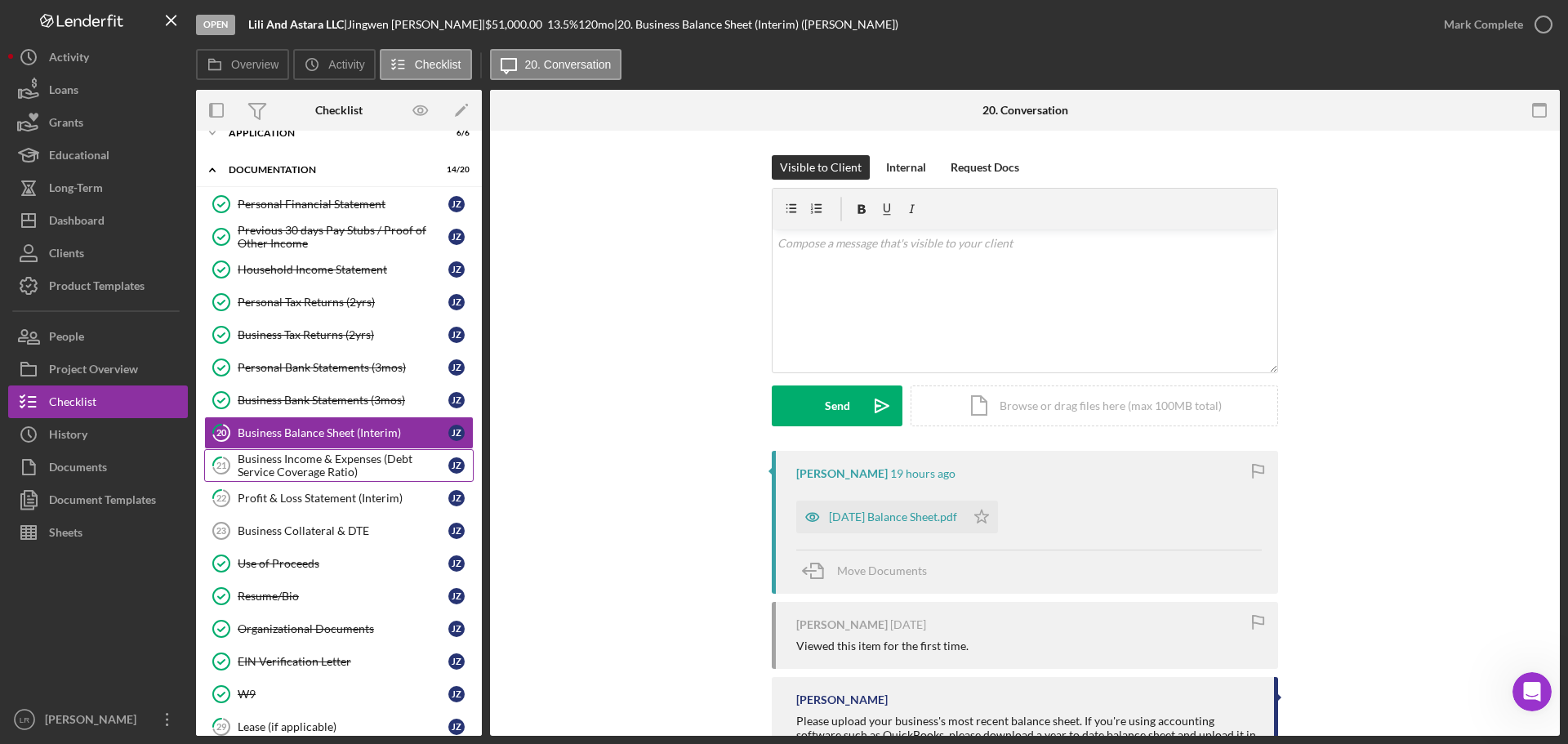
click at [292, 469] on div "Business Income & Expenses (Debt Service Coverage Ratio)" at bounding box center [343, 465] width 211 height 26
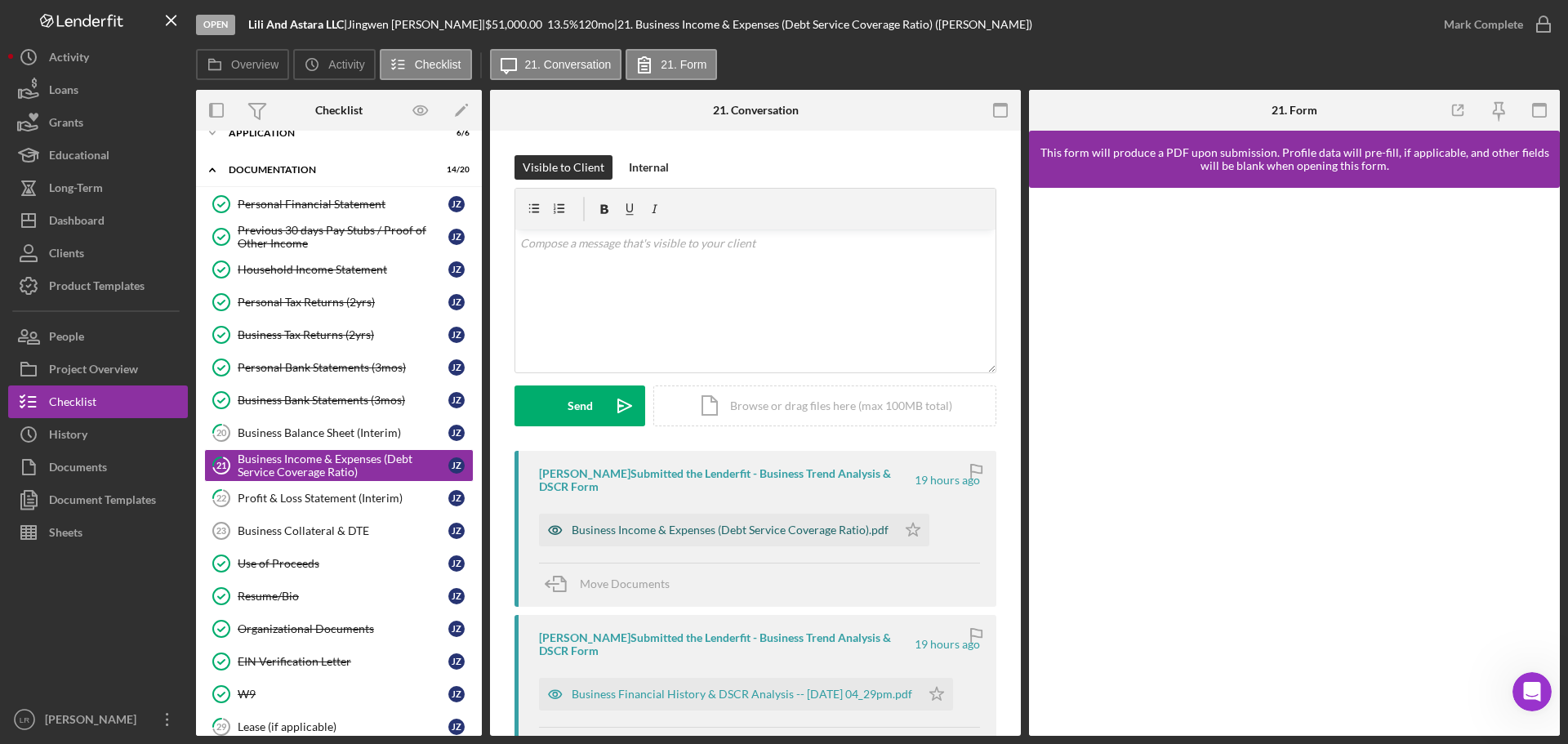
click at [661, 531] on div "Business Income & Expenses (Debt Service Coverage Ratio).pdf" at bounding box center [729, 529] width 317 height 13
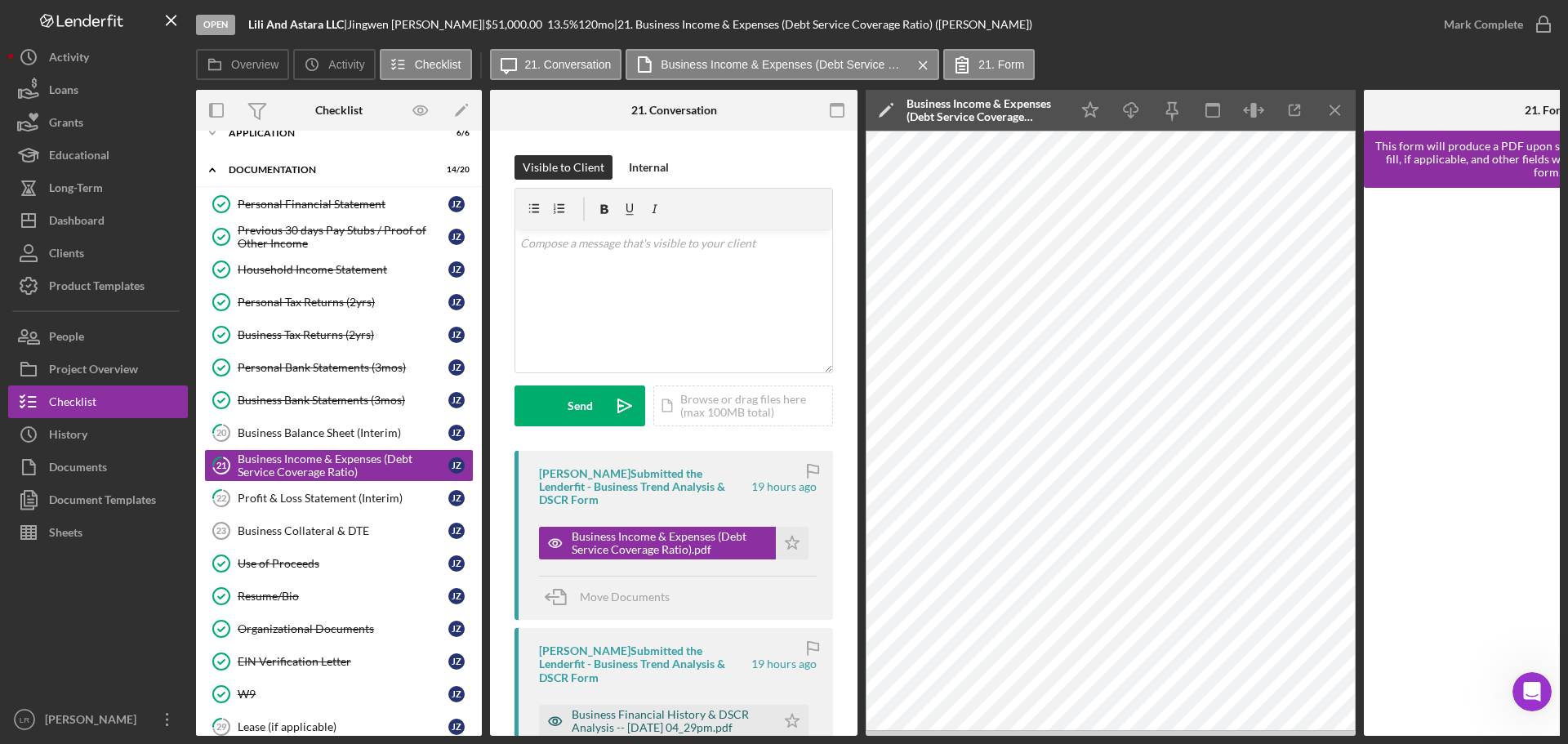
click at [683, 708] on div "Business Financial History & DSCR Analysis -- [DATE] 04_29pm.pdf" at bounding box center [669, 721] width 196 height 26
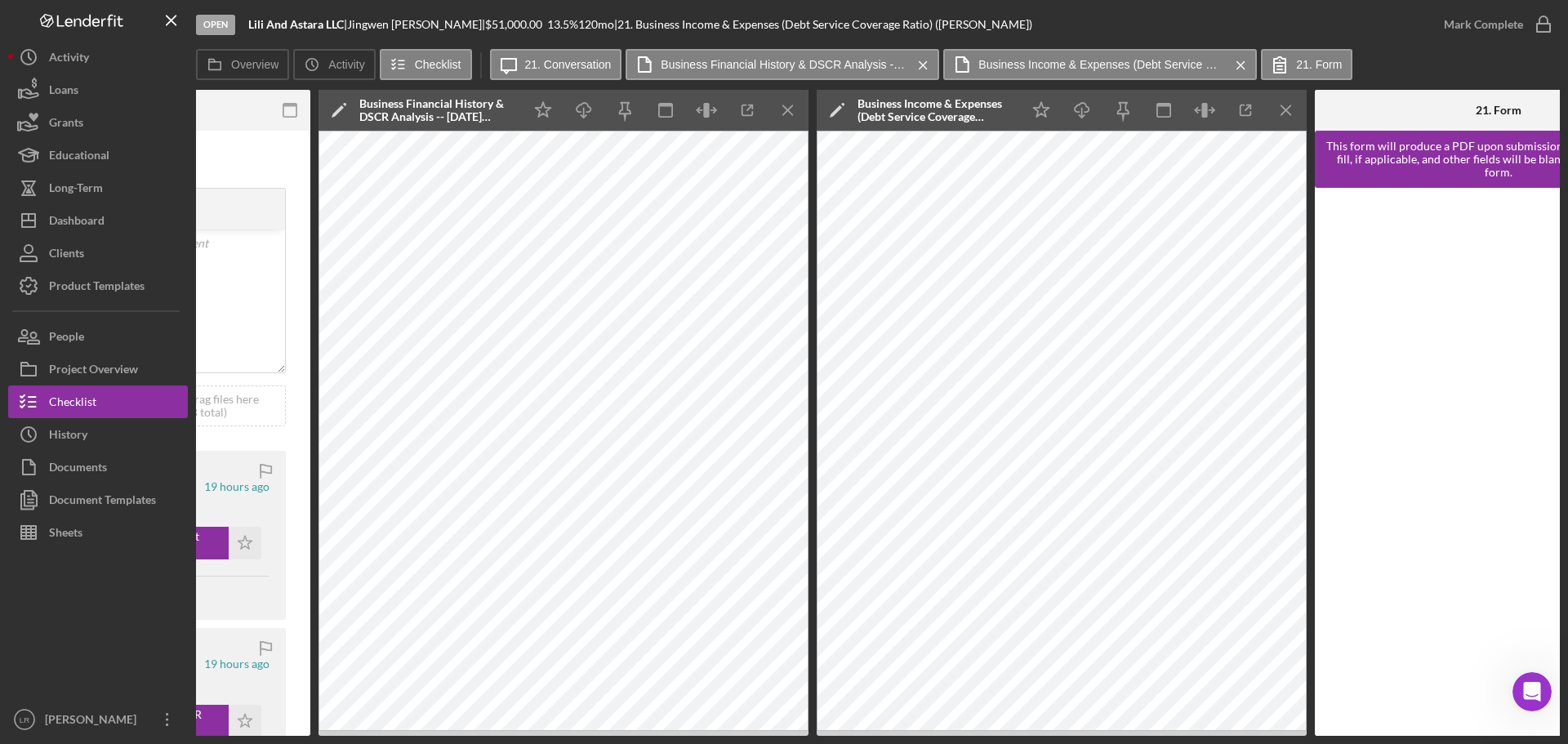
scroll to position [0, 548]
click at [786, 107] on icon "Icon/Menu Close" at bounding box center [787, 110] width 37 height 37
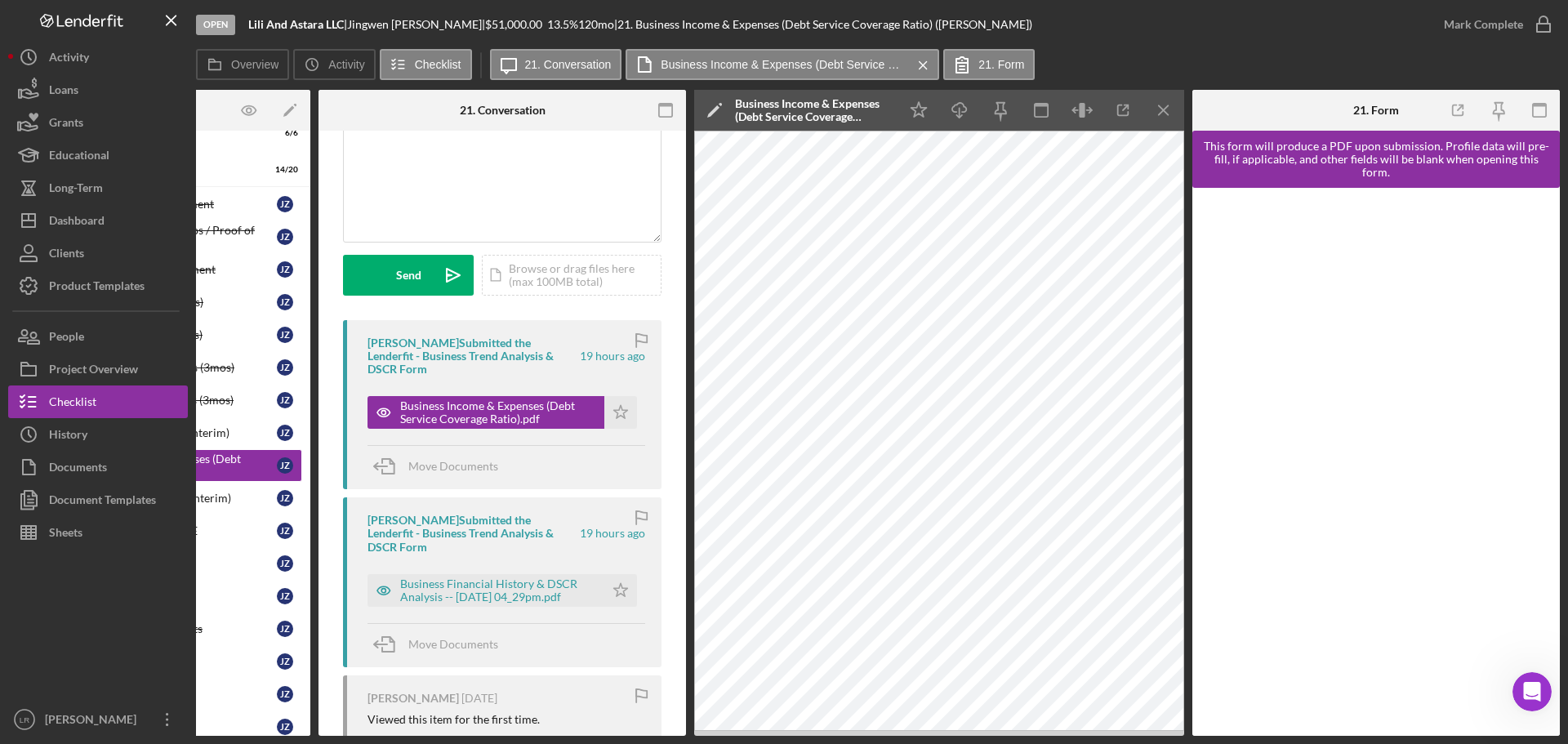
scroll to position [0, 0]
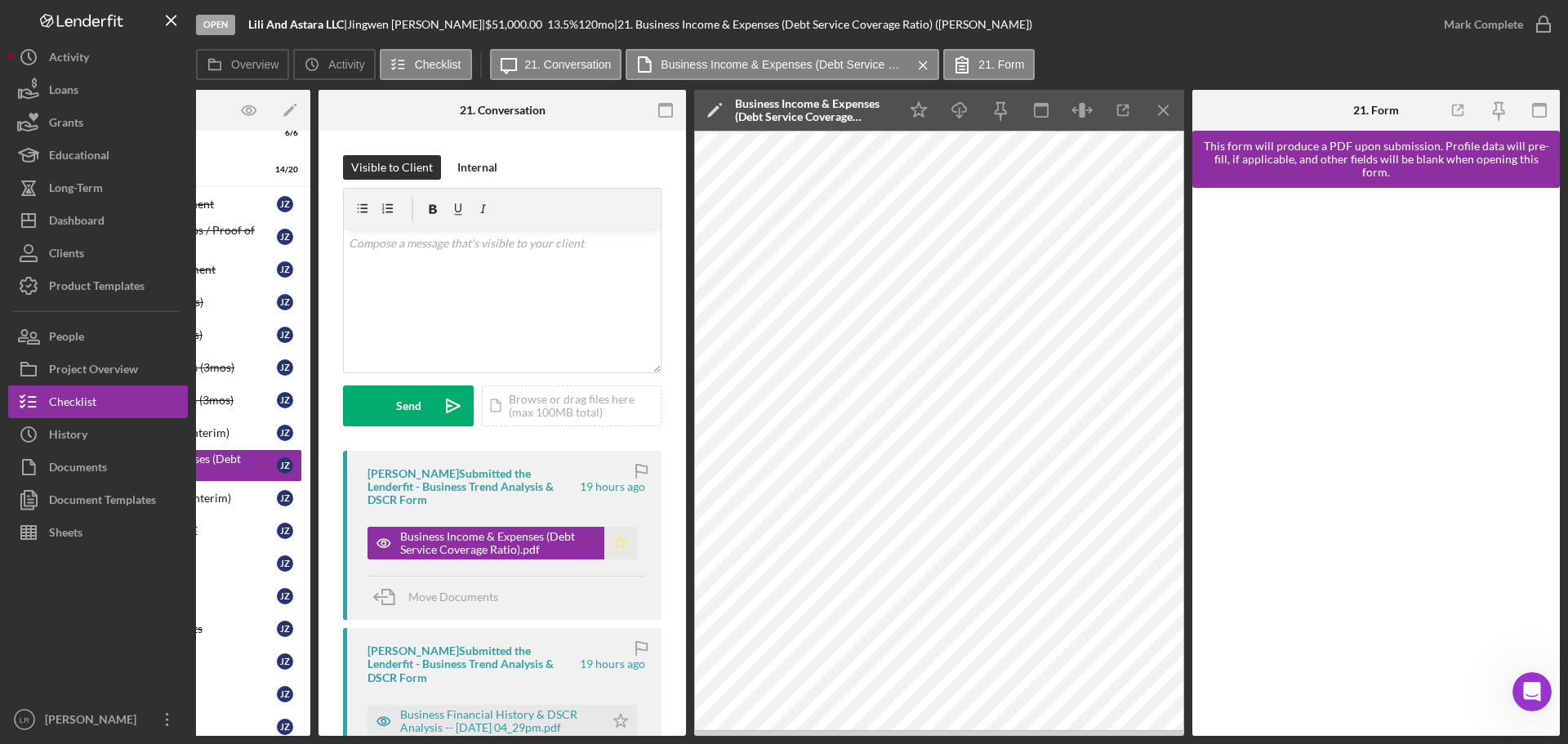
click at [615, 530] on icon "Icon/Star" at bounding box center [621, 543] width 33 height 33
click at [710, 106] on icon "Icon/Edit" at bounding box center [715, 110] width 41 height 41
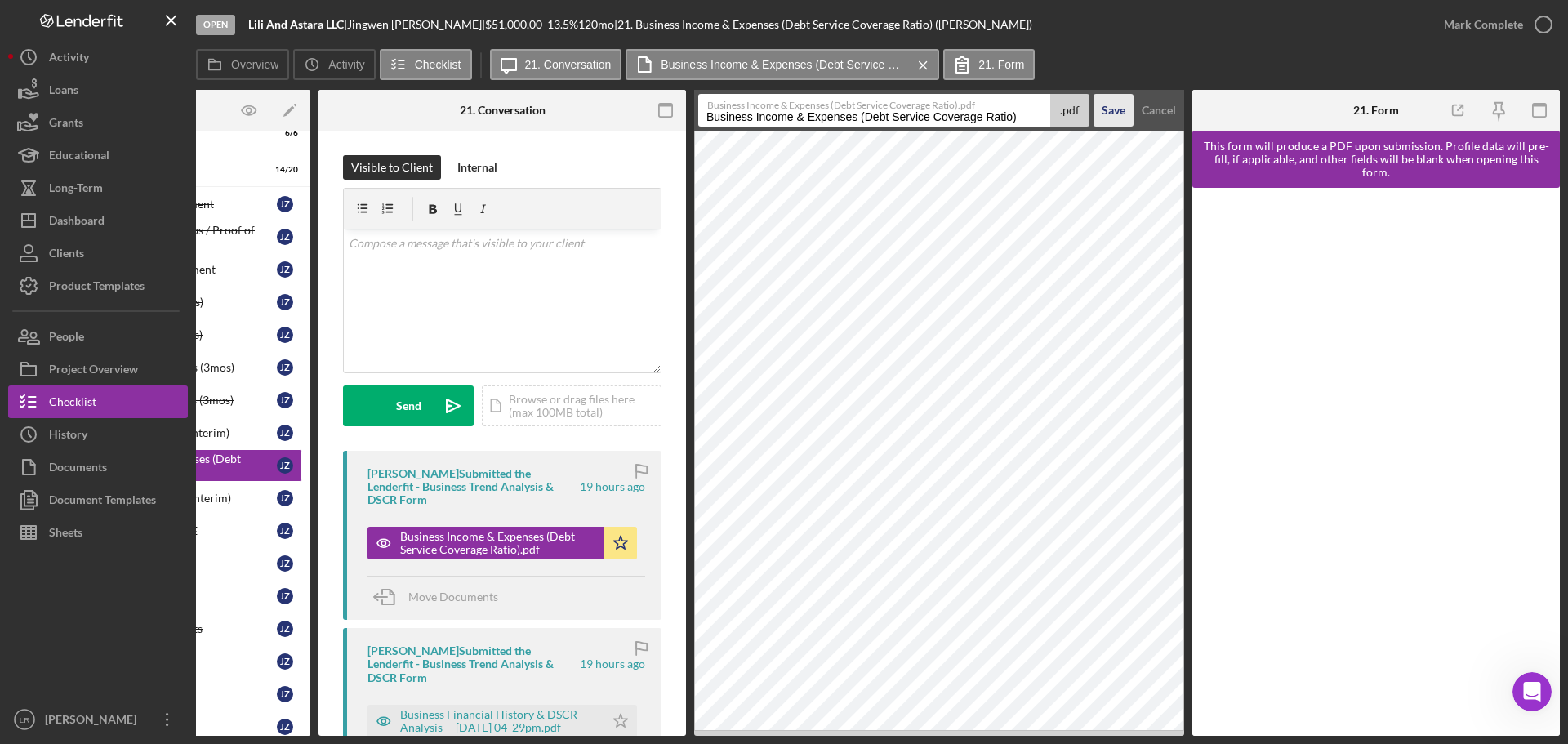
click at [1112, 110] on div "Save" at bounding box center [1113, 110] width 23 height 33
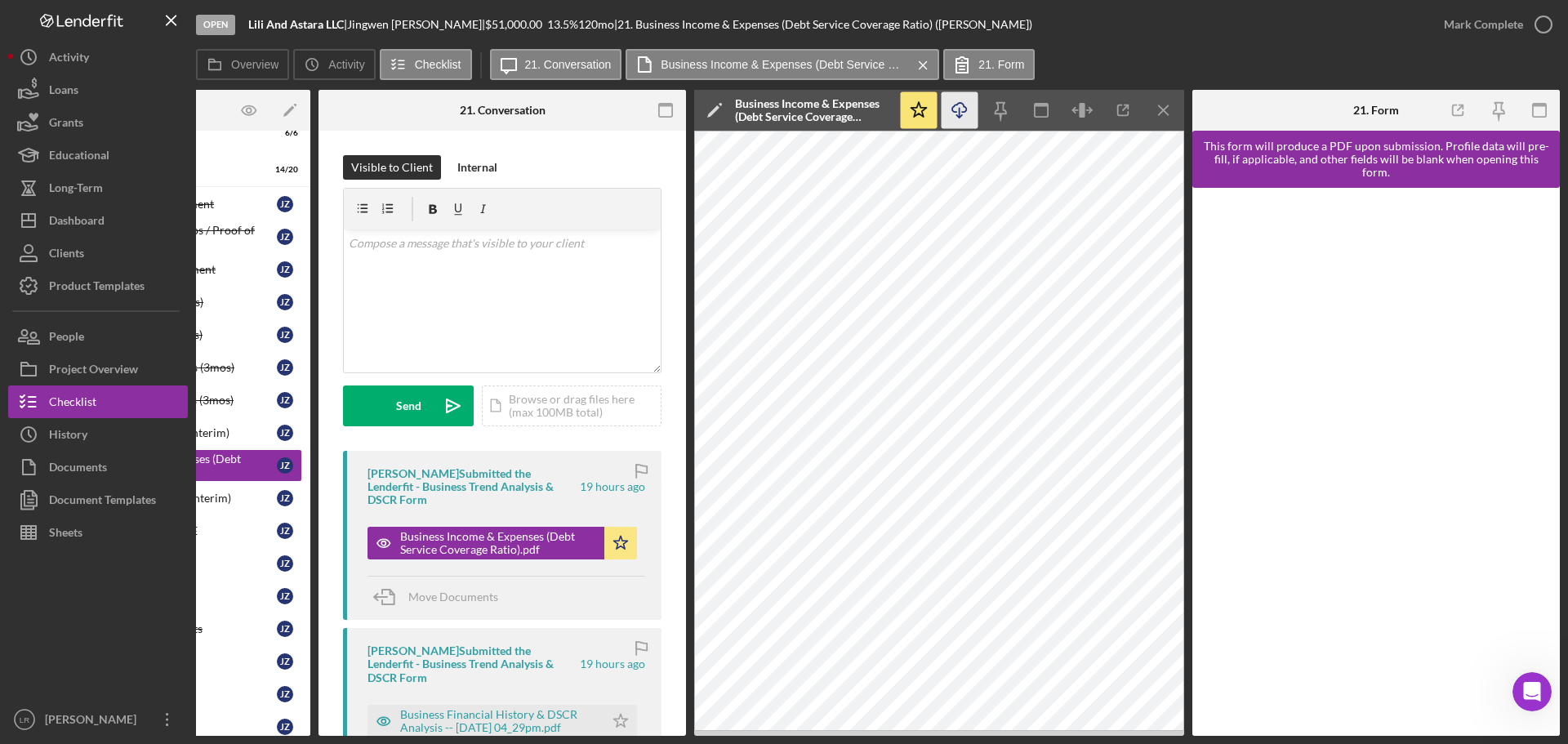
click at [962, 112] on icon "button" at bounding box center [959, 107] width 14 height 9
click at [1534, 21] on icon "button" at bounding box center [1543, 24] width 41 height 41
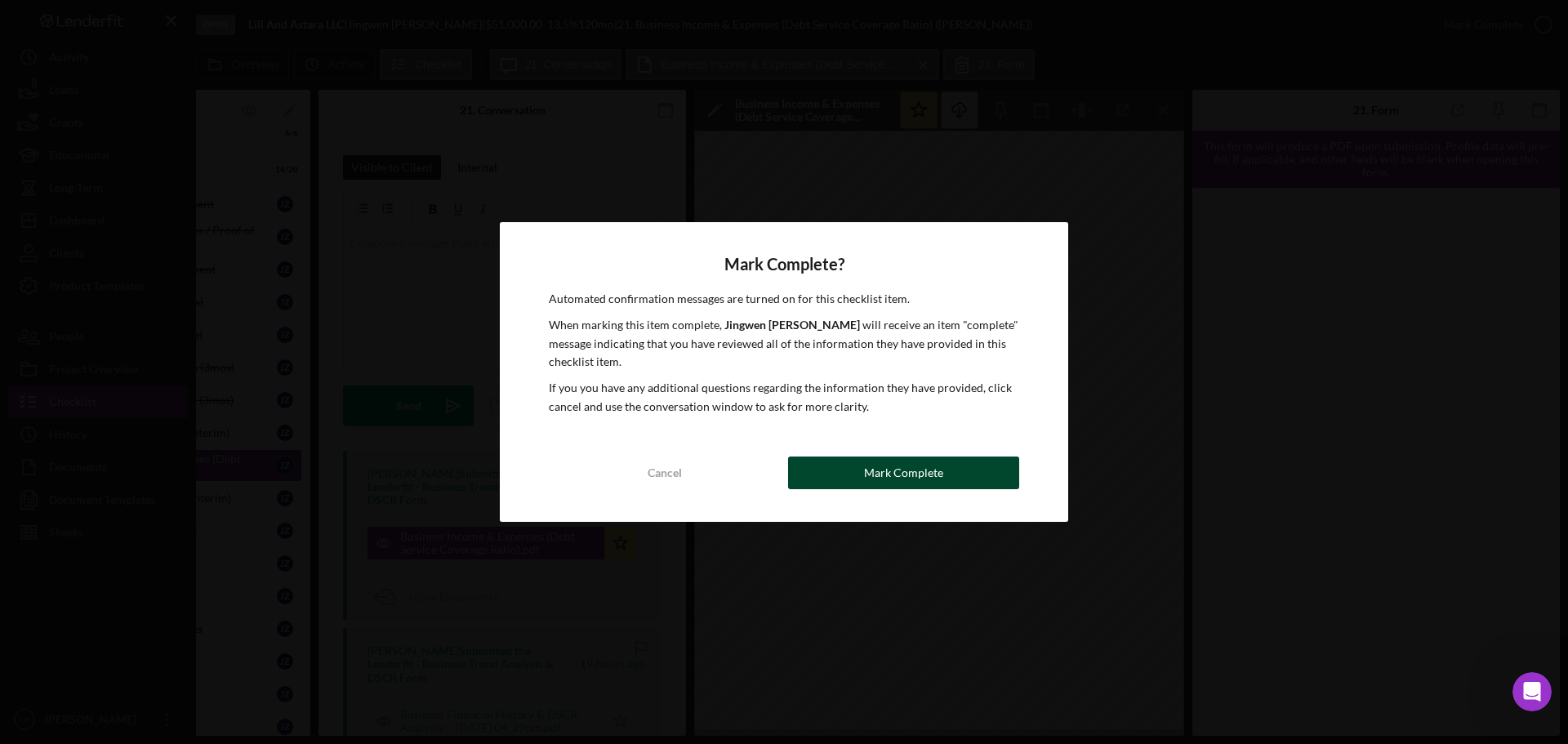
click at [938, 466] on div "Mark Complete" at bounding box center [904, 473] width 79 height 33
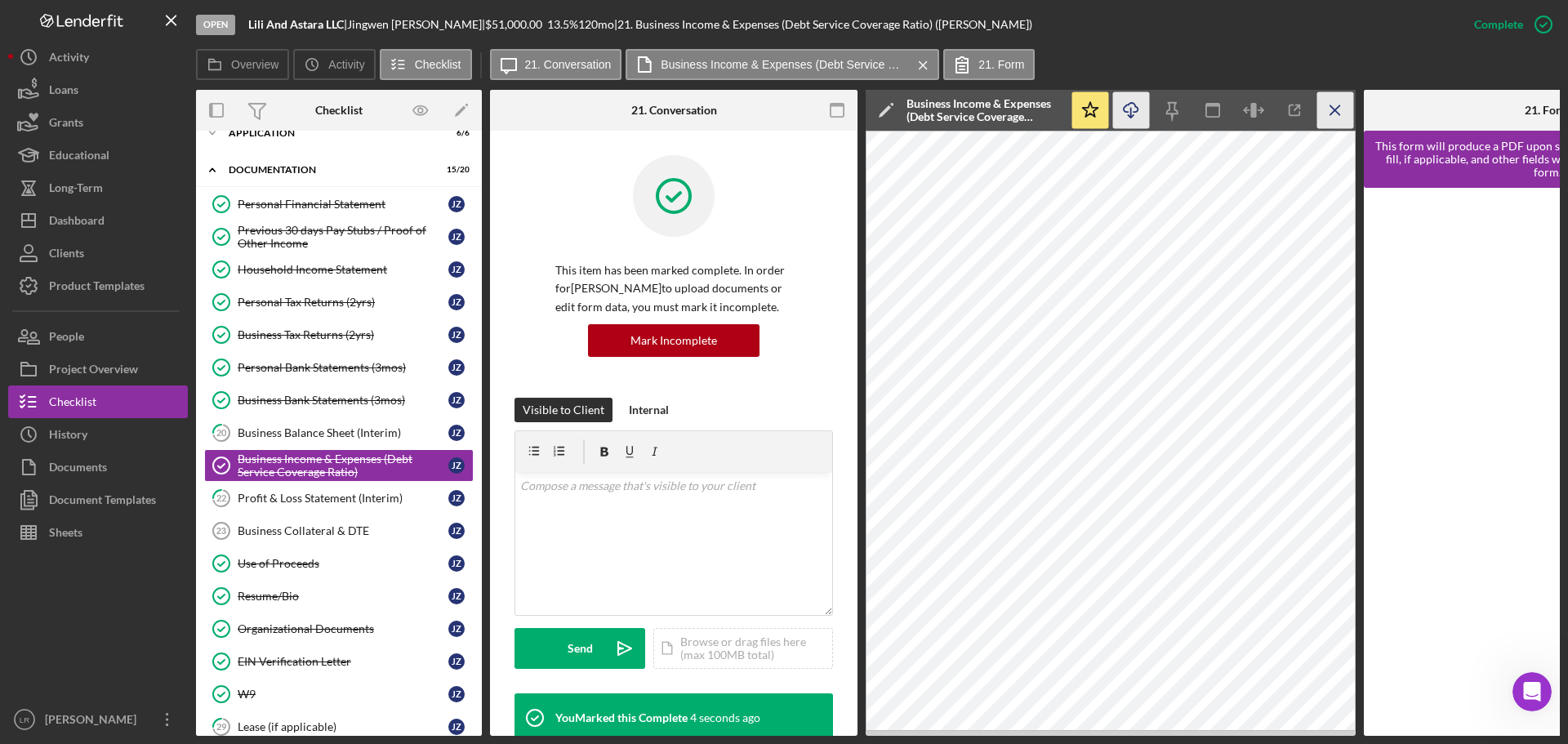
click at [1339, 106] on line "button" at bounding box center [1334, 109] width 9 height 9
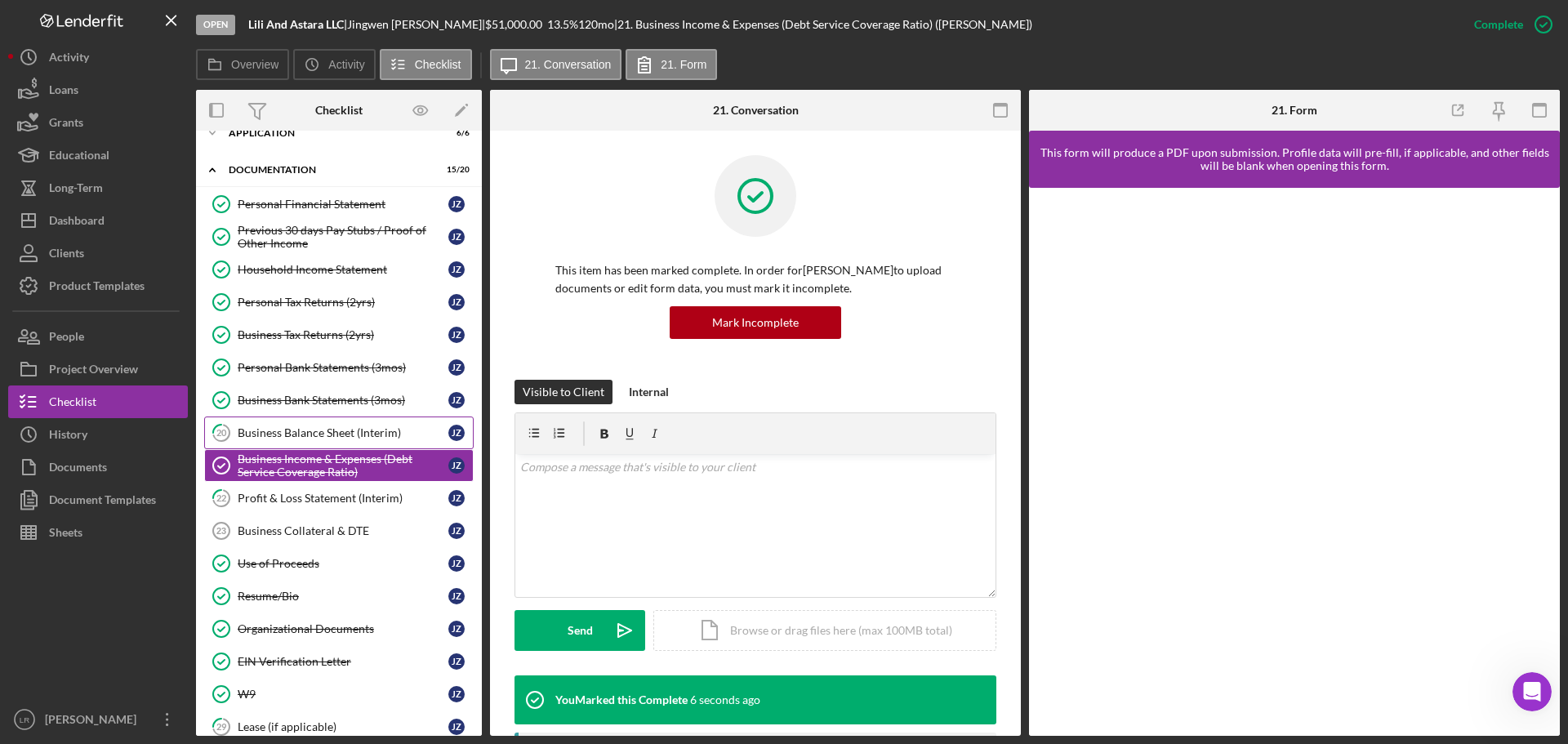
click at [307, 429] on div "Business Balance Sheet (Interim)" at bounding box center [343, 432] width 211 height 13
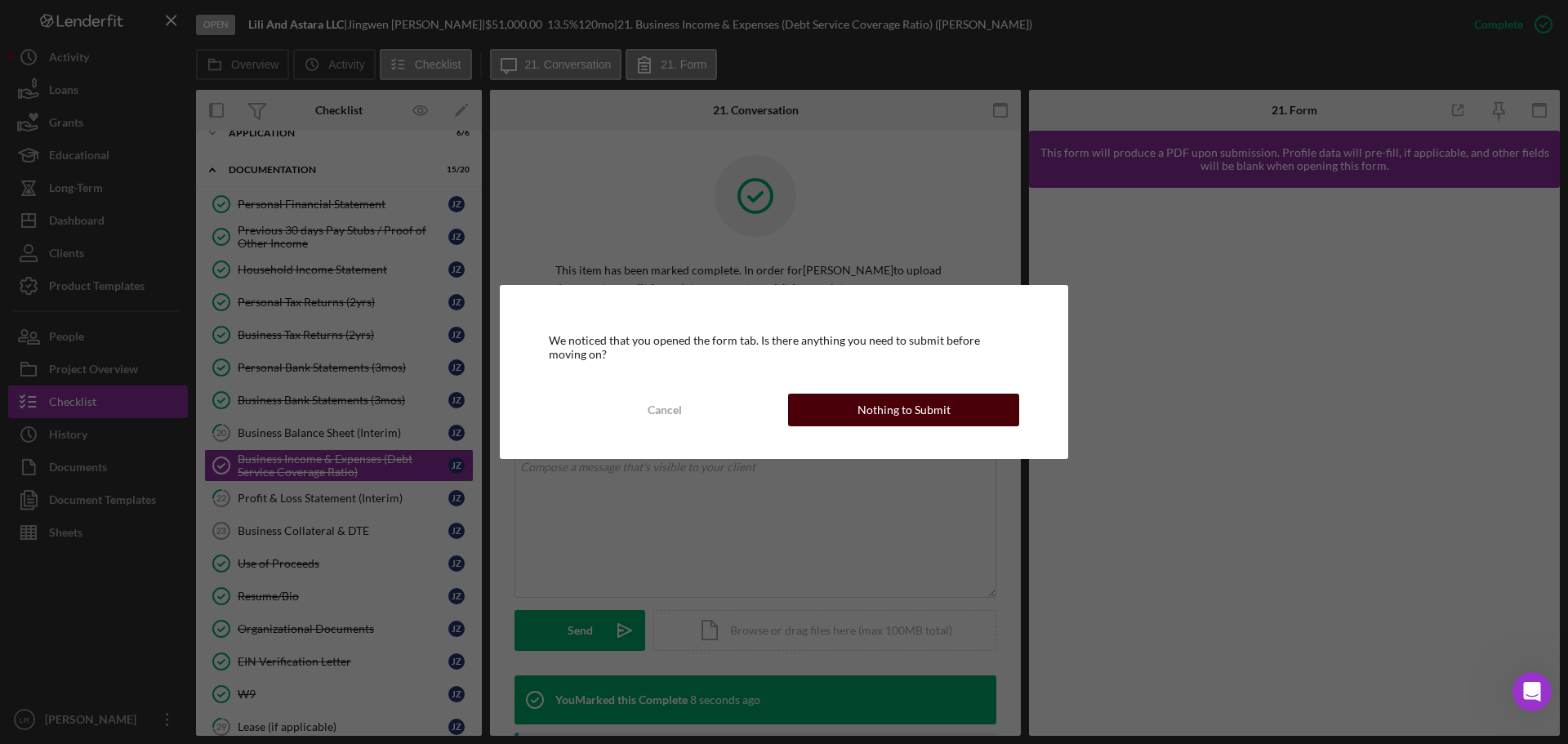
click at [851, 414] on button "Nothing to Submit" at bounding box center [904, 410] width 231 height 33
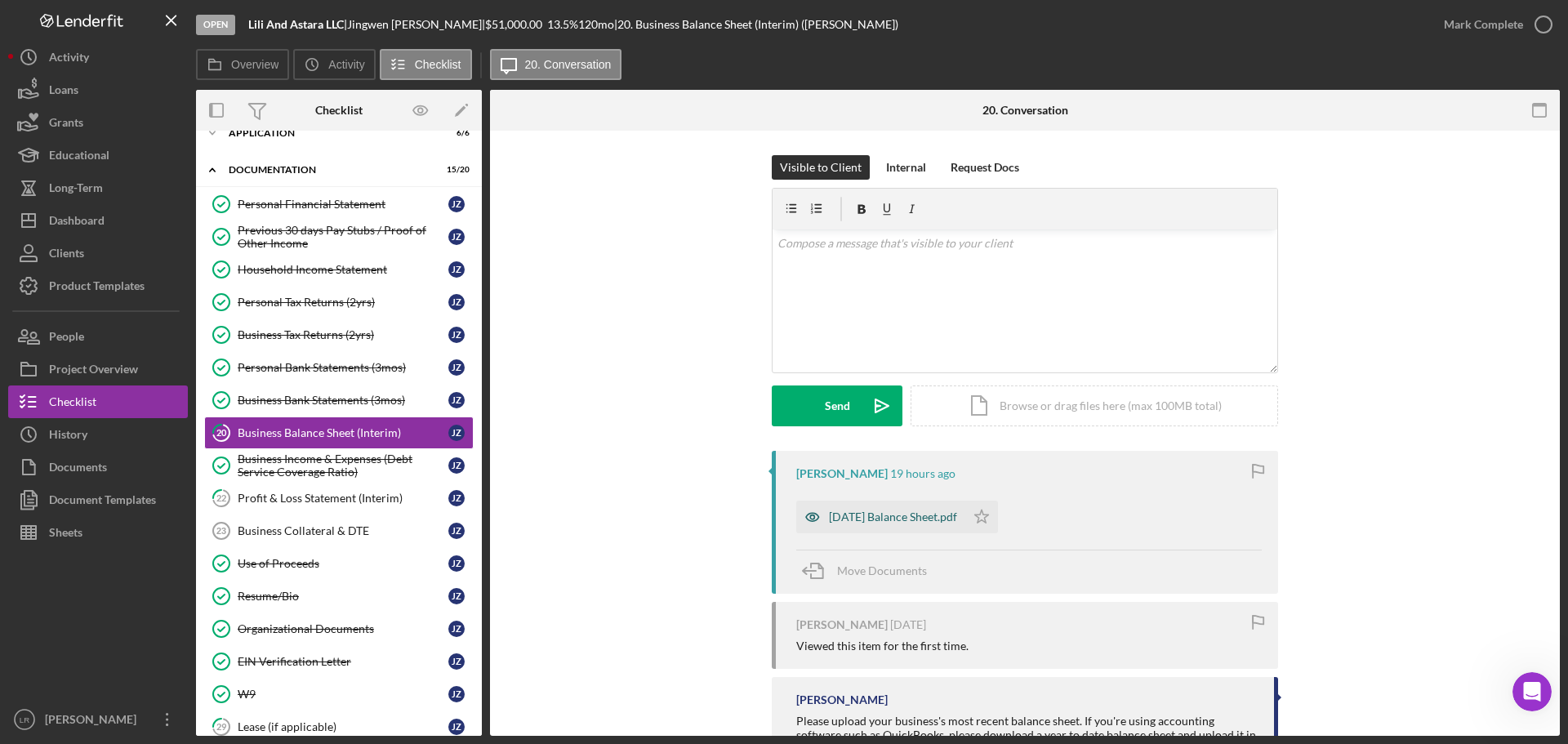
click at [887, 515] on div "[DATE] Balance Sheet.pdf" at bounding box center [893, 516] width 128 height 13
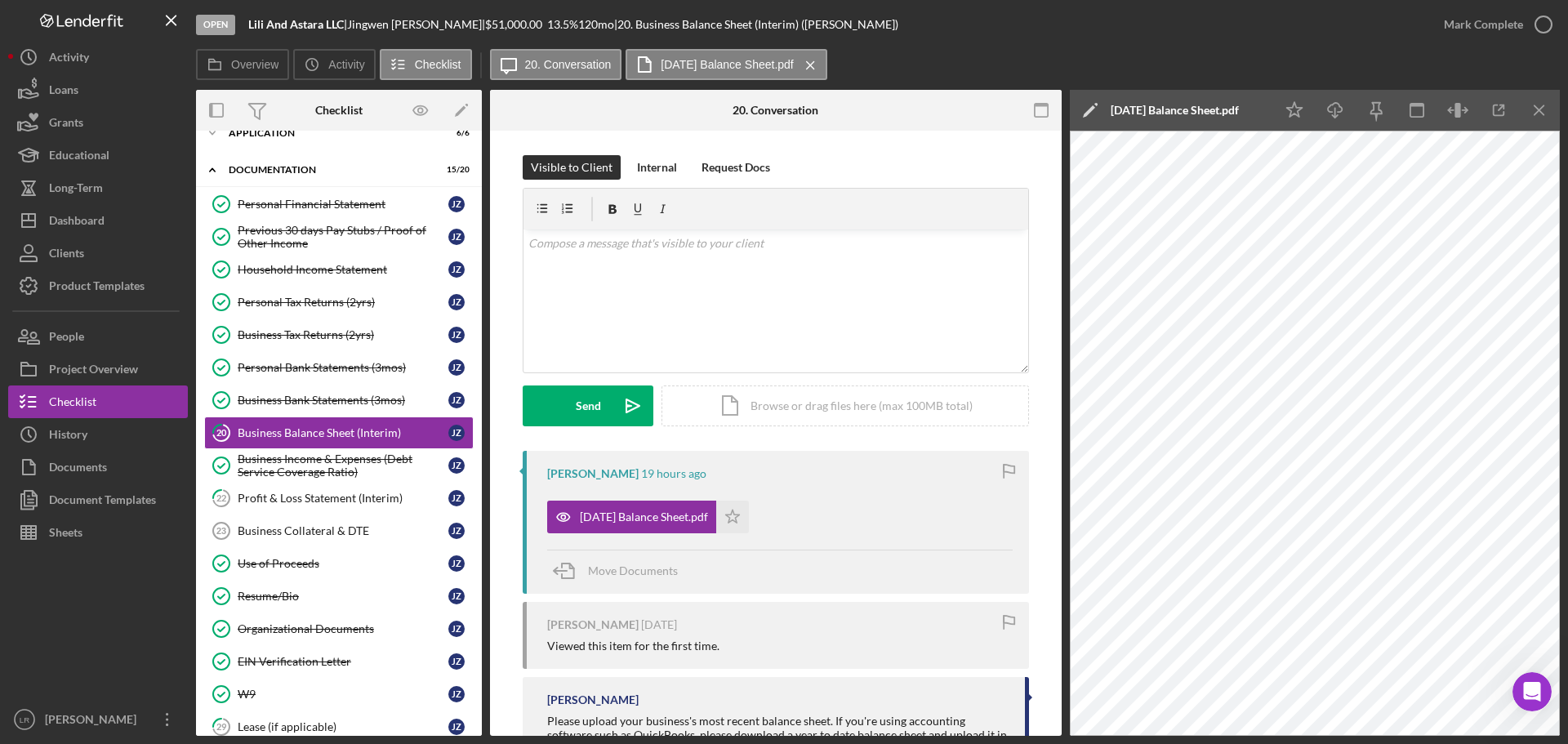
click at [1088, 108] on icon "Icon/Edit" at bounding box center [1090, 110] width 41 height 41
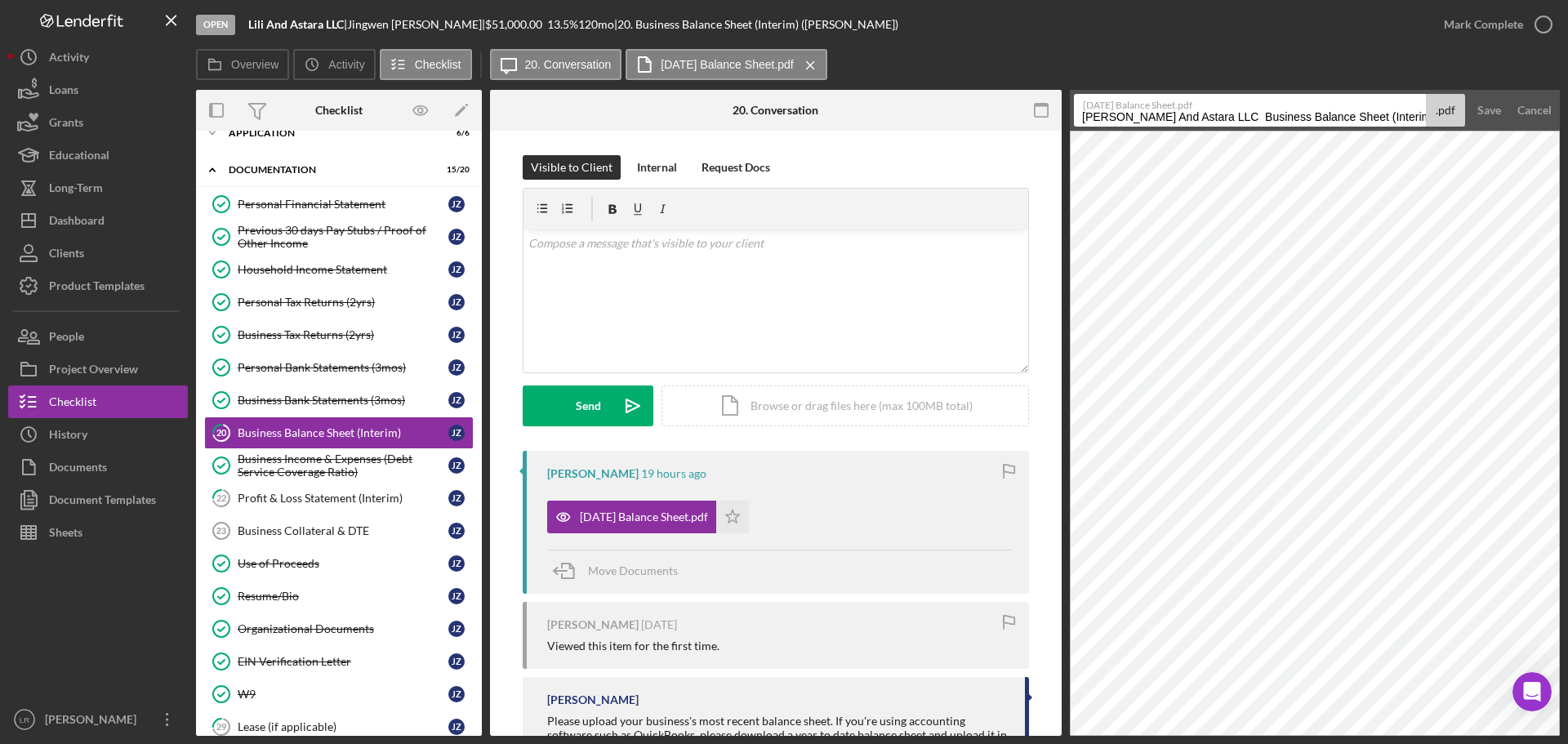
drag, startPoint x: 1184, startPoint y: 119, endPoint x: 537, endPoint y: 122, distance: 647.0
click at [537, 122] on div "Overview Internal Workflow Stage Open Icon/Dropdown Arrow Archive (can unarchiv…" at bounding box center [877, 413] width 1364 height 646
drag, startPoint x: 1254, startPoint y: 117, endPoint x: 1375, endPoint y: 121, distance: 121.1
click at [1375, 121] on input "Business Balance Sheet (Interim) 20250814" at bounding box center [1249, 110] width 352 height 33
type input "Business Balance Sheet (Interim) [DATE]"
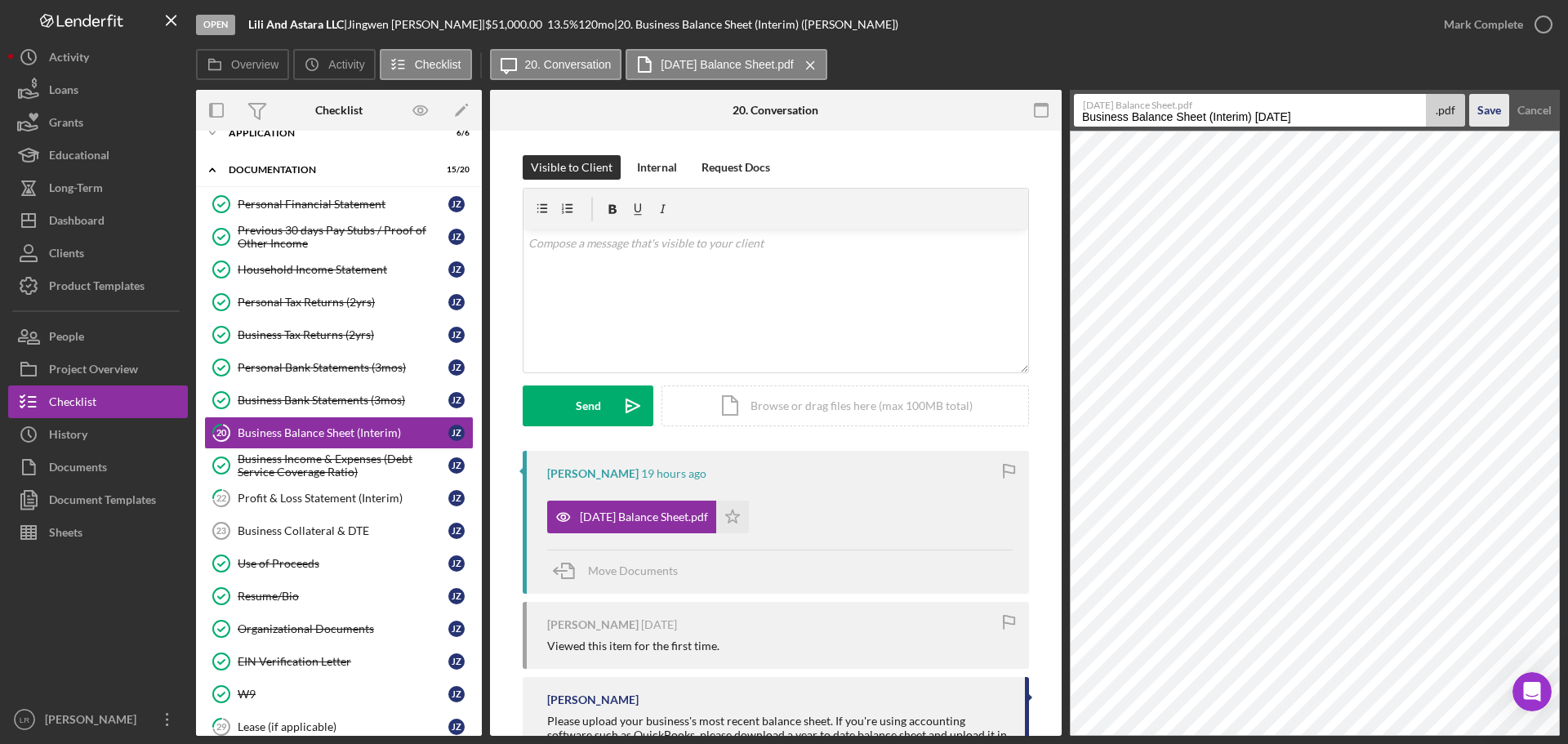
click at [1497, 107] on div "Save" at bounding box center [1489, 110] width 23 height 33
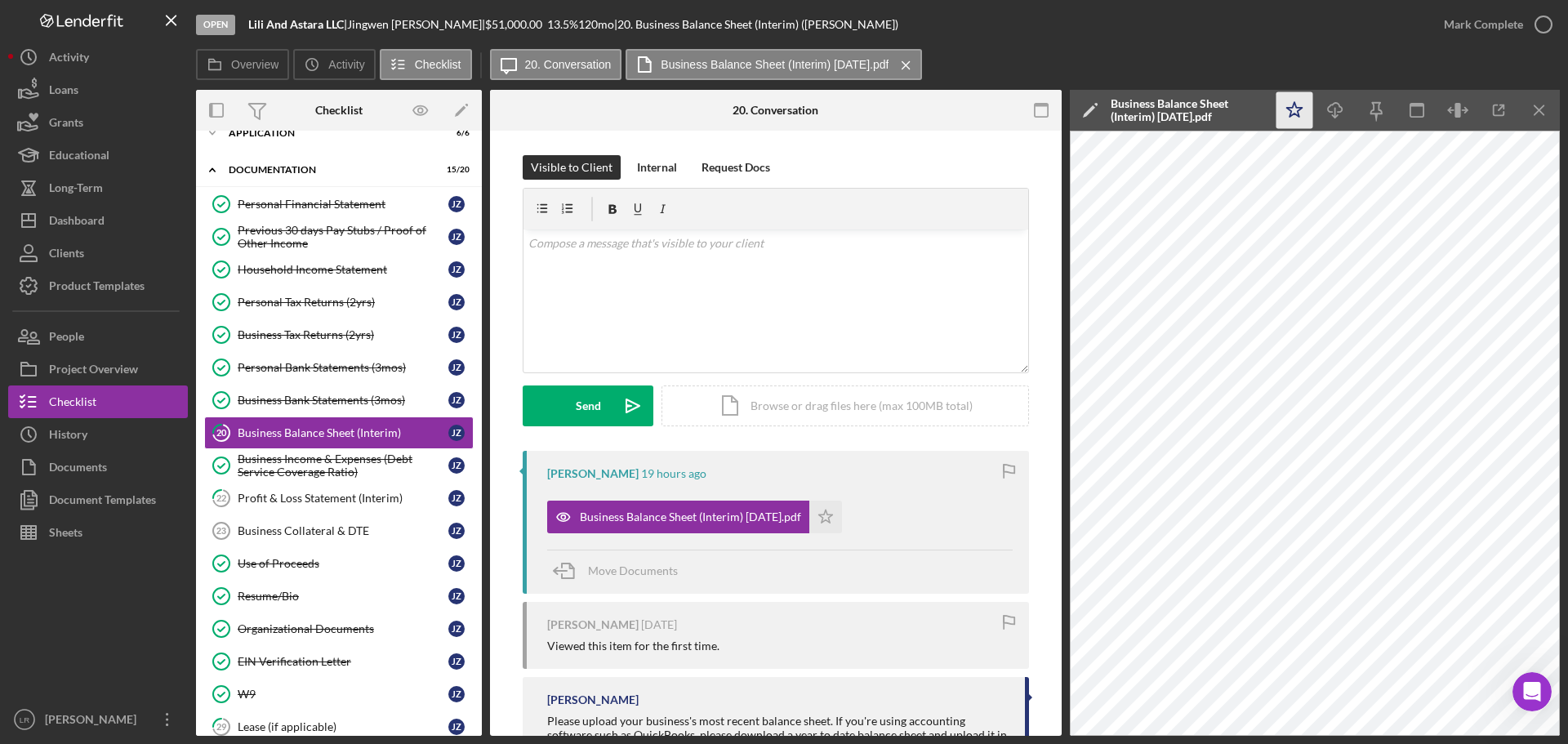
click at [1302, 117] on icon "Icon/Star" at bounding box center [1295, 110] width 37 height 37
click at [1331, 115] on icon "Icon/Download" at bounding box center [1336, 110] width 37 height 37
click at [1518, 25] on div "Mark Complete" at bounding box center [1484, 24] width 79 height 33
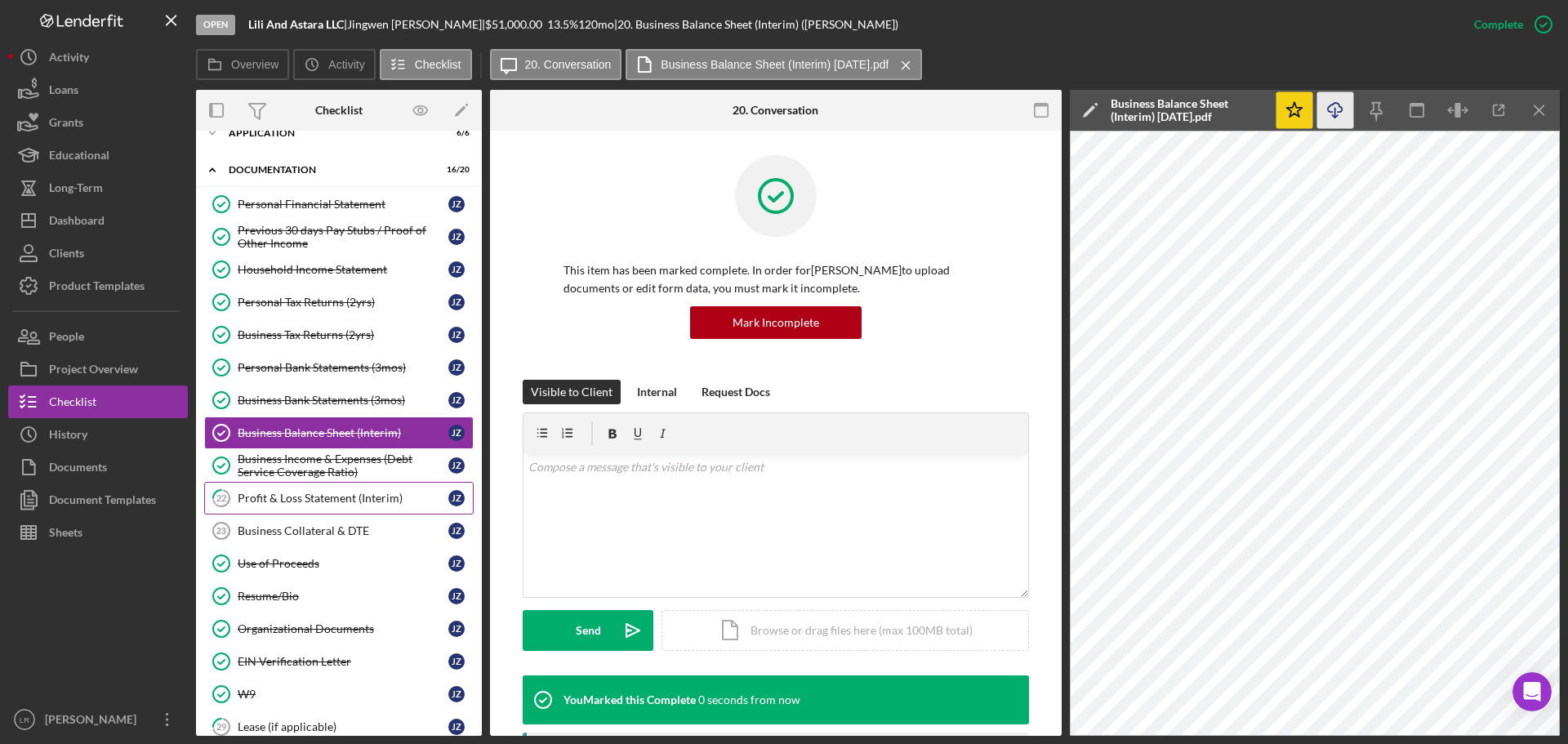
click at [308, 501] on div "Profit & Loss Statement (Interim)" at bounding box center [343, 498] width 211 height 13
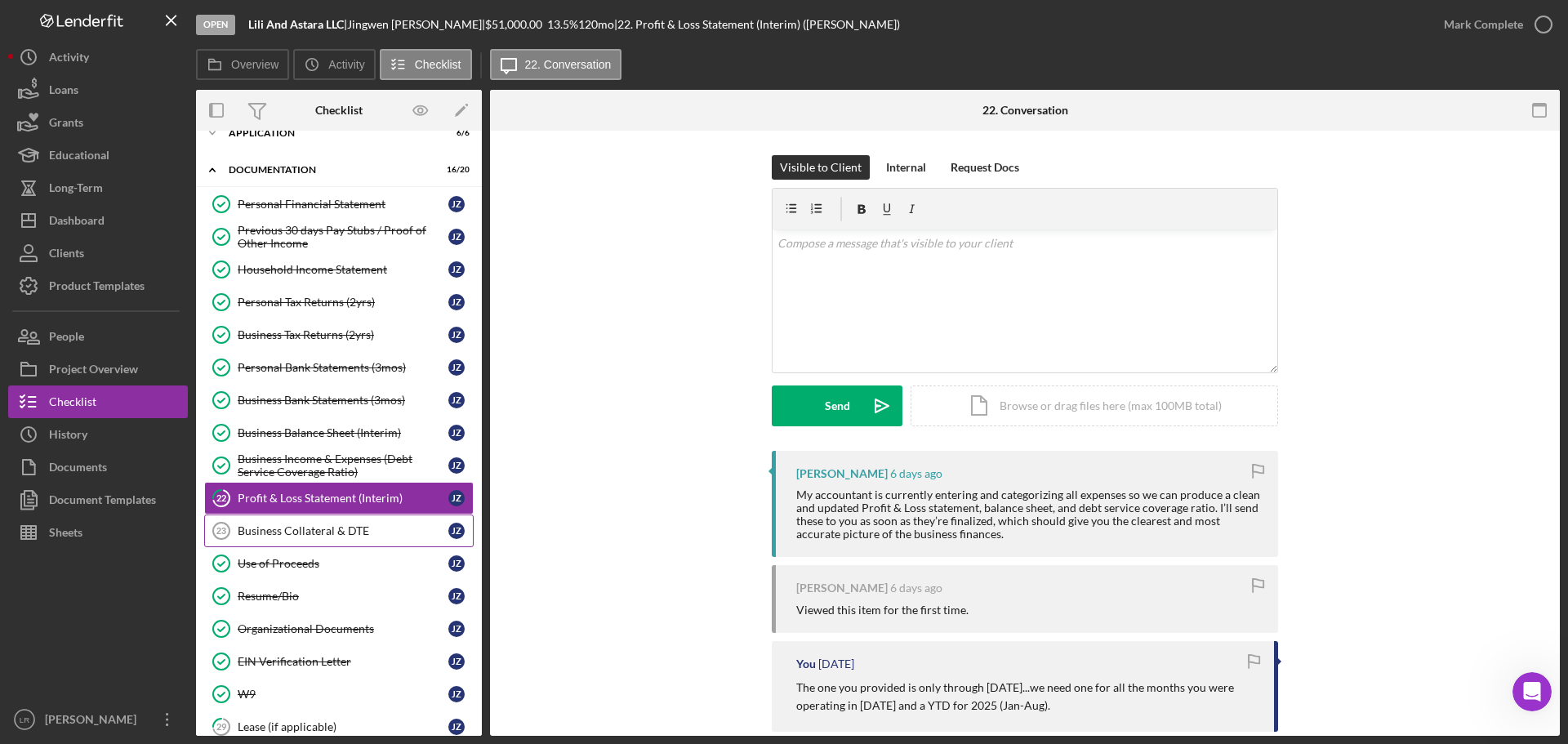
click at [253, 529] on div "Business Collateral & DTE" at bounding box center [343, 530] width 211 height 13
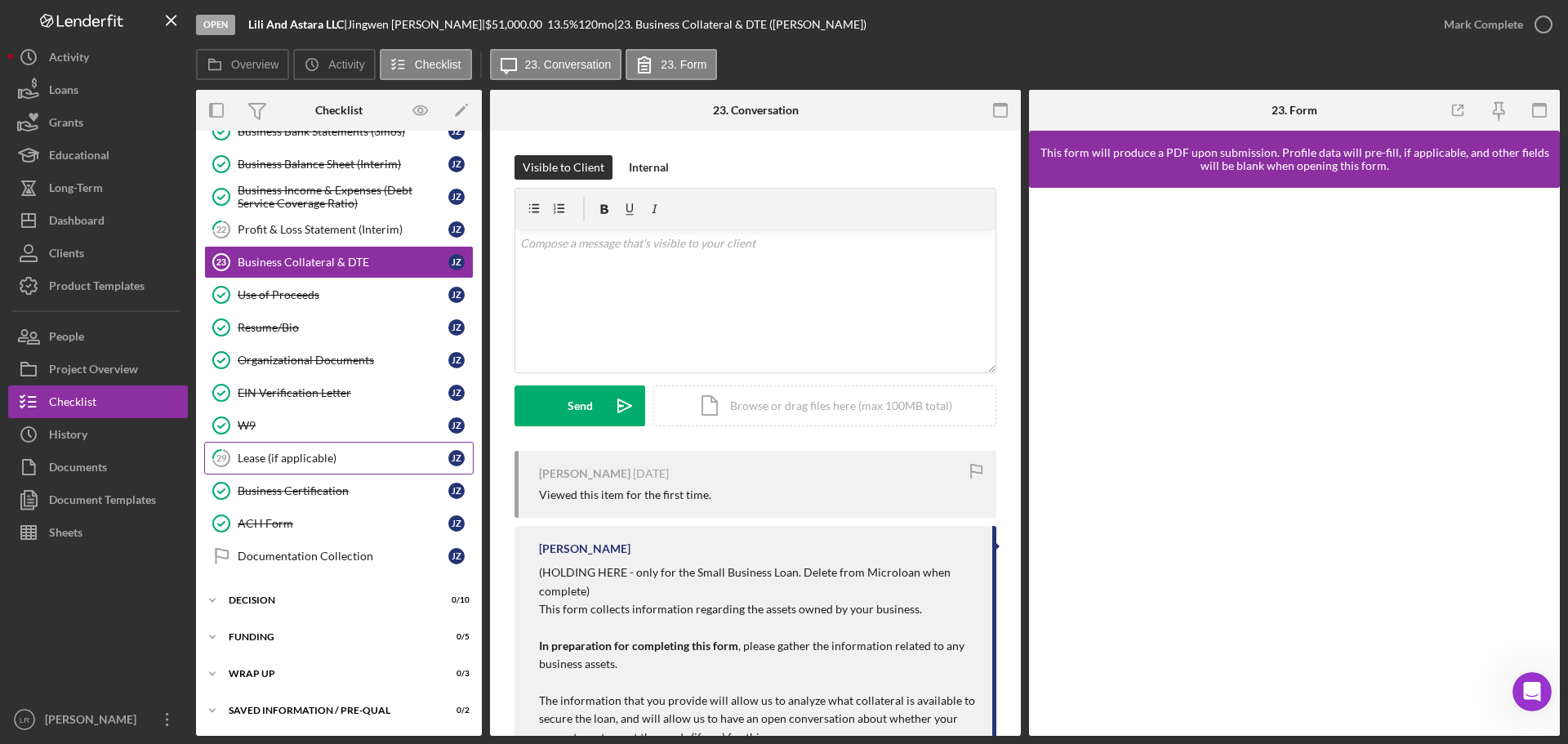
click at [278, 465] on div "Lease (if applicable)" at bounding box center [343, 457] width 211 height 13
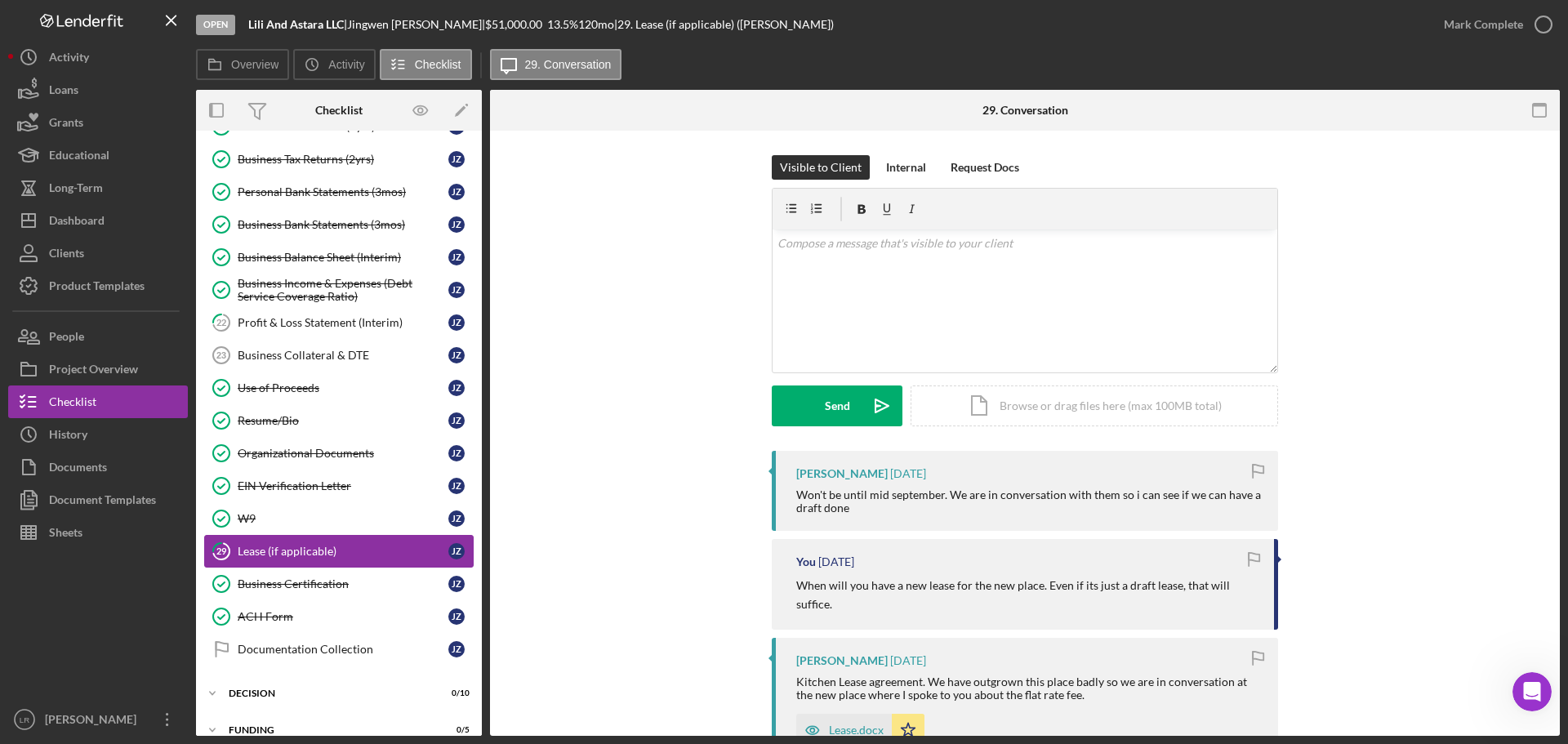
scroll to position [164, 0]
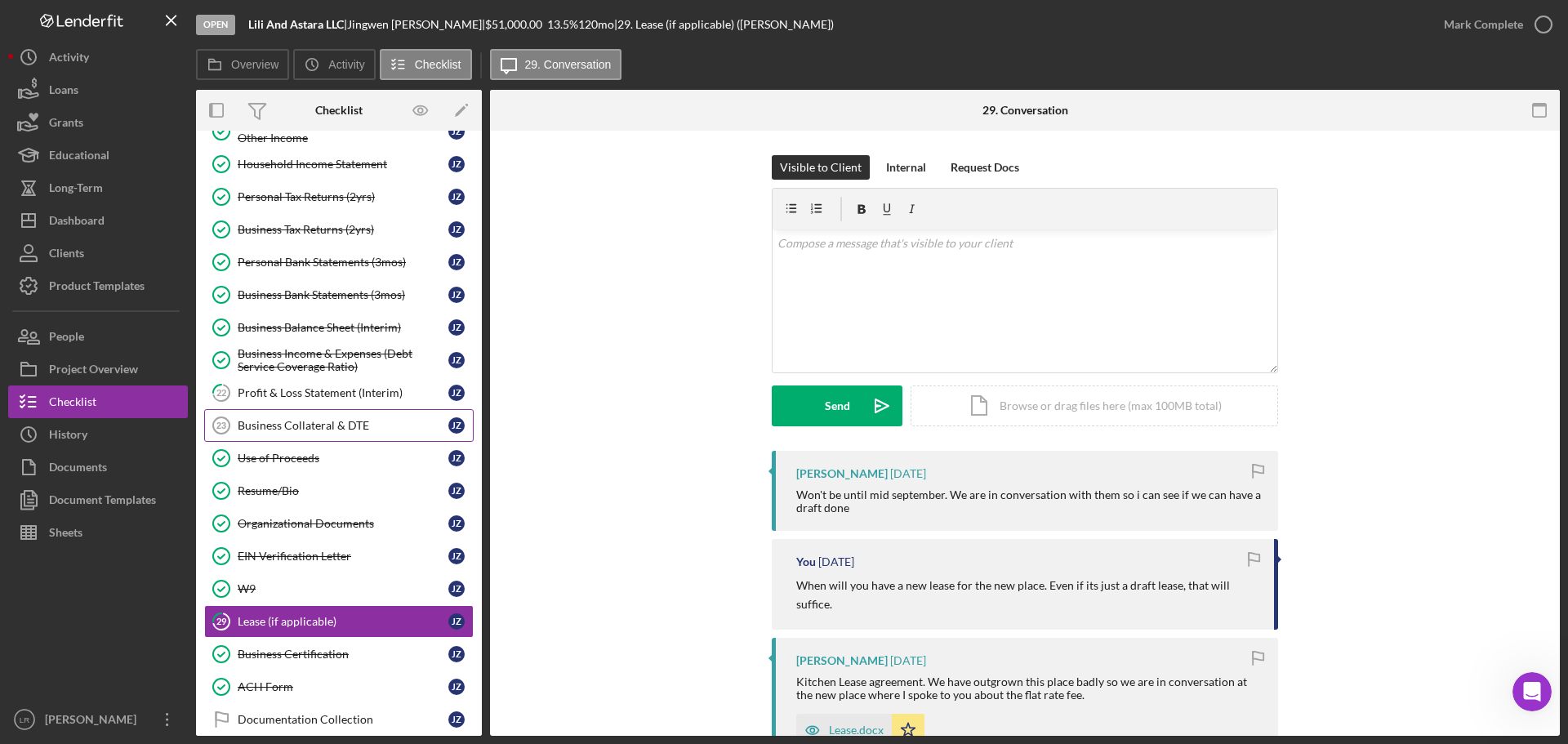
click at [289, 428] on div "Business Collateral & DTE" at bounding box center [343, 425] width 211 height 13
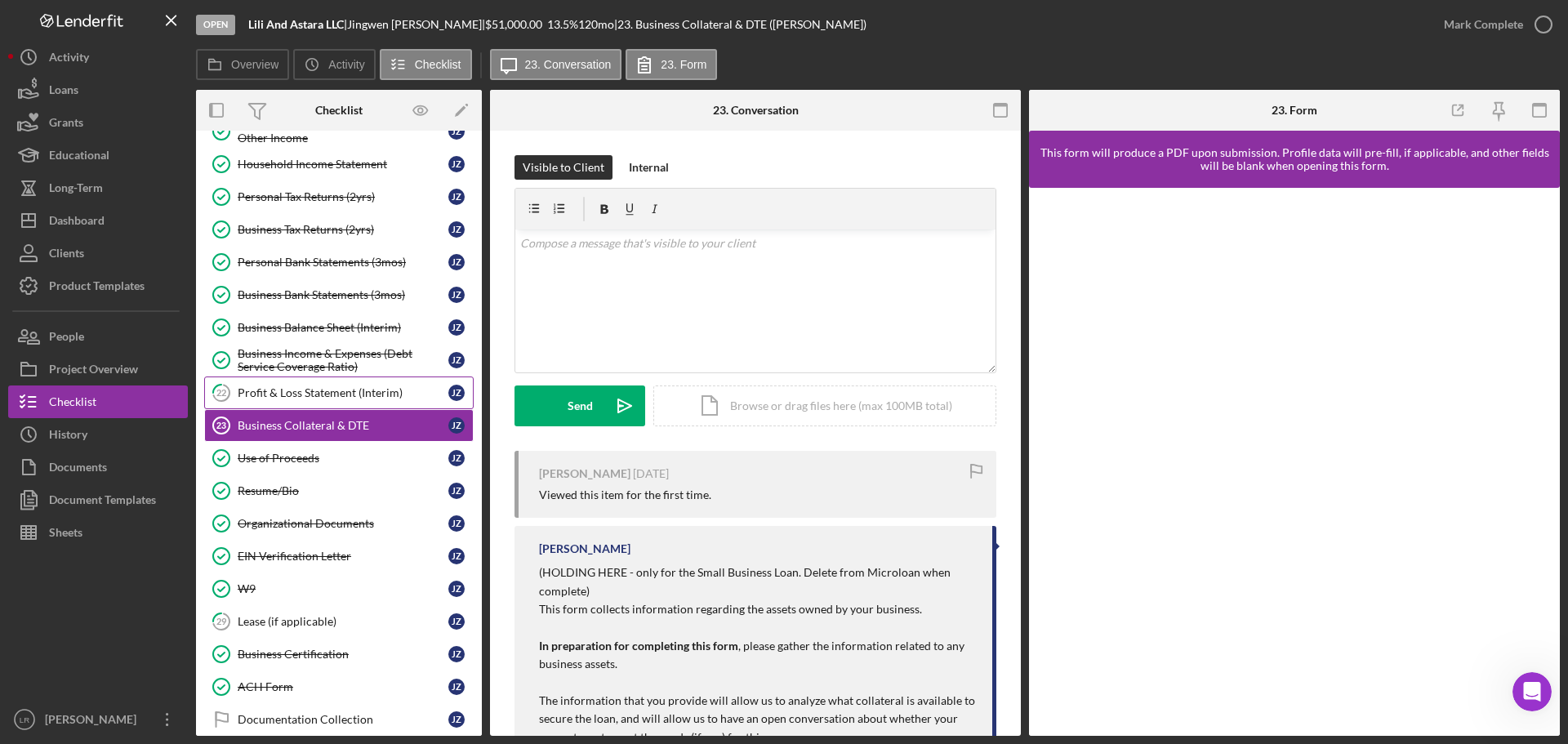
click at [291, 398] on div "Profit & Loss Statement (Interim)" at bounding box center [343, 392] width 211 height 13
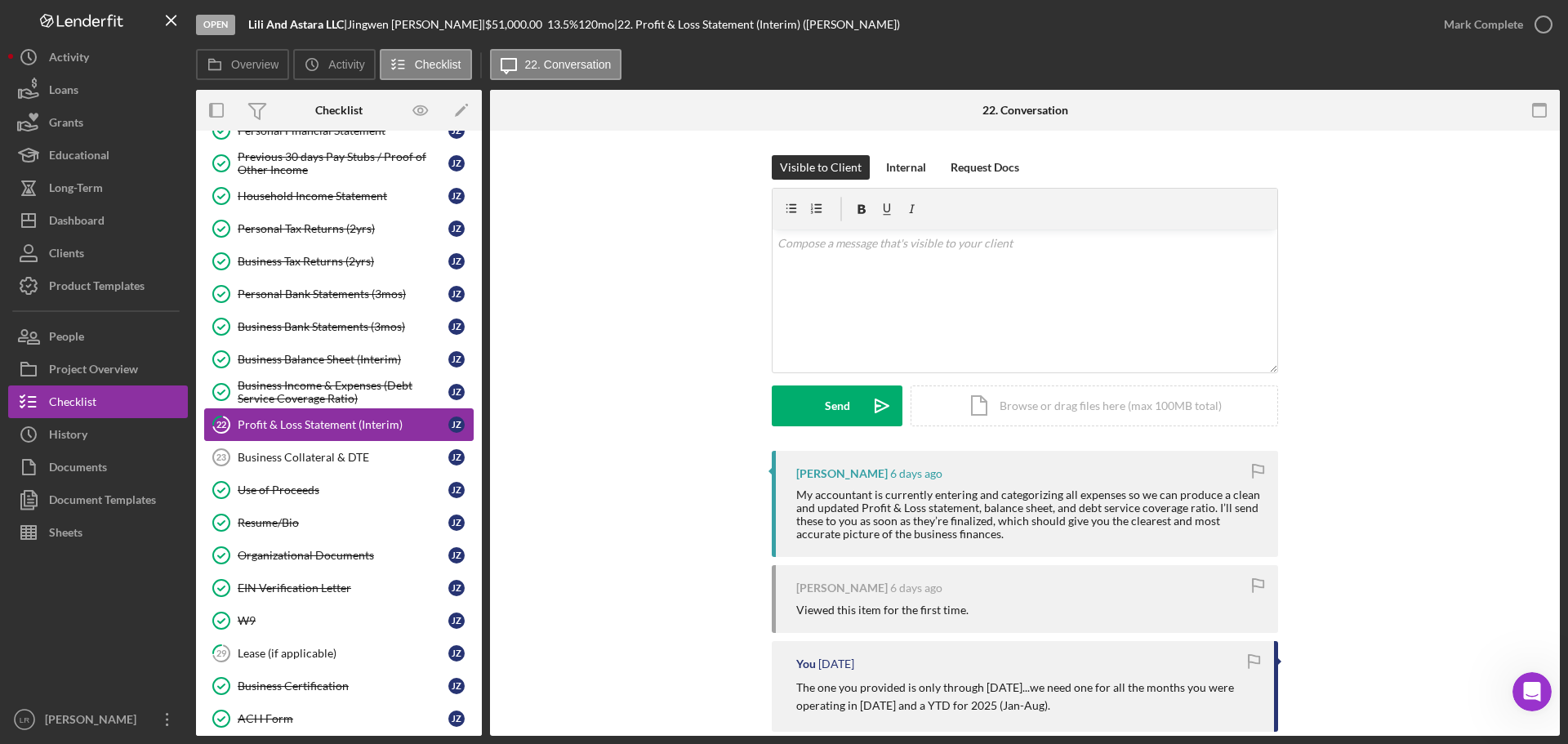
scroll to position [164, 0]
